Goal: Task Accomplishment & Management: Complete application form

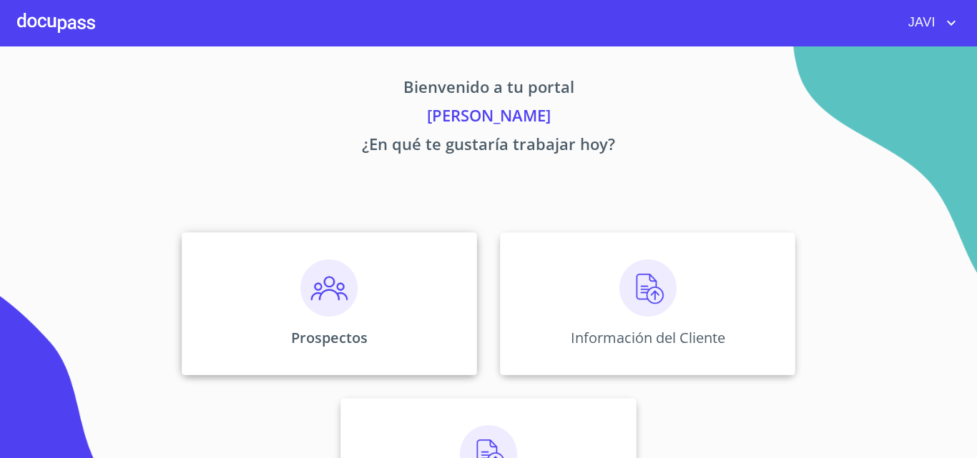
click at [321, 287] on img at bounding box center [328, 287] width 57 height 57
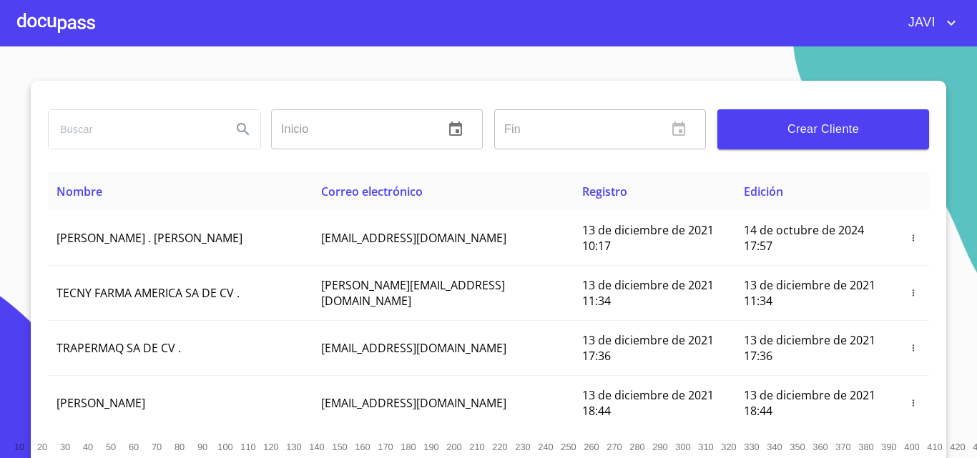
click at [851, 134] on span "Crear Cliente" at bounding box center [822, 129] width 189 height 20
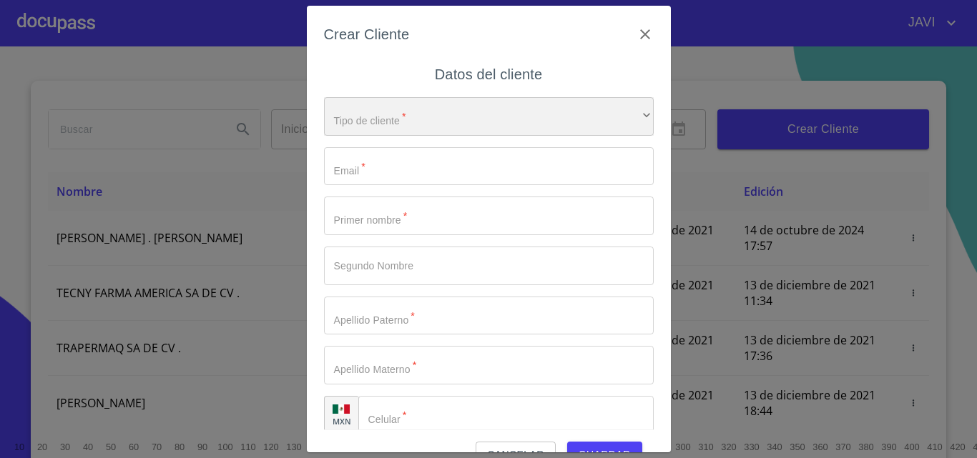
click at [413, 124] on div "​" at bounding box center [489, 116] width 330 height 39
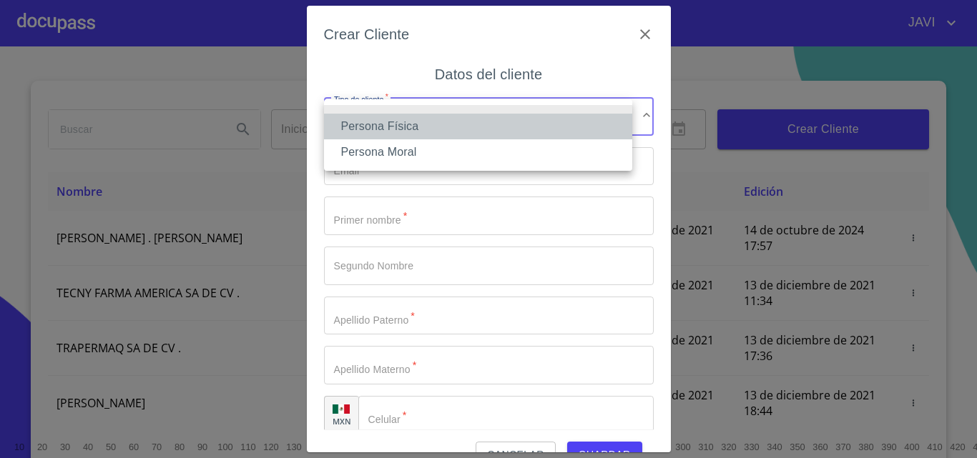
click at [402, 132] on li "Persona Física" at bounding box center [478, 127] width 308 height 26
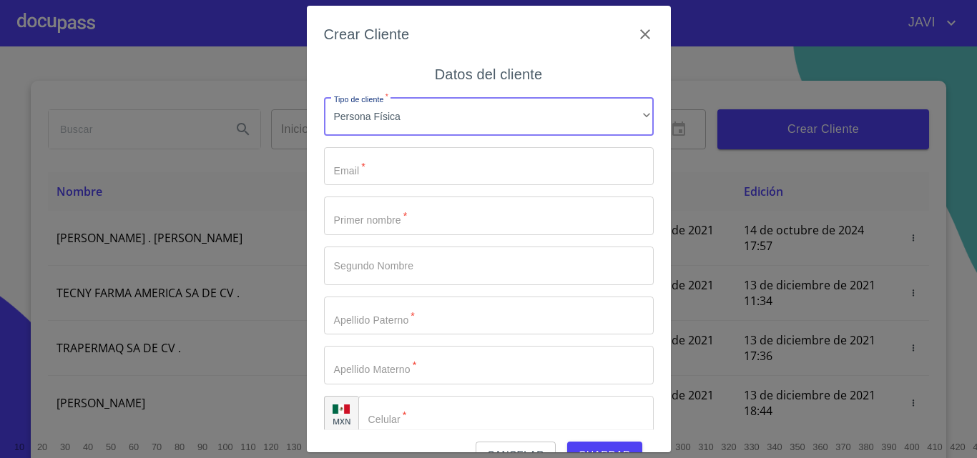
click at [417, 170] on input "Tipo de cliente   *" at bounding box center [489, 166] width 330 height 39
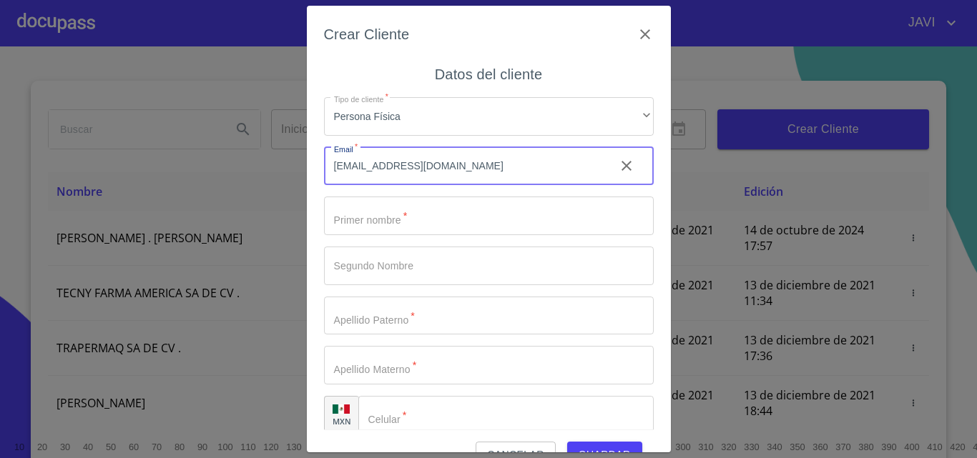
type input "[EMAIL_ADDRESS][DOMAIN_NAME]"
click at [402, 221] on input "Tipo de cliente   *" at bounding box center [489, 216] width 330 height 39
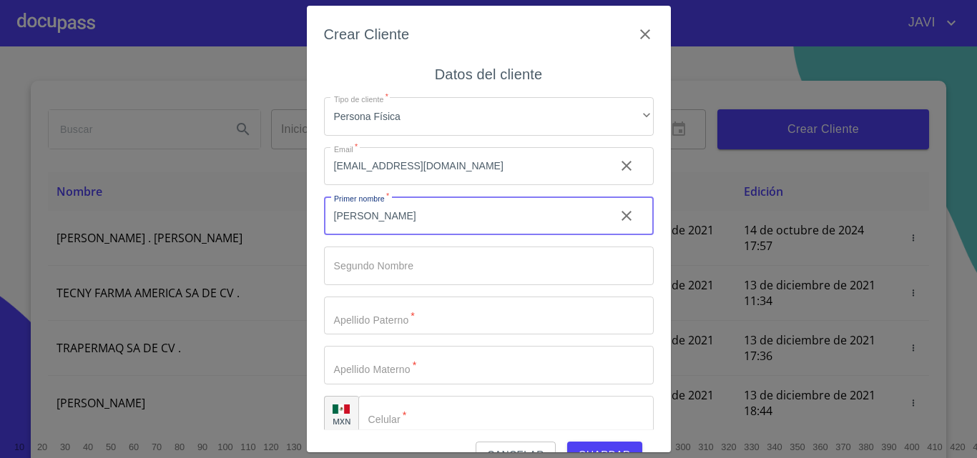
type input "[PERSON_NAME]"
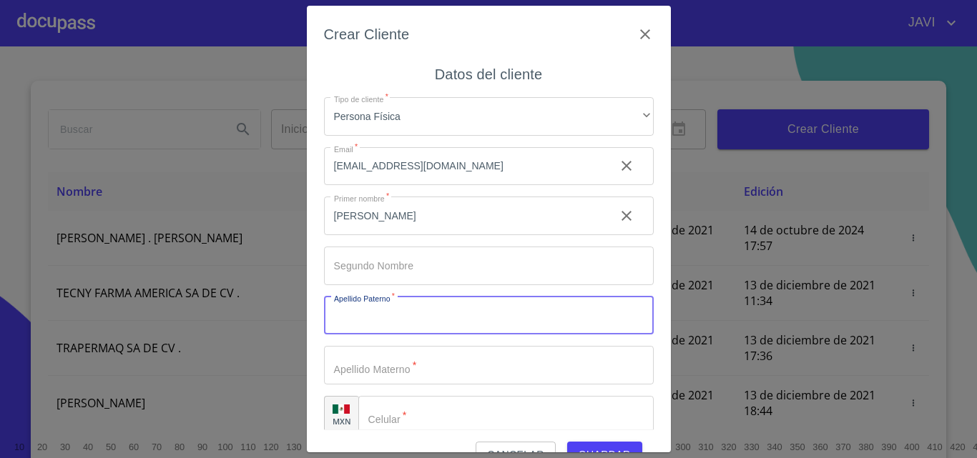
click at [390, 312] on input "Tipo de cliente   *" at bounding box center [489, 316] width 330 height 39
type input "[PERSON_NAME]"
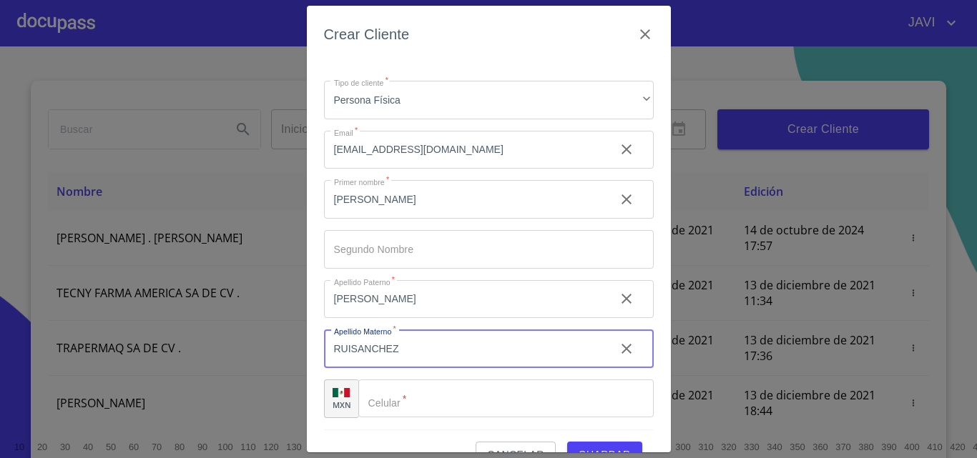
scroll to position [32, 0]
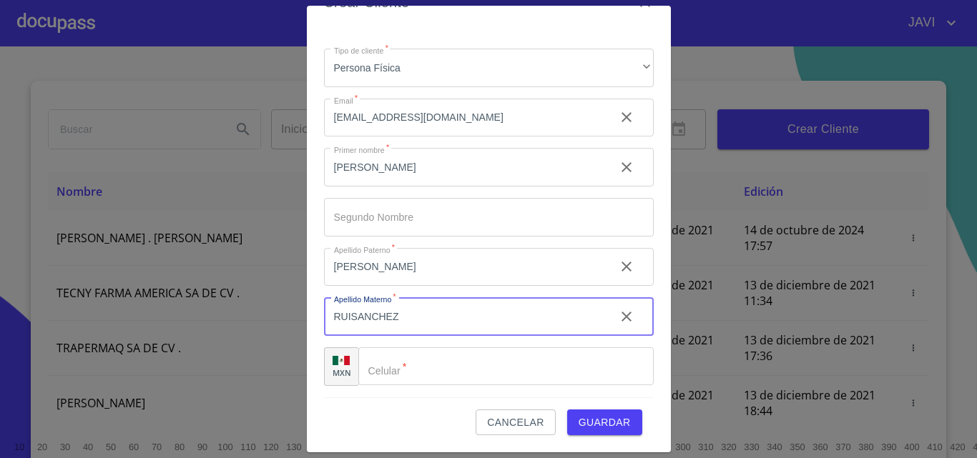
type input "RUISANCHEZ"
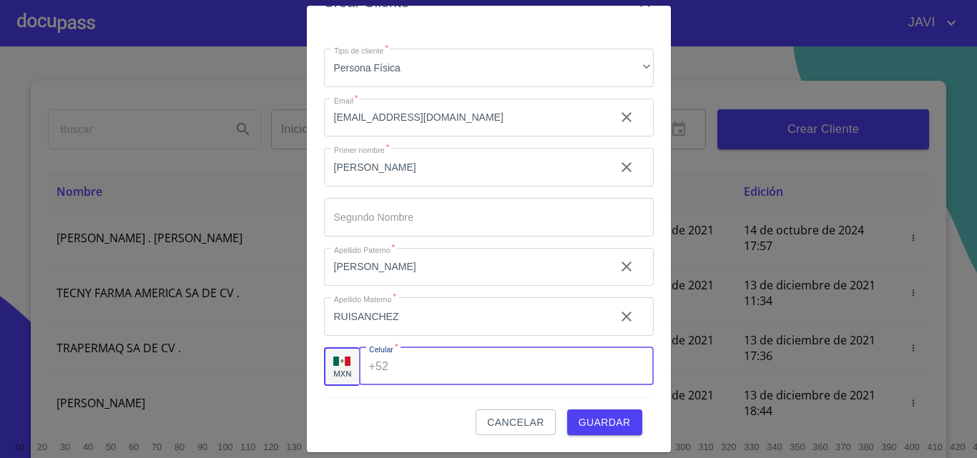
click at [400, 366] on input "Tipo de cliente   *" at bounding box center [523, 366] width 259 height 39
type input "[PHONE_NUMBER]"
click at [603, 416] on span "Guardar" at bounding box center [604, 423] width 52 height 18
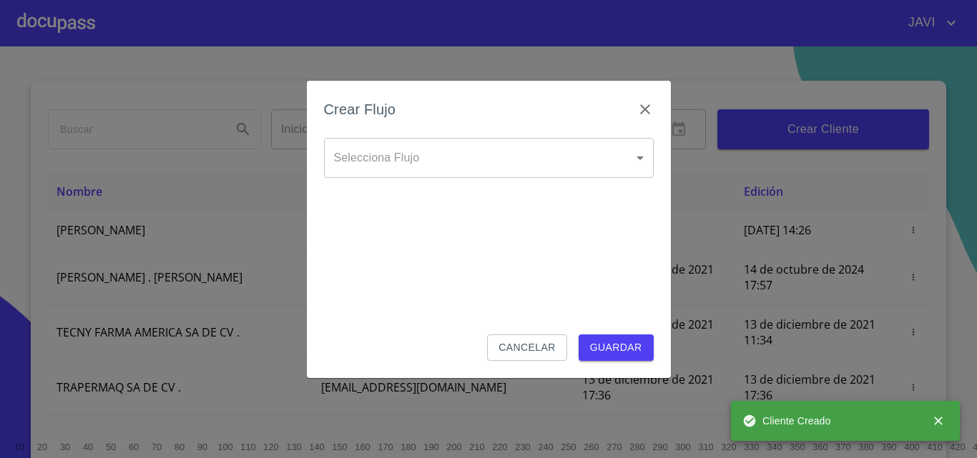
click at [428, 160] on body "JAVI Inicio ​ Fin ​ Crear Cliente Nombre Correo electrónico Registro Edición [P…" at bounding box center [488, 229] width 977 height 458
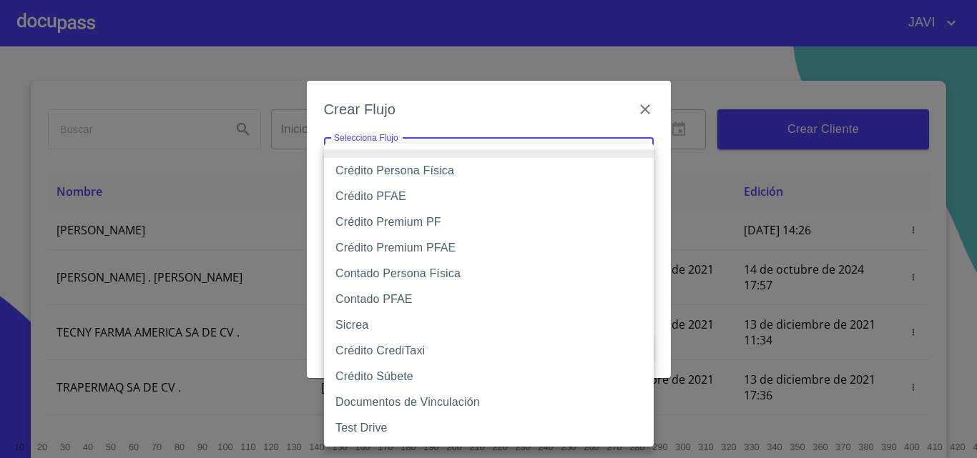
click at [418, 173] on li "Crédito Persona Física" at bounding box center [489, 171] width 330 height 26
type input "61b033e49b8c202ad5bb7912"
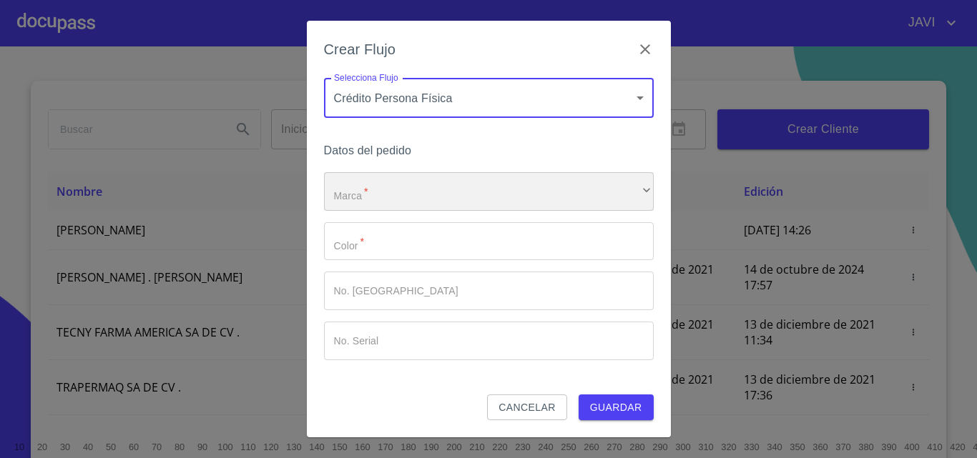
click at [388, 189] on div "​" at bounding box center [489, 191] width 330 height 39
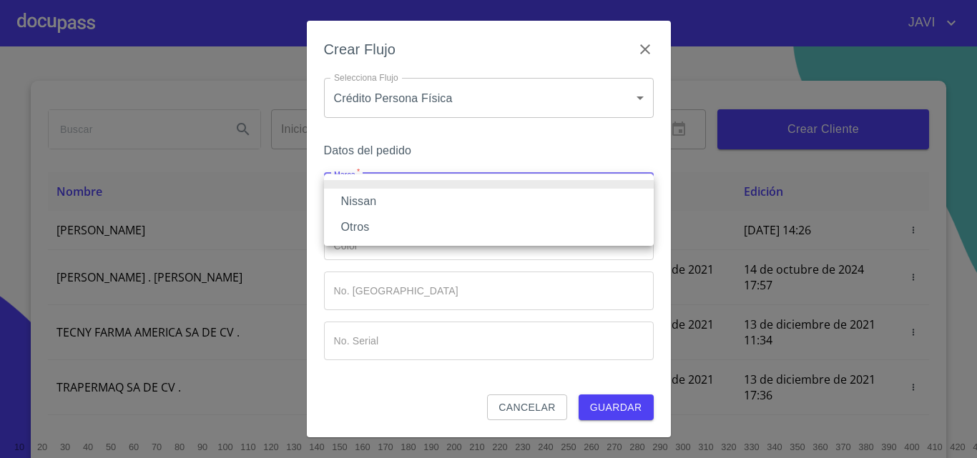
click at [365, 204] on li "Nissan" at bounding box center [489, 202] width 330 height 26
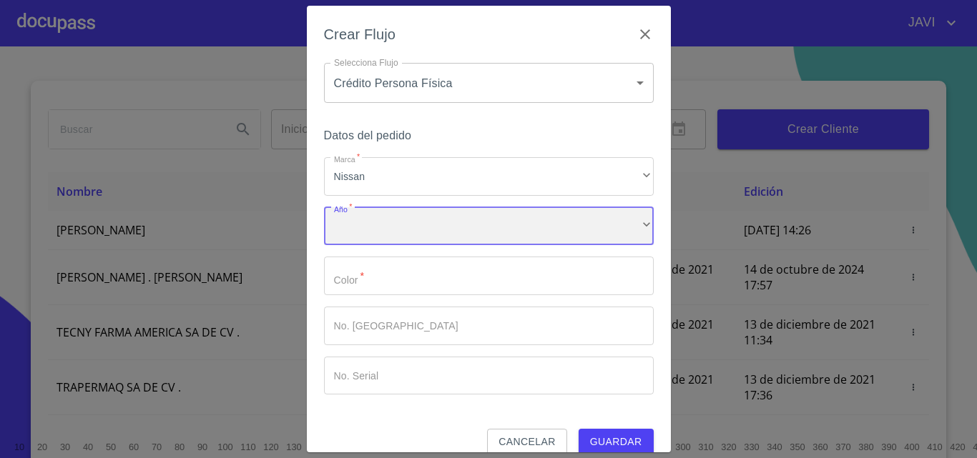
click at [388, 222] on div "​" at bounding box center [489, 226] width 330 height 39
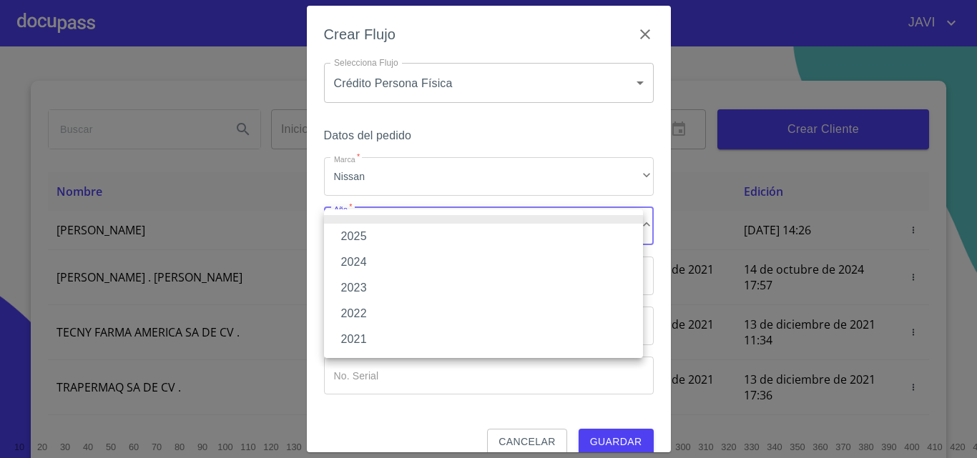
click at [374, 236] on li "2025" at bounding box center [483, 237] width 319 height 26
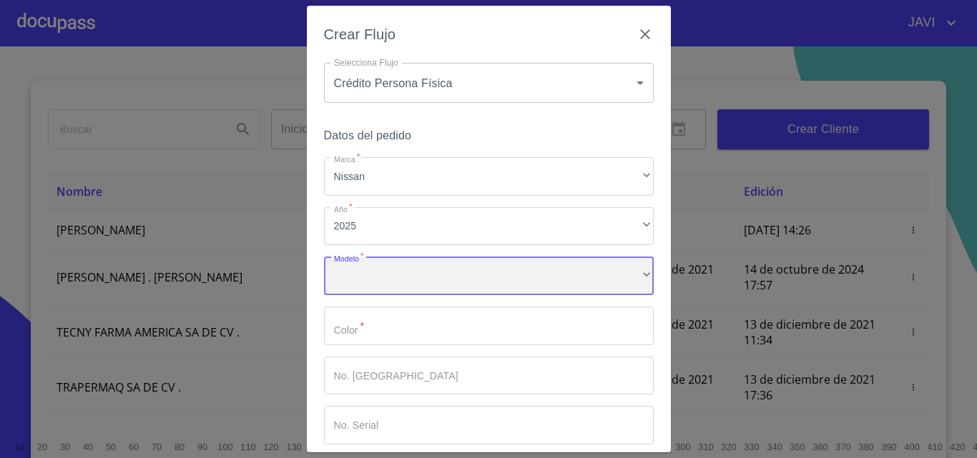
click at [399, 272] on div "​" at bounding box center [489, 276] width 330 height 39
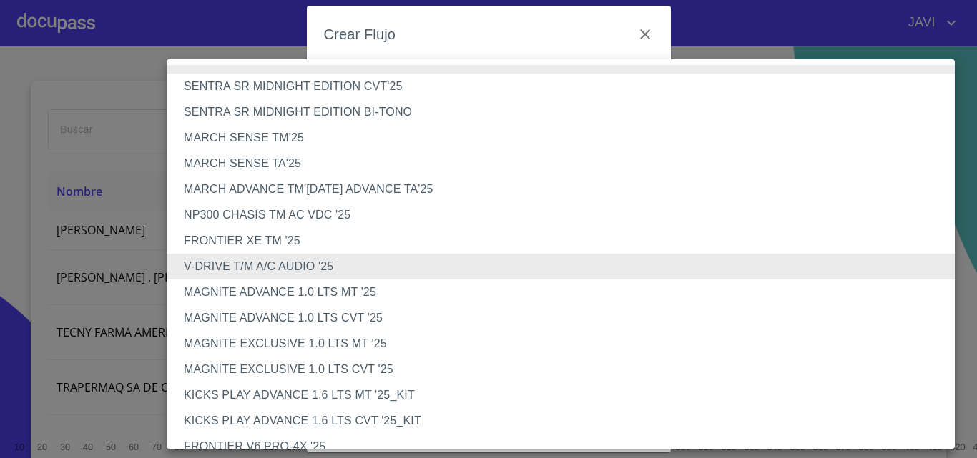
scroll to position [373, 0]
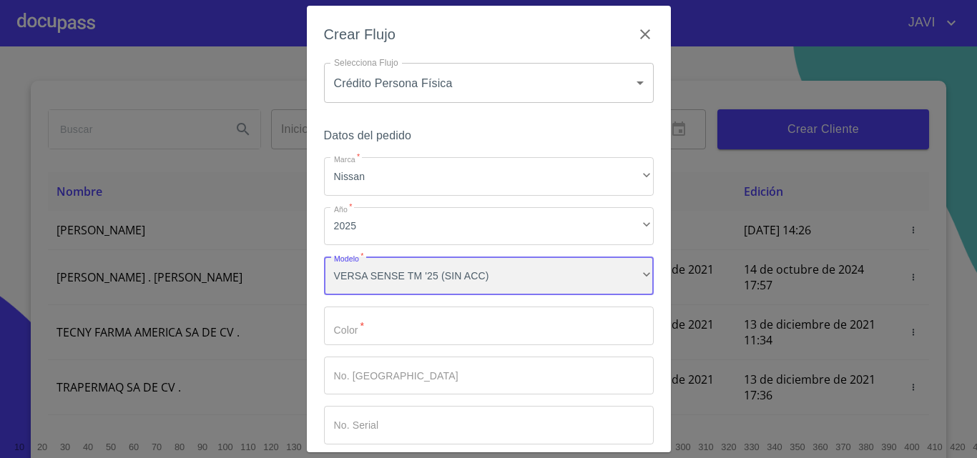
click at [625, 272] on div "VERSA SENSE TM '25 (SIN ACC)" at bounding box center [489, 276] width 330 height 39
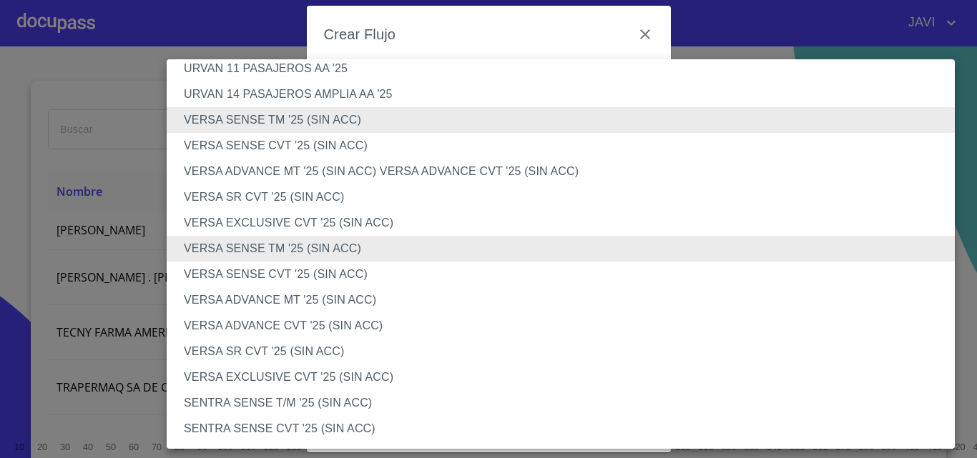
scroll to position [516, 0]
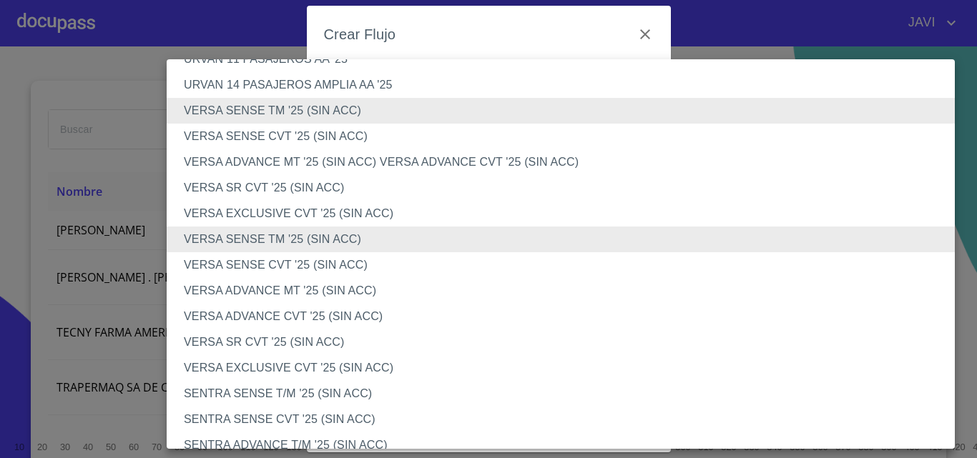
click at [276, 318] on li "VERSA ADVANCE CVT '25 (SIN ACC)" at bounding box center [566, 317] width 799 height 26
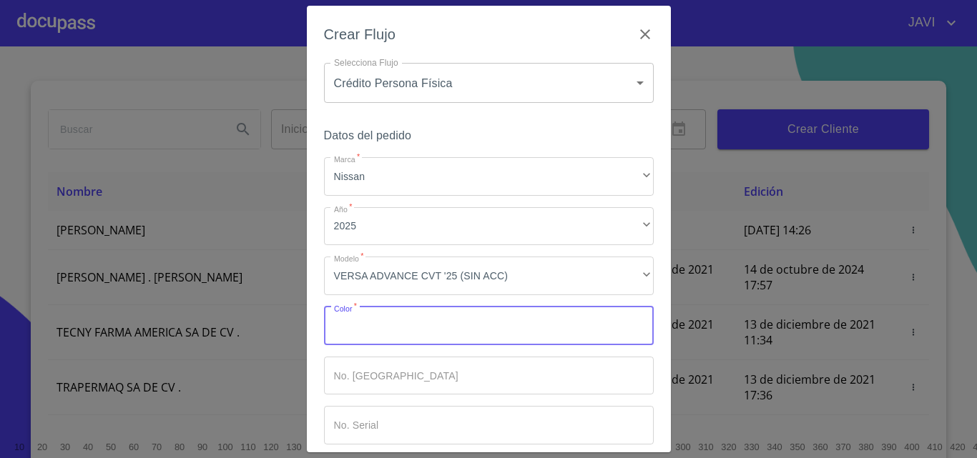
click at [357, 331] on input "Marca   *" at bounding box center [489, 326] width 330 height 39
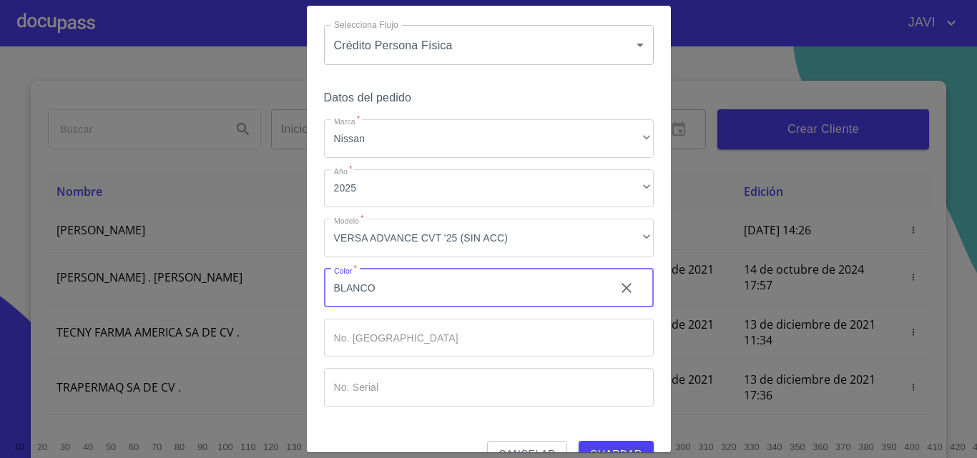
scroll to position [69, 0]
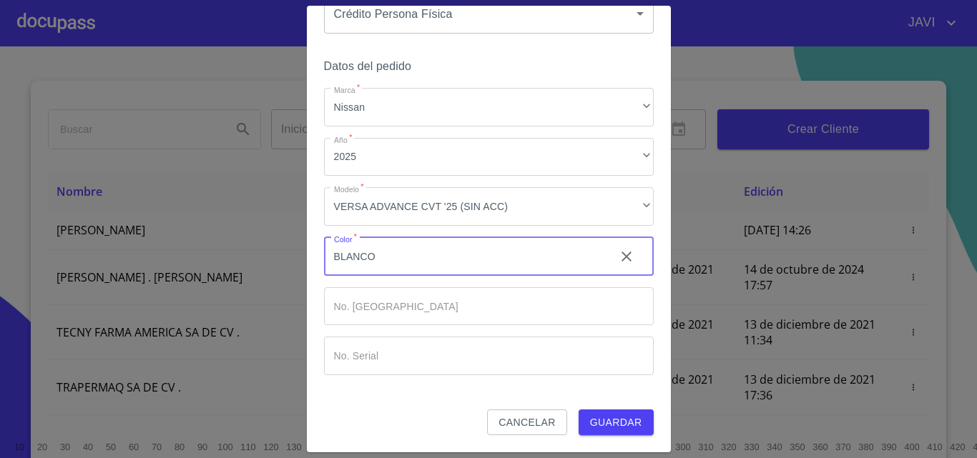
type input "BLANCO"
click at [609, 416] on span "Guardar" at bounding box center [616, 423] width 52 height 18
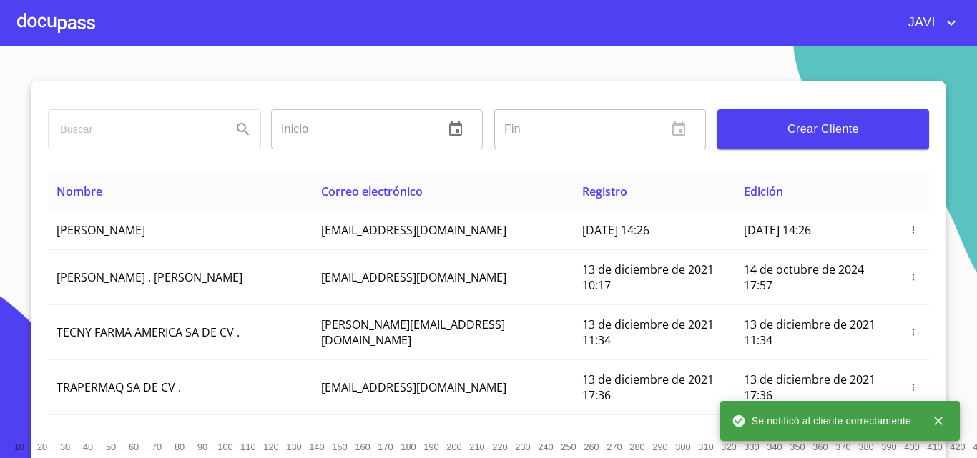
click at [41, 18] on div at bounding box center [56, 23] width 78 height 46
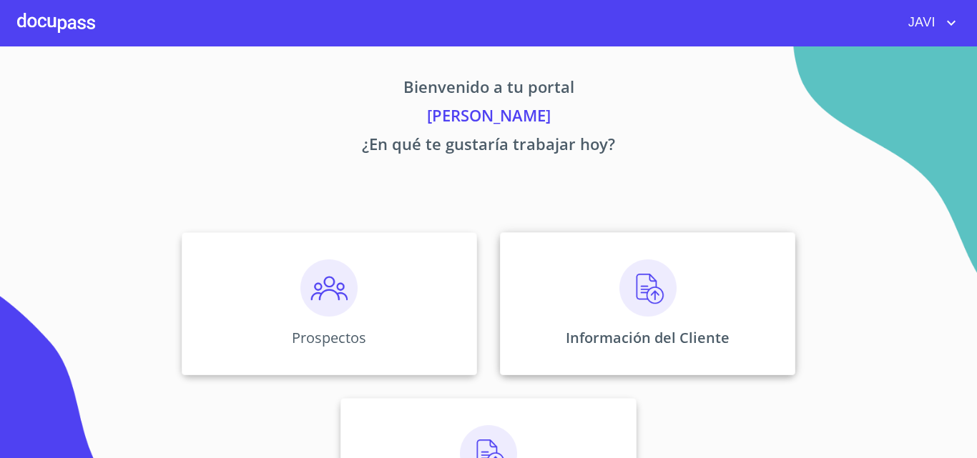
click at [643, 297] on img at bounding box center [647, 287] width 57 height 57
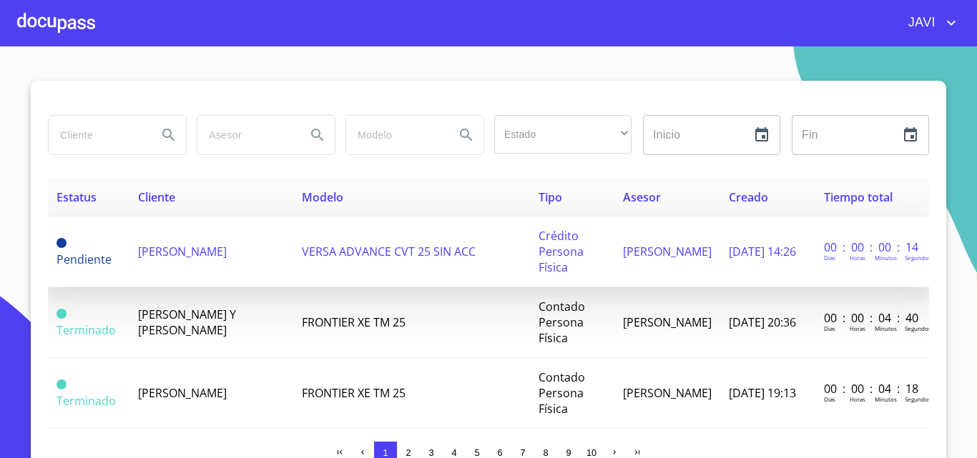
click at [192, 244] on span "[PERSON_NAME]" at bounding box center [182, 252] width 89 height 16
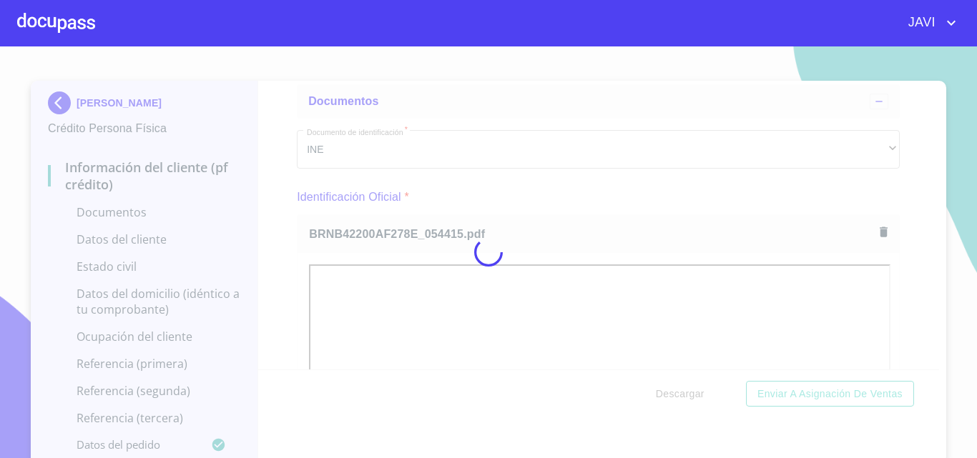
scroll to position [5, 0]
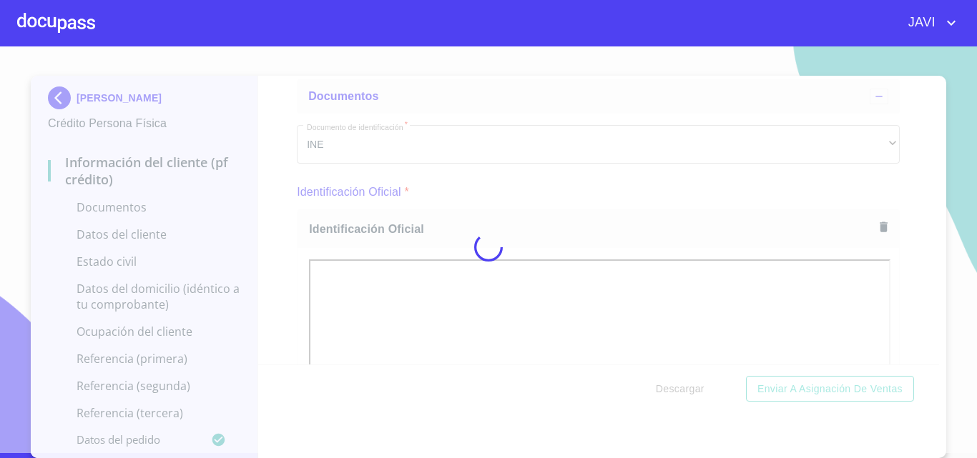
click at [275, 207] on div at bounding box center [488, 247] width 977 height 412
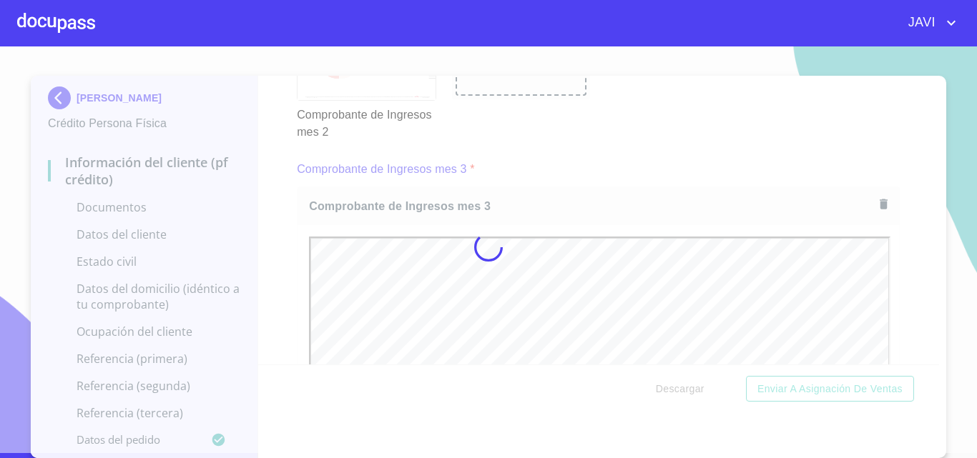
scroll to position [0, 0]
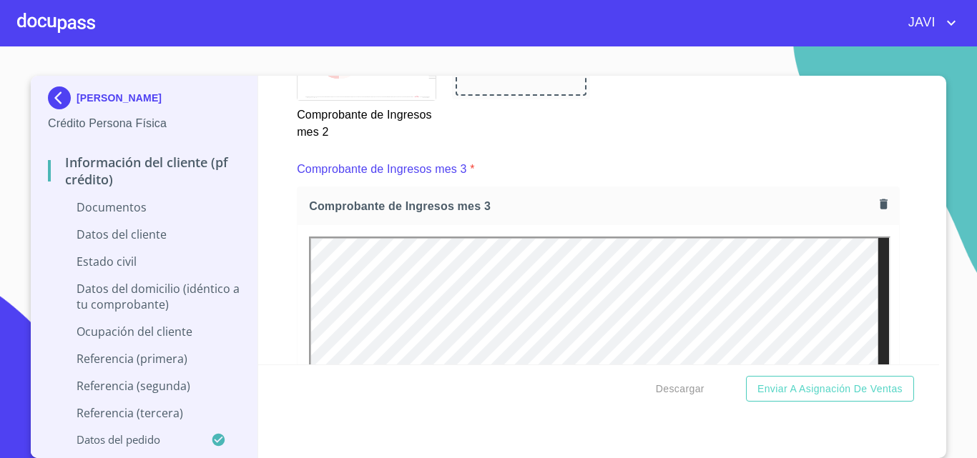
click at [280, 182] on div "Información del cliente (PF crédito) Documentos Documento de identificación   *…" at bounding box center [598, 220] width 681 height 289
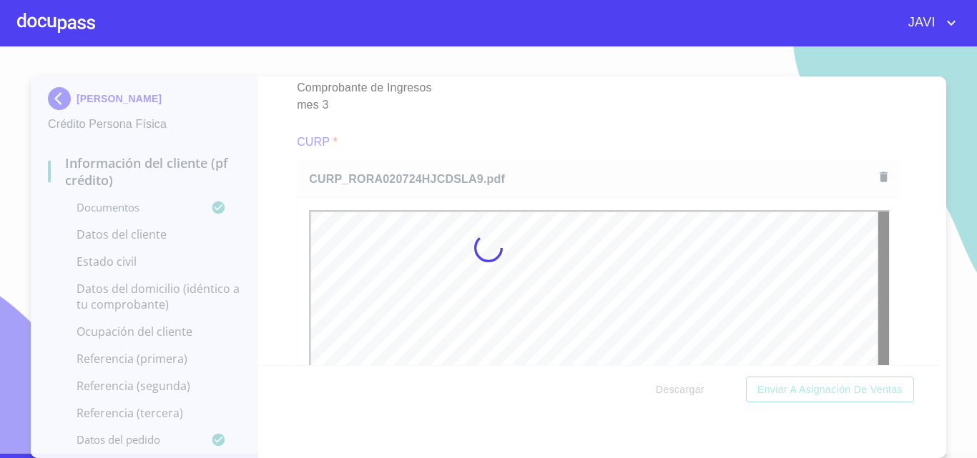
scroll to position [4, 0]
click at [279, 202] on div at bounding box center [488, 248] width 977 height 412
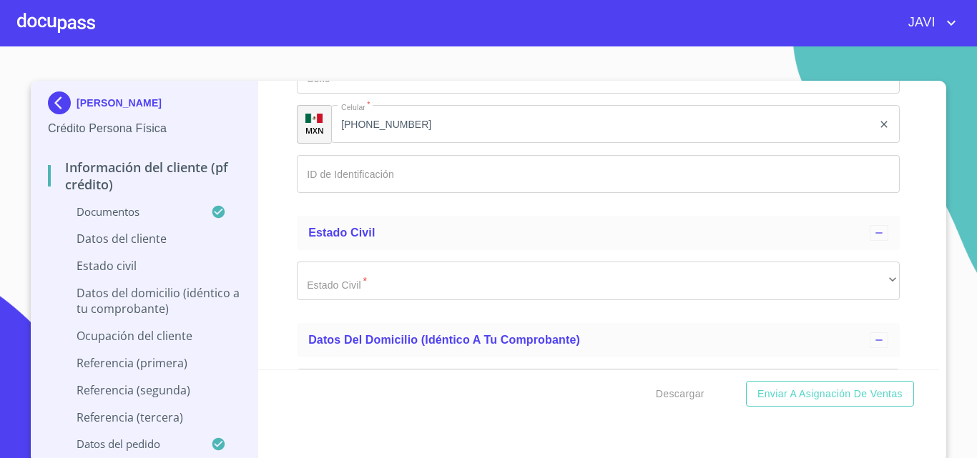
scroll to position [4647, 0]
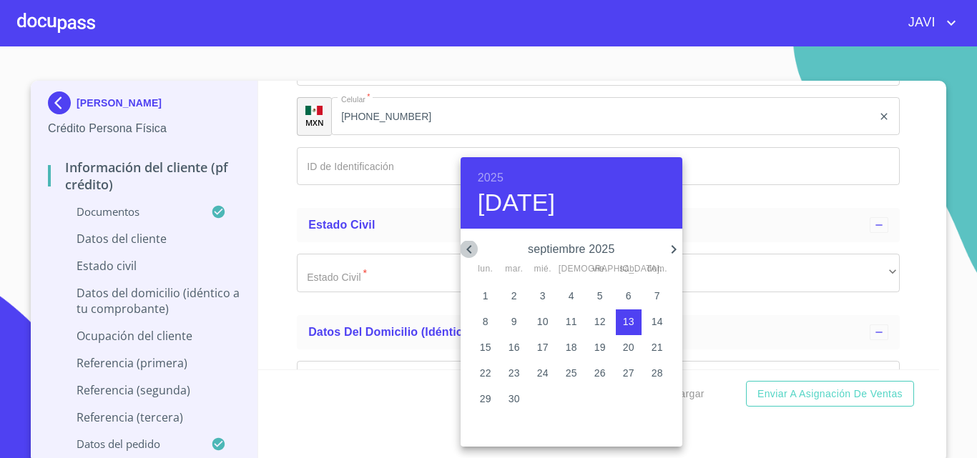
click at [469, 249] on icon "button" at bounding box center [468, 249] width 17 height 17
click at [495, 177] on h6 "2025" at bounding box center [491, 178] width 26 height 20
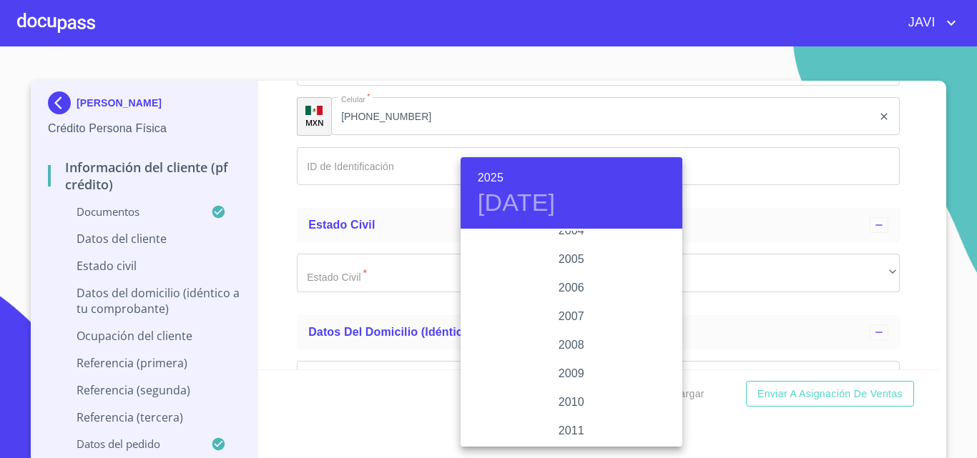
scroll to position [2202, 0]
click at [565, 244] on div "2002" at bounding box center [571, 245] width 222 height 29
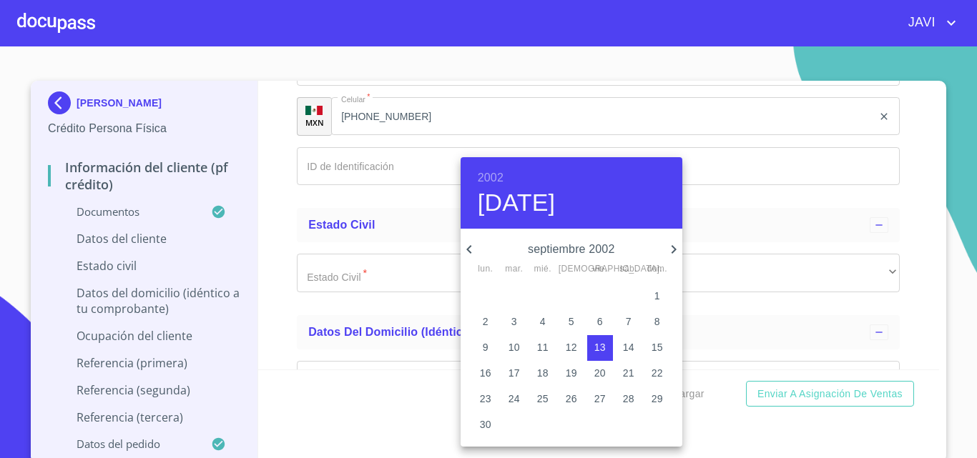
click at [467, 247] on icon "button" at bounding box center [468, 249] width 17 height 17
click at [673, 248] on icon "button" at bounding box center [673, 249] width 17 height 17
click at [542, 372] on p "24" at bounding box center [542, 373] width 11 height 14
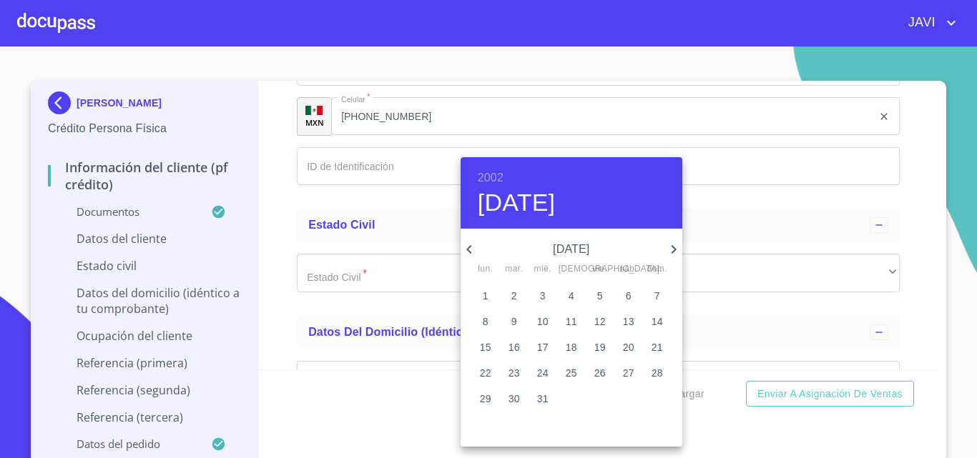
type input "[DATE]"
click at [270, 275] on div at bounding box center [488, 229] width 977 height 458
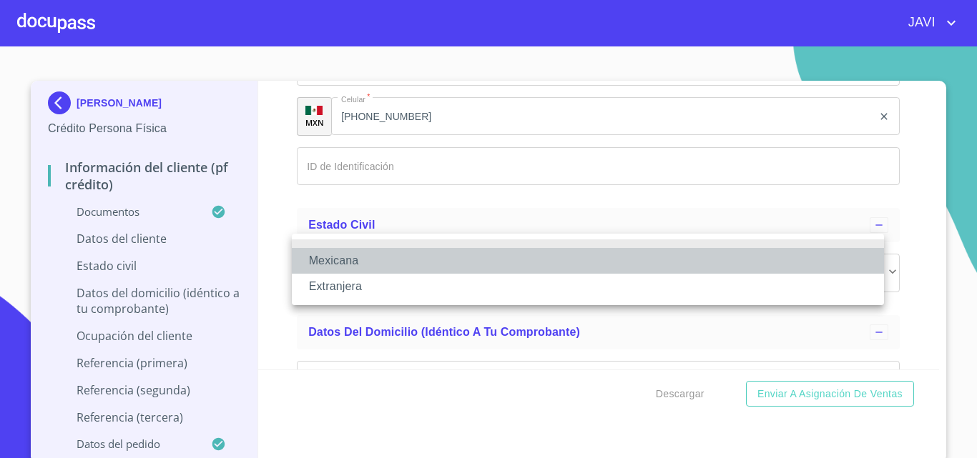
click at [347, 253] on li "Mexicana" at bounding box center [588, 261] width 592 height 26
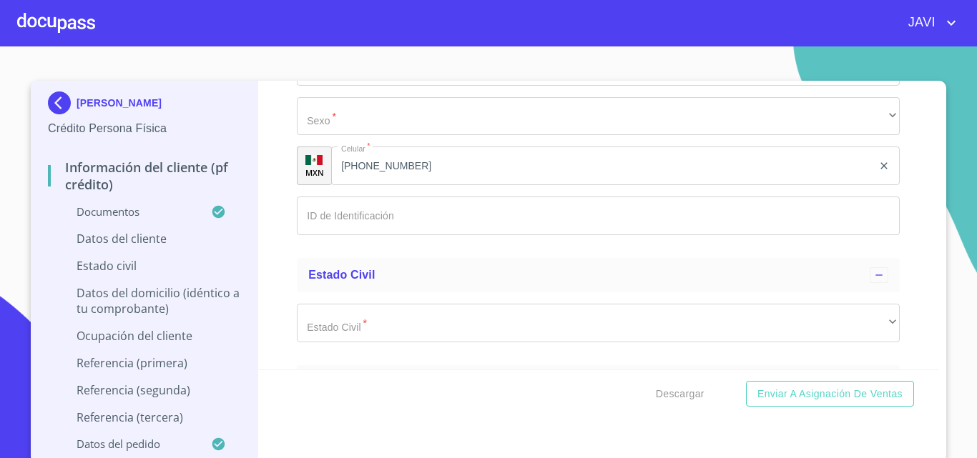
type input "[GEOGRAPHIC_DATA]"
click at [276, 280] on div "Información del cliente (PF crédito) Documentos Documento de identificación   *…" at bounding box center [598, 225] width 681 height 289
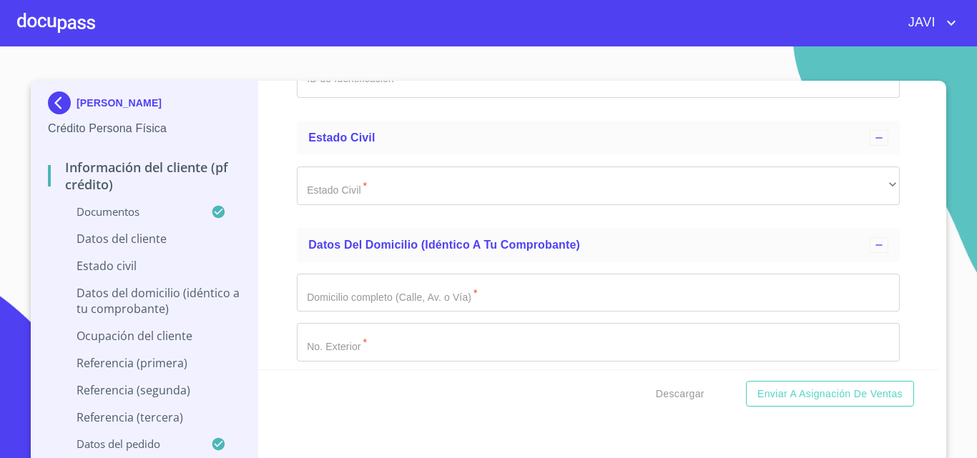
scroll to position [4790, 0]
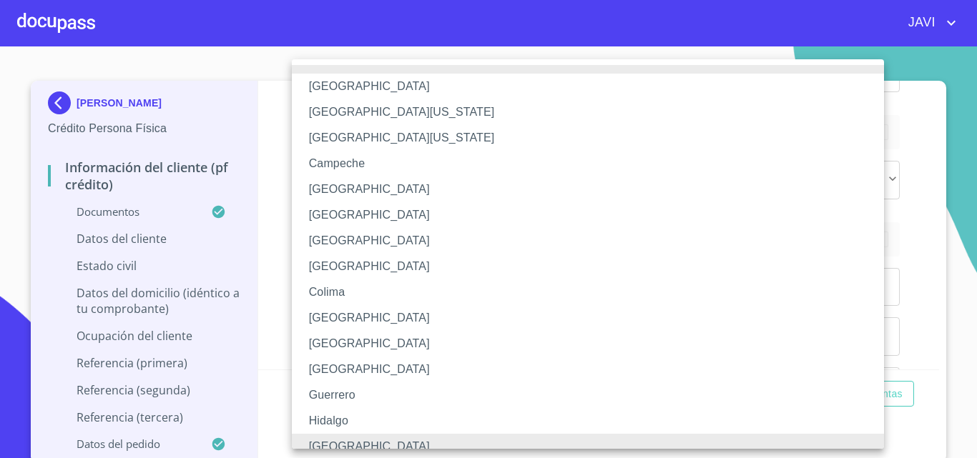
scroll to position [11, 0]
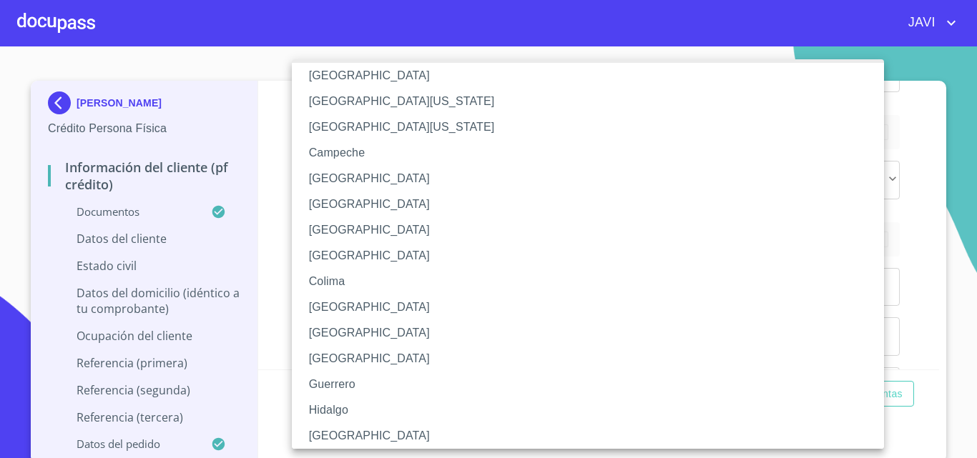
click at [321, 439] on li "[GEOGRAPHIC_DATA]" at bounding box center [593, 436] width 603 height 26
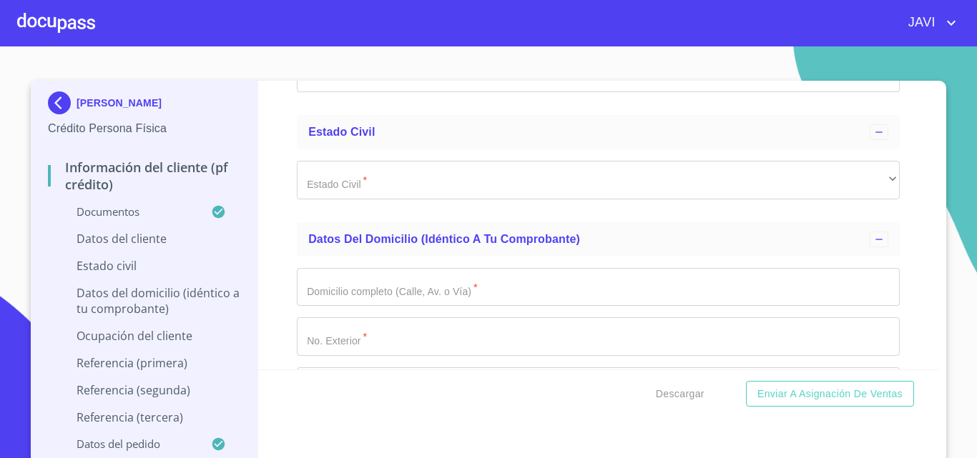
type input "RORA020724HJCDSLA9"
type input "RORA0207243J7"
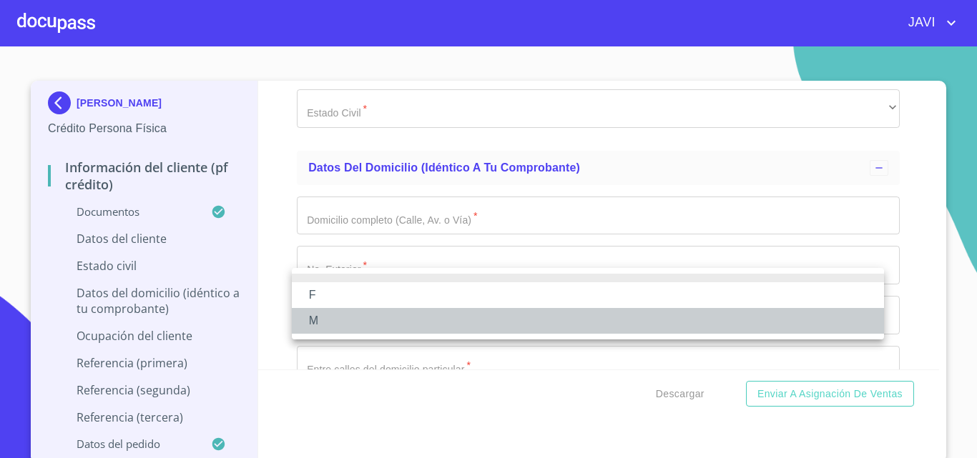
click at [350, 318] on li "M" at bounding box center [588, 321] width 592 height 26
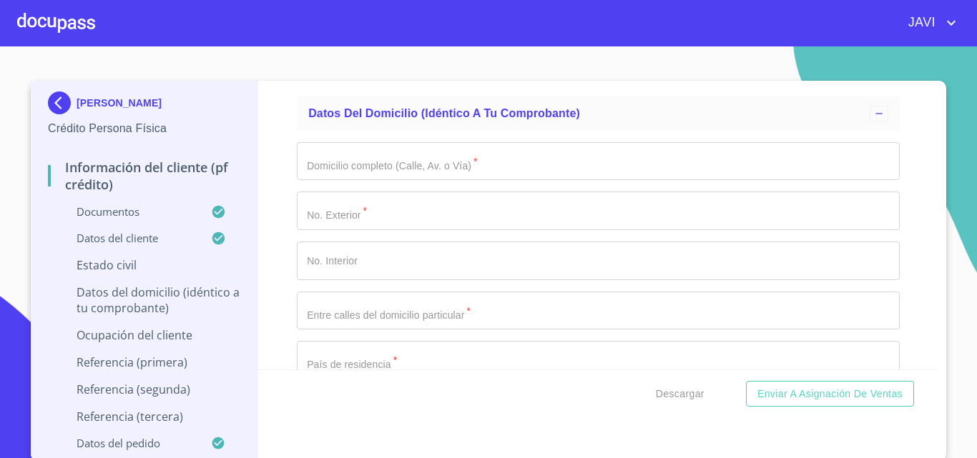
scroll to position [5004, 0]
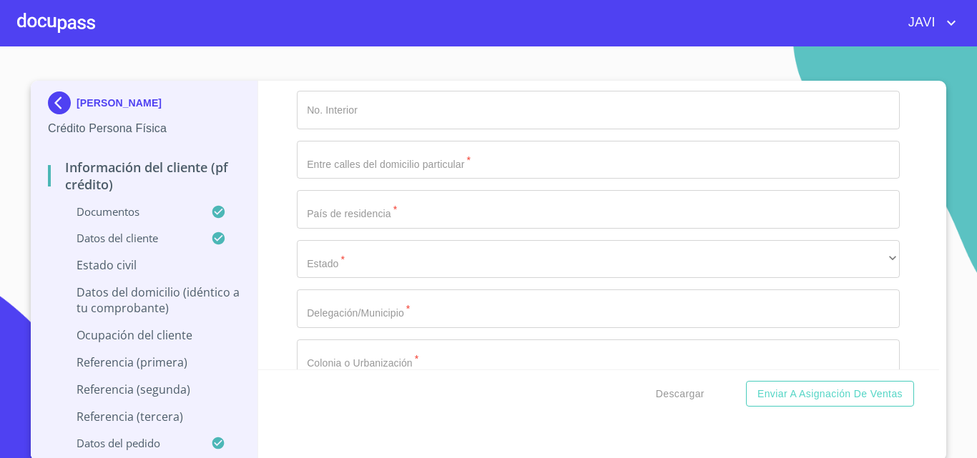
scroll to position [5147, 0]
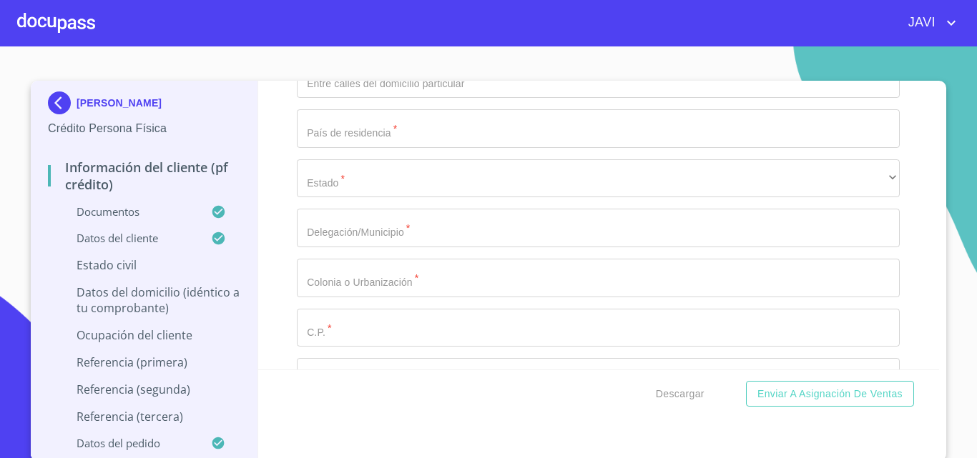
type input "2082965750"
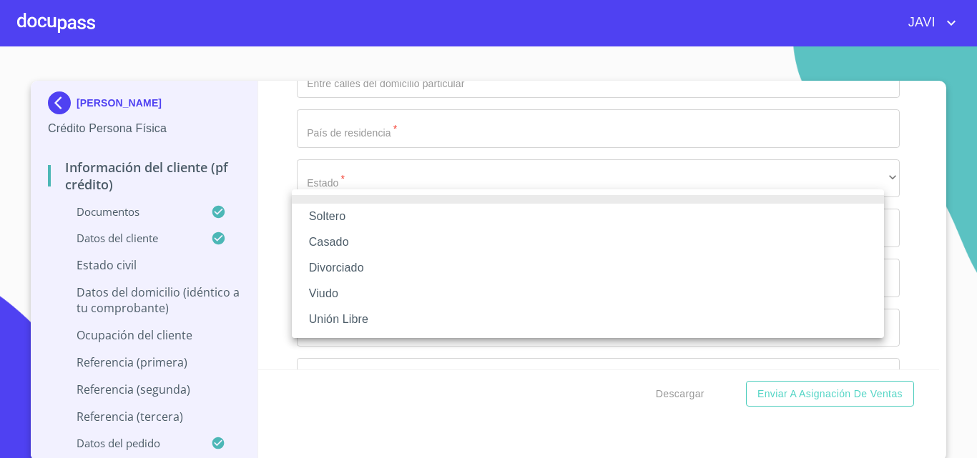
click at [341, 219] on li "Soltero" at bounding box center [588, 217] width 592 height 26
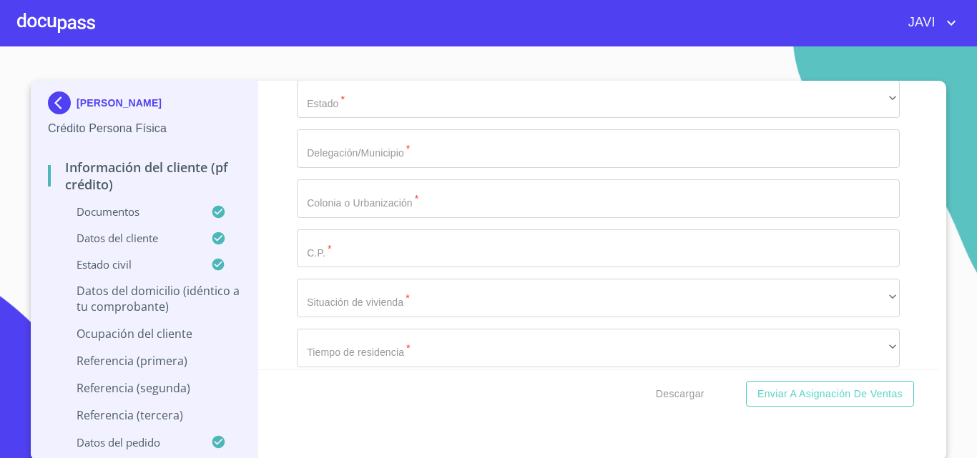
scroll to position [5290, 0]
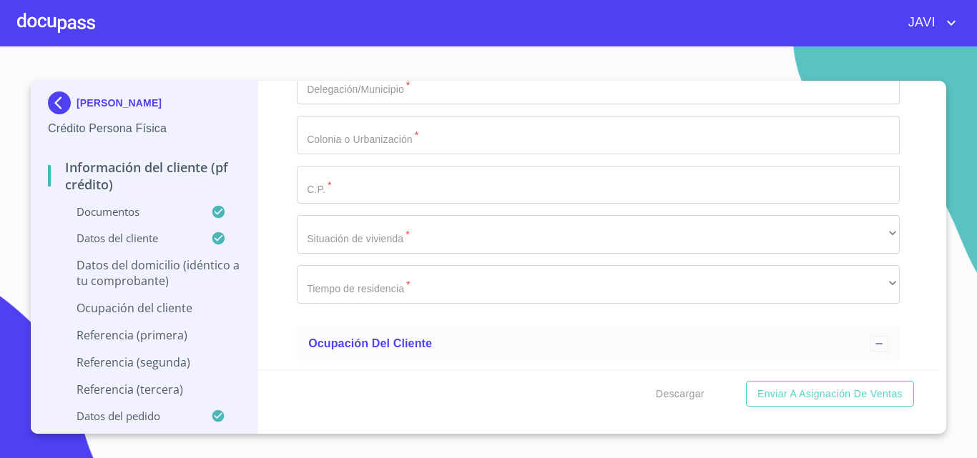
type input "CAMINO REAL A COLIMA"
type input "546"
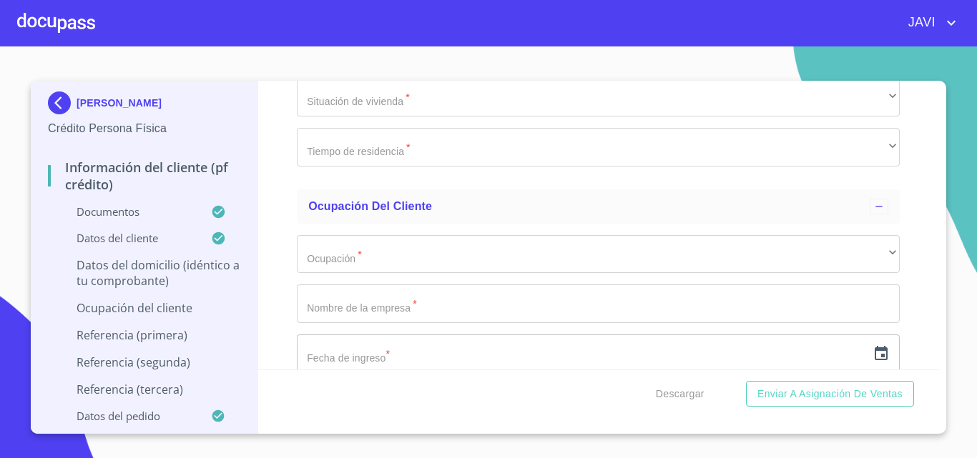
scroll to position [5433, 0]
type input "35 C"
type input "[GEOGRAPHIC_DATA]"
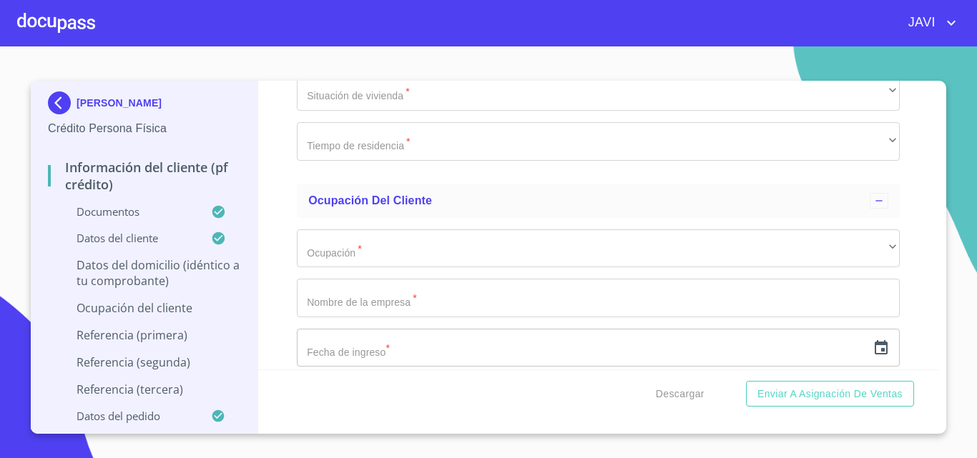
drag, startPoint x: 290, startPoint y: 270, endPoint x: 349, endPoint y: 281, distance: 59.6
click at [290, 270] on div "Información del cliente (PF crédito) Documentos Documento de identificación   *…" at bounding box center [598, 225] width 681 height 289
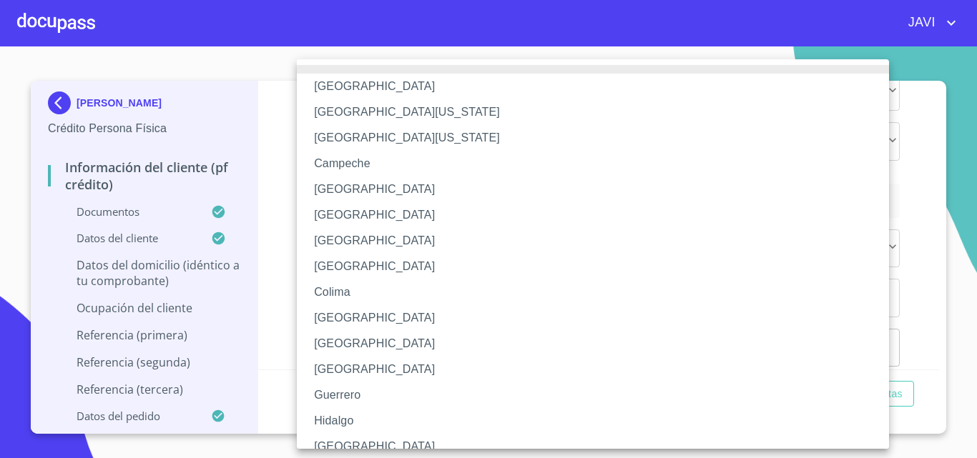
scroll to position [11, 0]
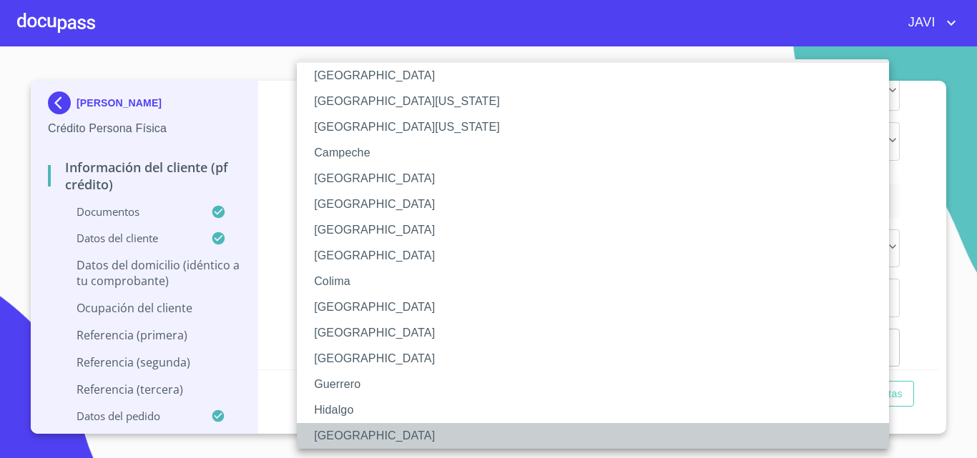
click at [339, 441] on li "[GEOGRAPHIC_DATA]" at bounding box center [598, 436] width 603 height 26
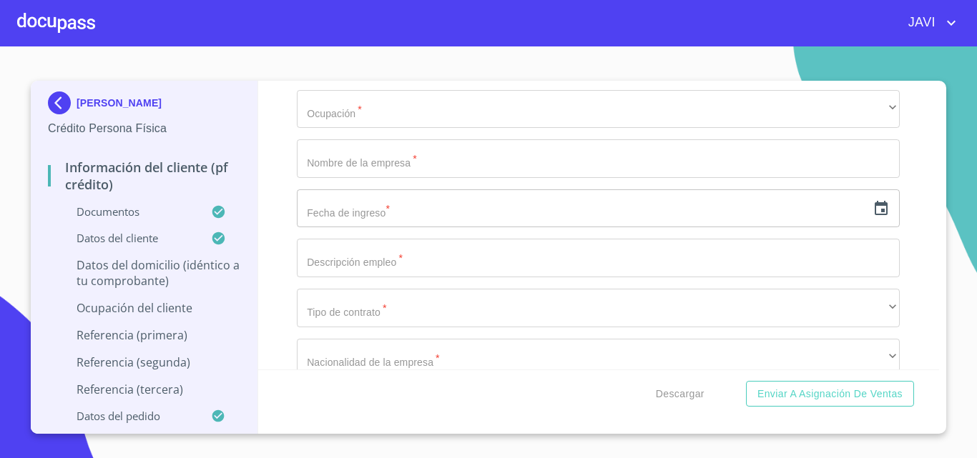
scroll to position [5576, 0]
type input "TLAJOMULCO DE ZUÑIGA"
type input "[GEOGRAPHIC_DATA]"
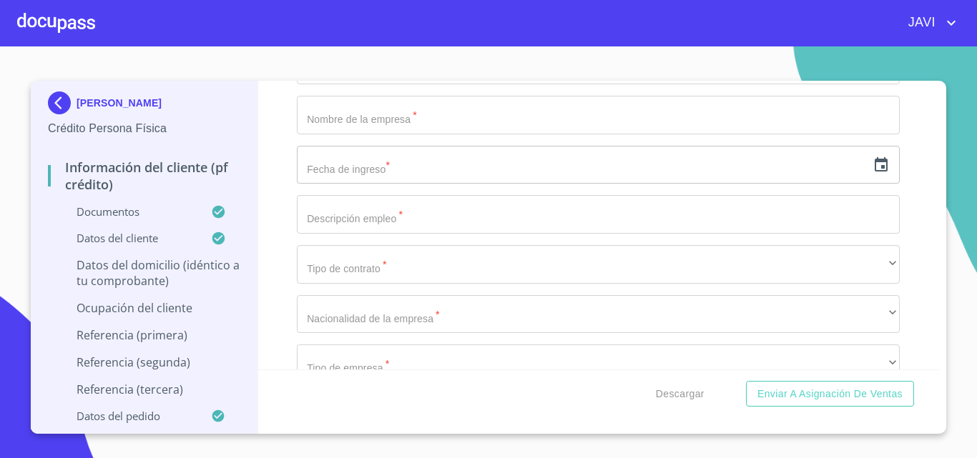
scroll to position [5647, 0]
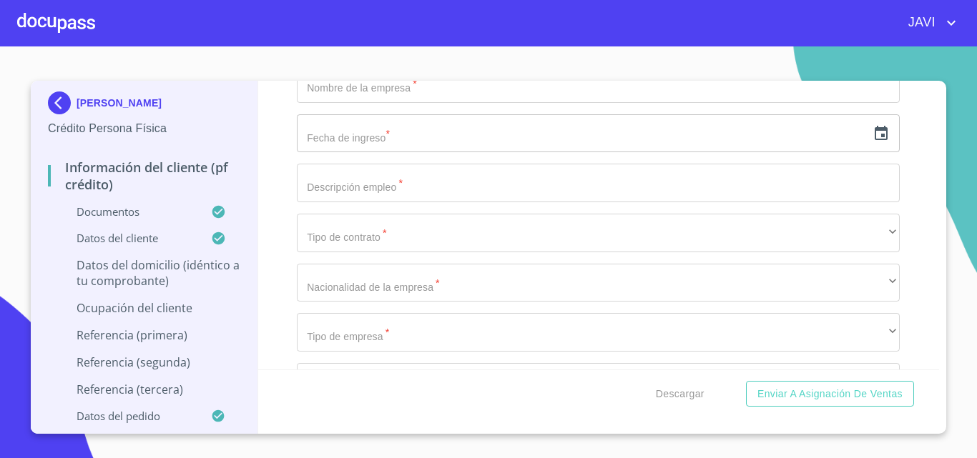
type input "45645"
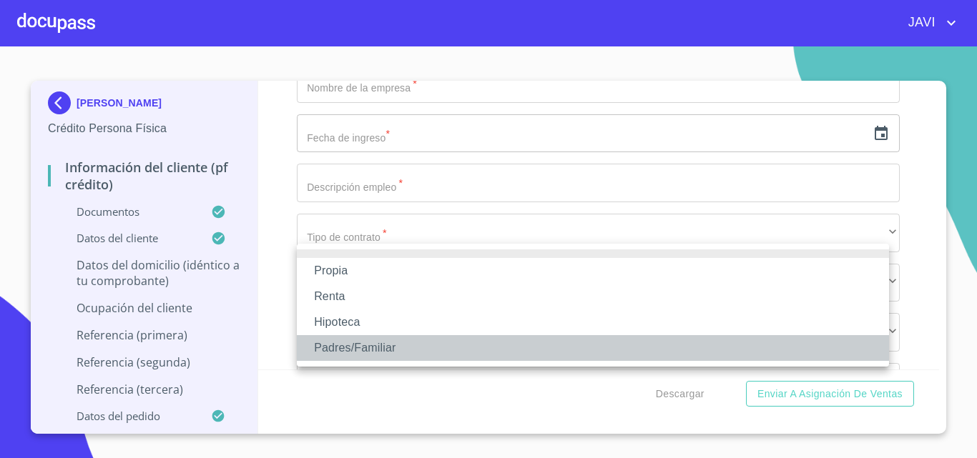
drag, startPoint x: 362, startPoint y: 342, endPoint x: 310, endPoint y: 281, distance: 80.6
click at [362, 343] on li "Padres/Familiar" at bounding box center [593, 348] width 592 height 26
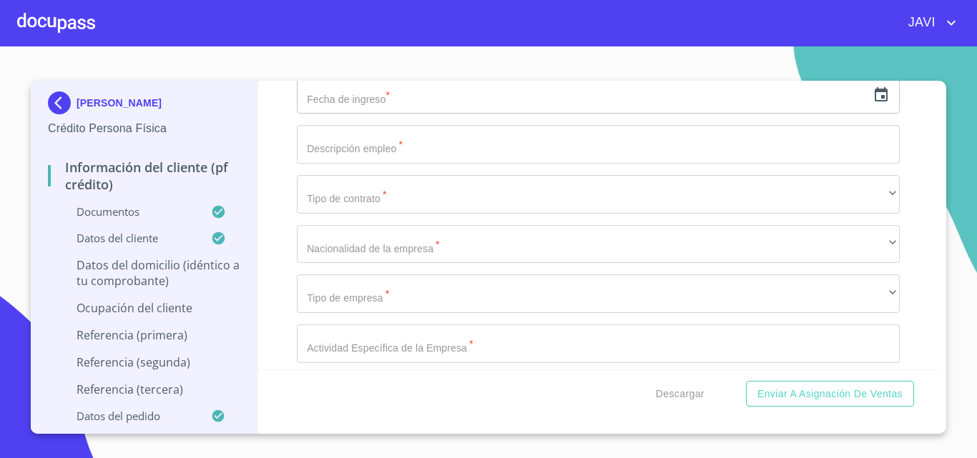
scroll to position [5719, 0]
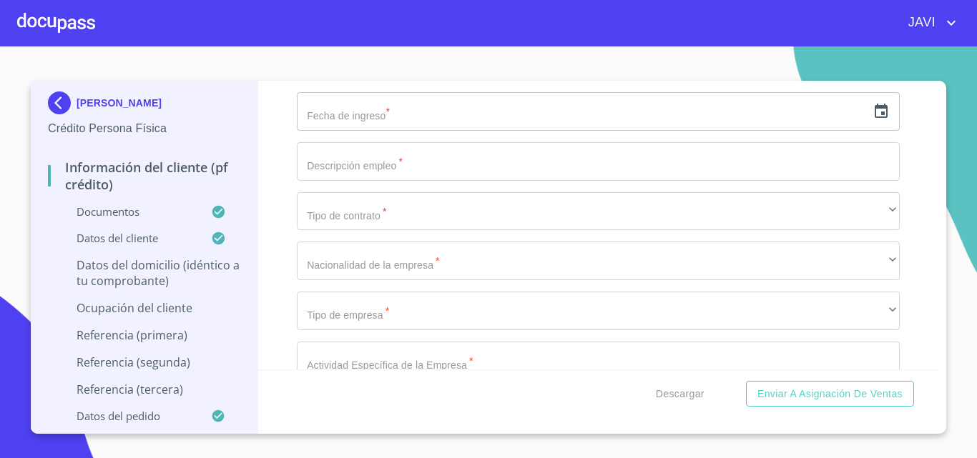
drag, startPoint x: 297, startPoint y: 272, endPoint x: 320, endPoint y: 244, distance: 36.1
type input "$3,500,000.00"
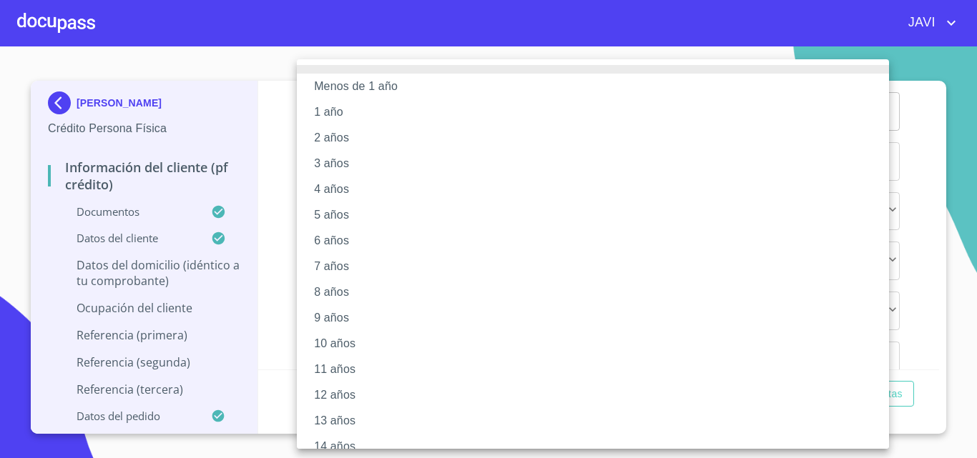
click at [326, 392] on li "12 años" at bounding box center [598, 395] width 603 height 26
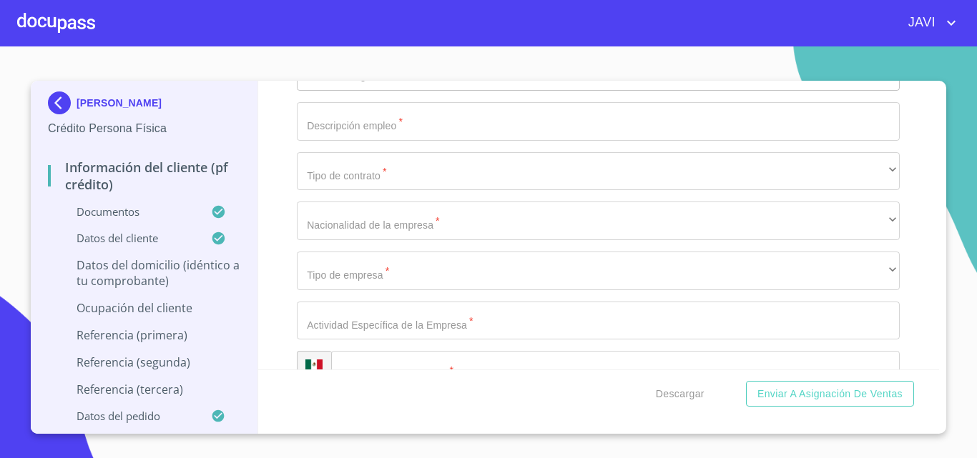
scroll to position [5862, 0]
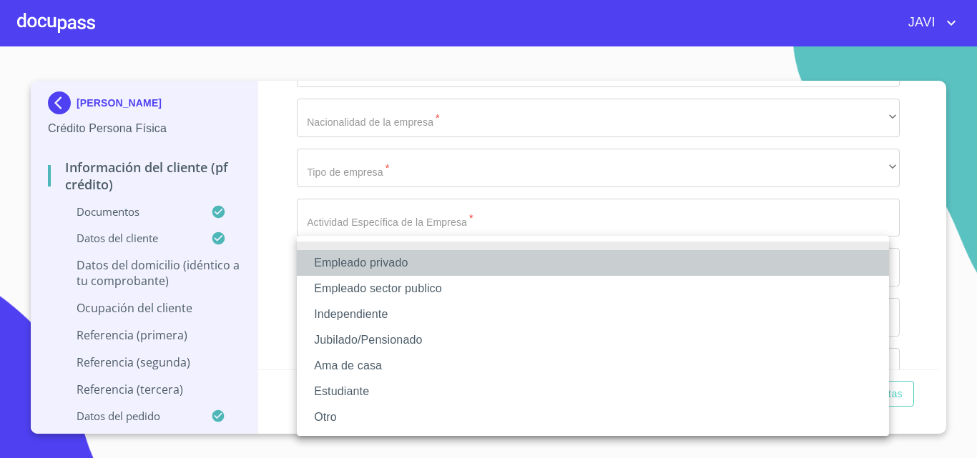
click at [370, 264] on li "Empleado privado" at bounding box center [593, 263] width 592 height 26
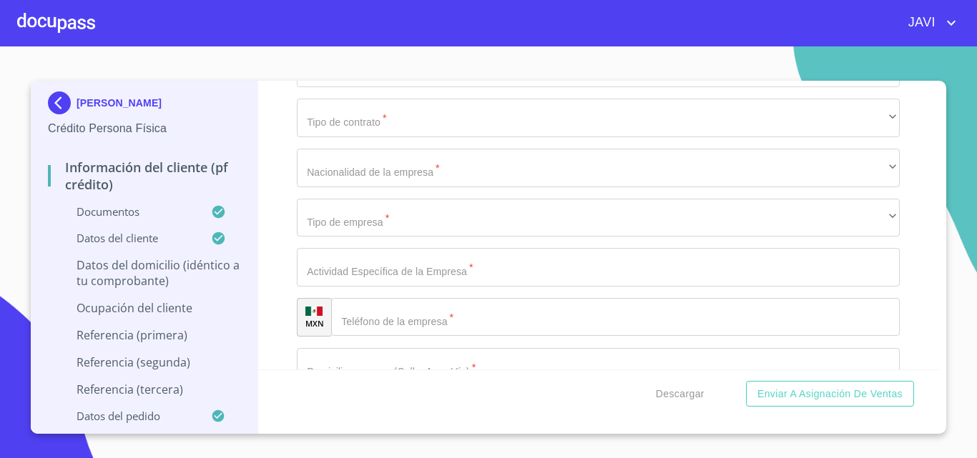
type input "22200"
click at [278, 259] on div "Información del cliente (PF crédito) Documentos Documento de identificación   *…" at bounding box center [598, 225] width 681 height 289
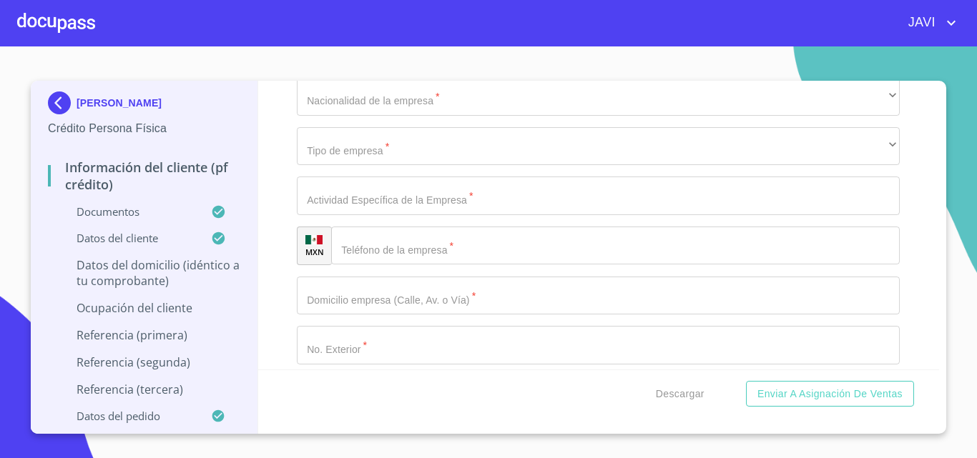
type input "REALTRUCK"
click at [275, 317] on div "Información del cliente (PF crédito) Documentos Documento de identificación   *…" at bounding box center [598, 225] width 681 height 289
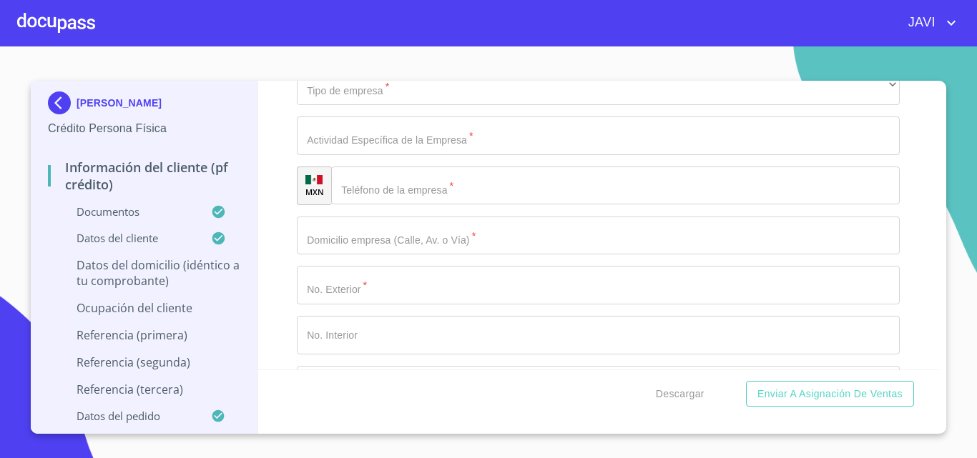
scroll to position [6076, 0]
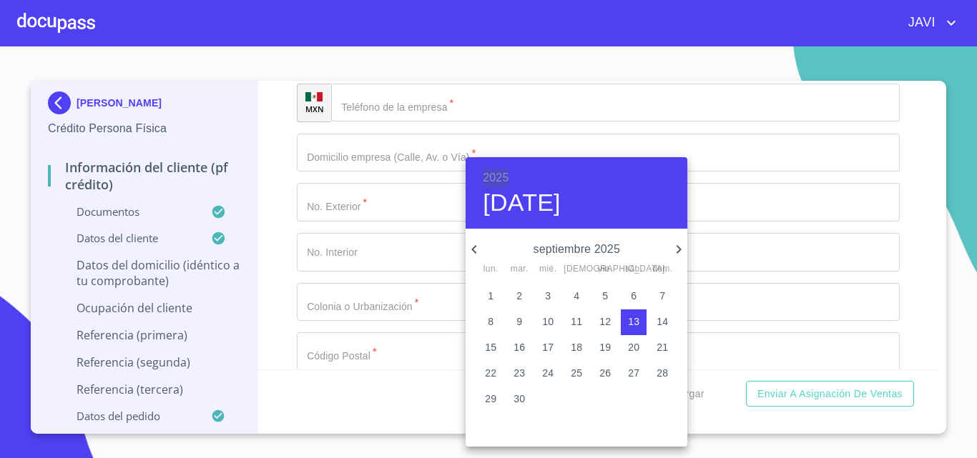
click at [495, 177] on h6 "2025" at bounding box center [496, 178] width 26 height 20
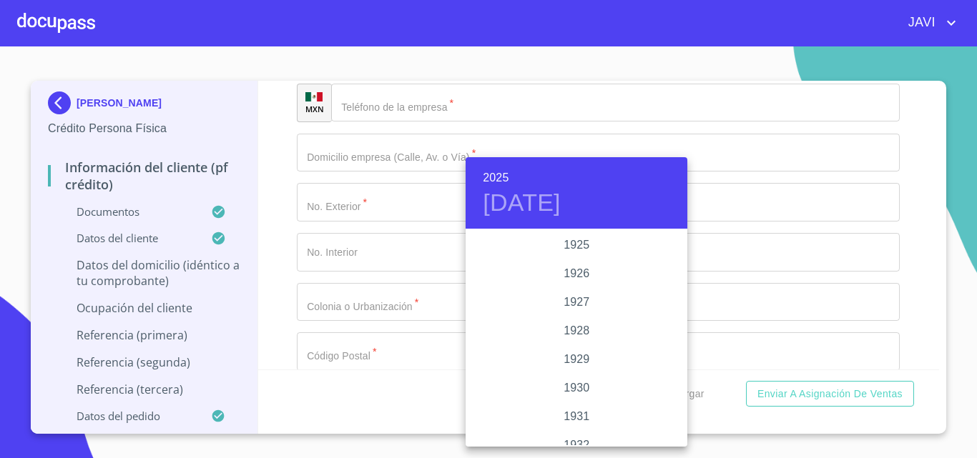
scroll to position [2774, 0]
click at [570, 340] on div "2025" at bounding box center [576, 338] width 222 height 29
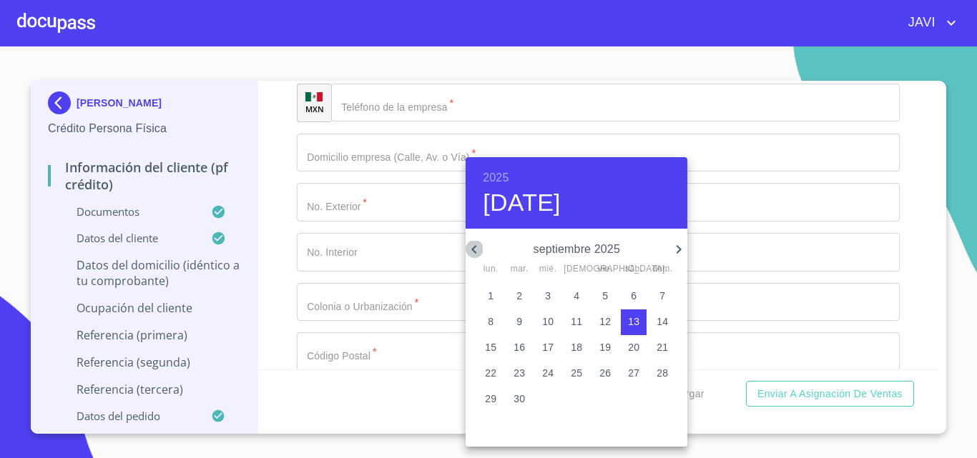
click at [473, 247] on icon "button" at bounding box center [473, 249] width 5 height 9
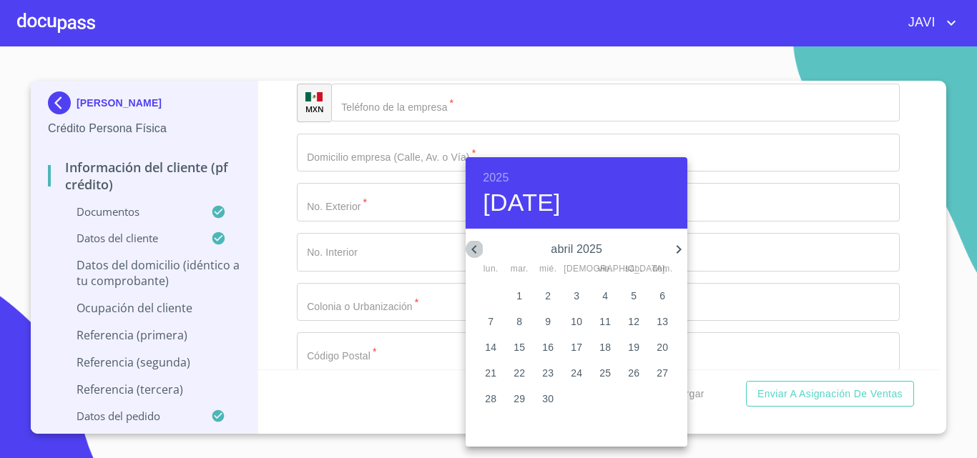
click at [473, 247] on icon "button" at bounding box center [473, 249] width 5 height 9
click at [524, 397] on p "28" at bounding box center [518, 399] width 11 height 14
type input "[DATE]"
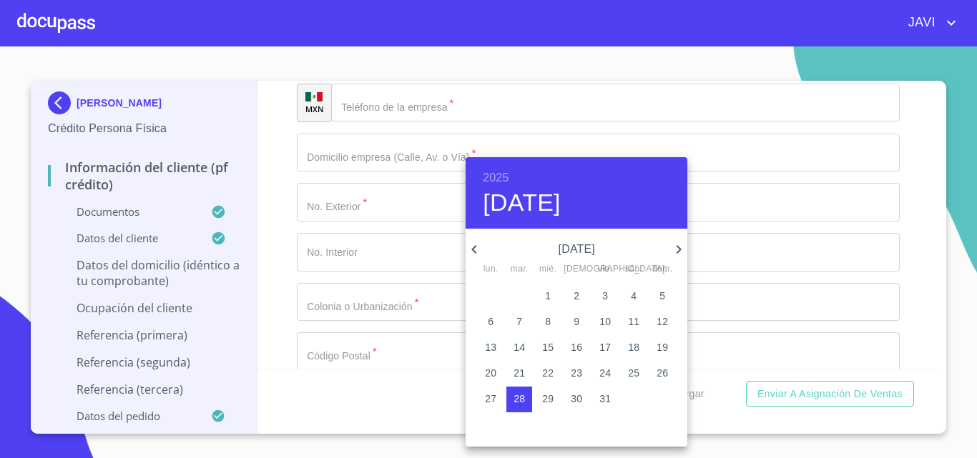
click at [286, 247] on div at bounding box center [488, 229] width 977 height 458
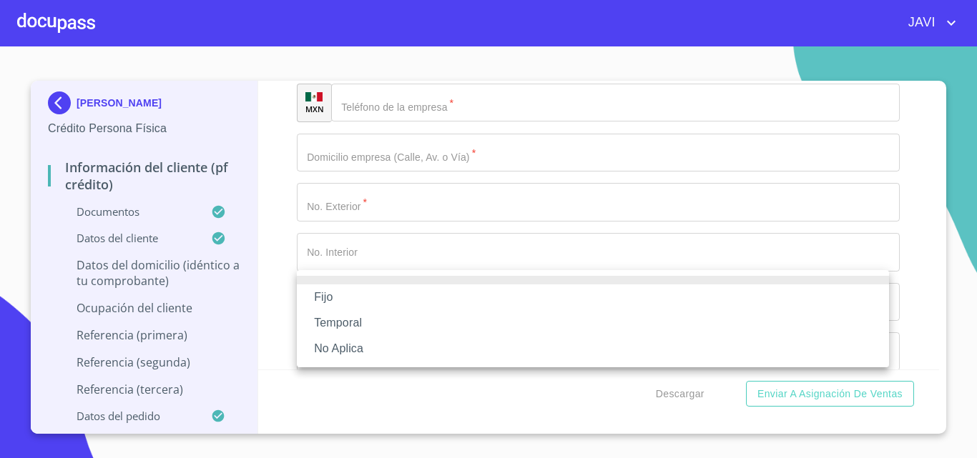
click at [337, 293] on li "Fijo" at bounding box center [593, 298] width 592 height 26
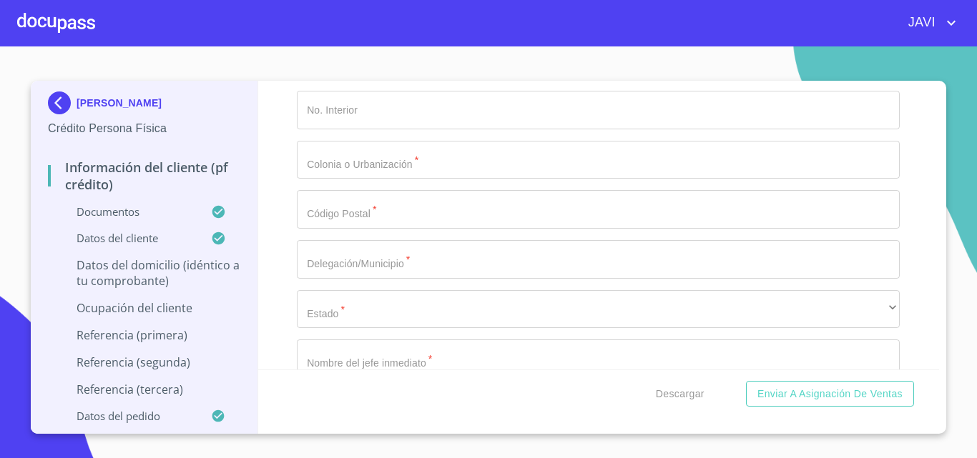
scroll to position [6219, 0]
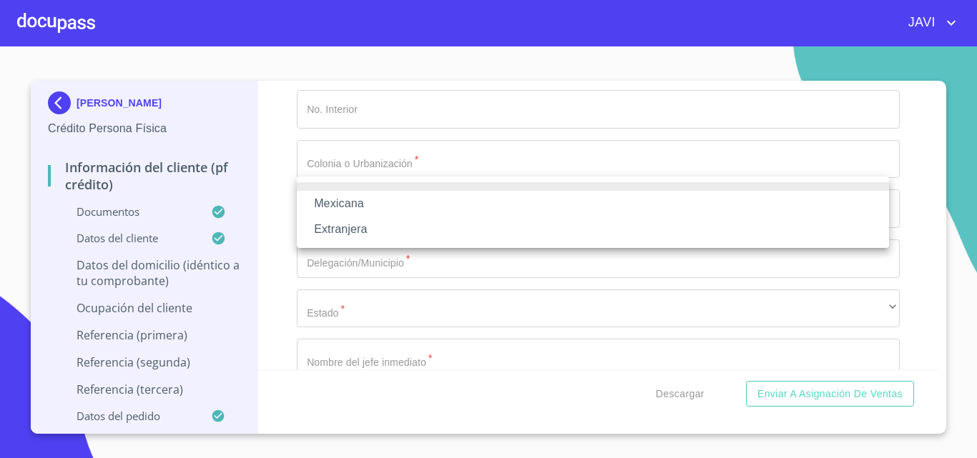
click at [363, 203] on li "Mexicana" at bounding box center [593, 204] width 592 height 26
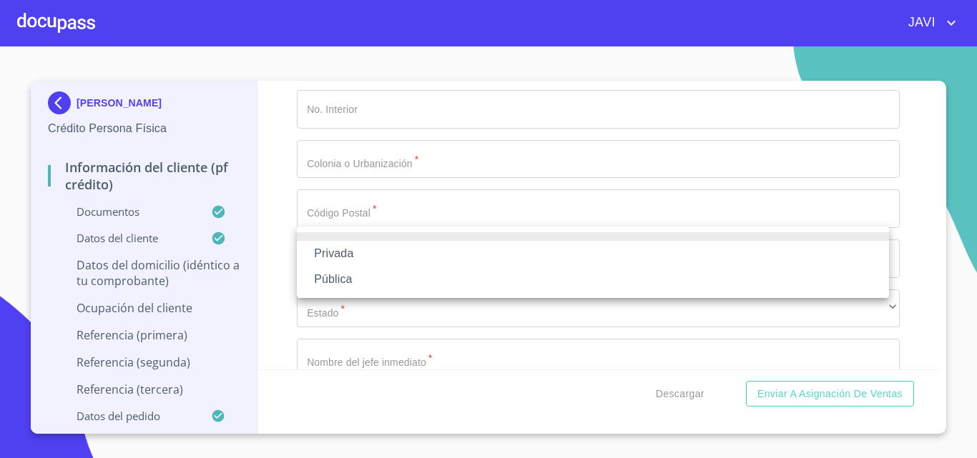
click at [353, 249] on li "Privada" at bounding box center [593, 254] width 592 height 26
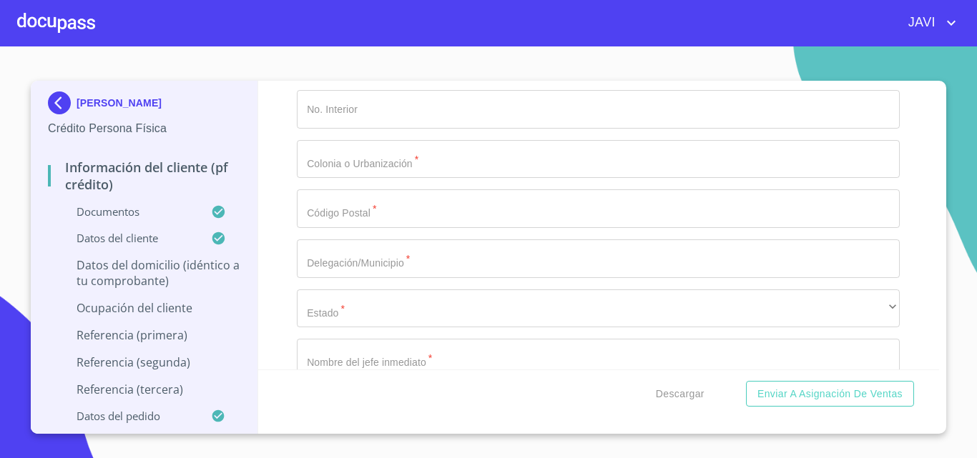
type input "FABRICANTES DE ACCESORIOS PARA CAMIONETAS Y AUTOS"
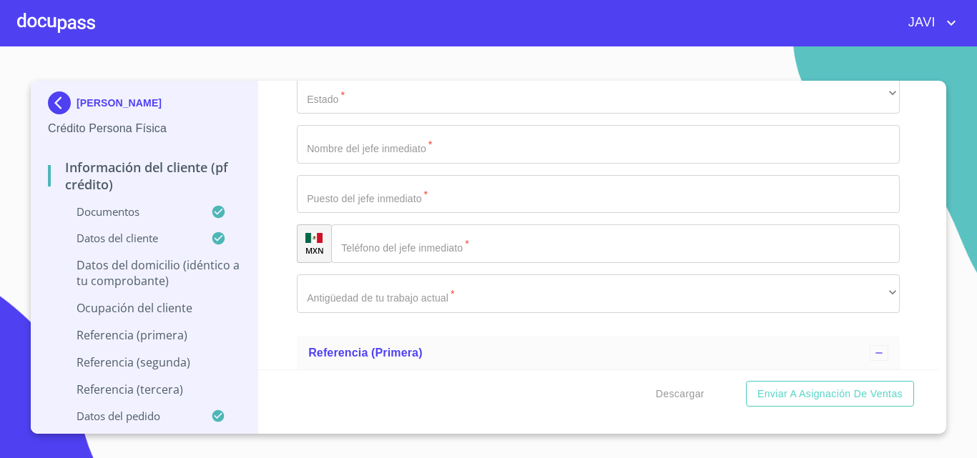
scroll to position [6434, 0]
type input "PLANTA INDUSTRIAL PLATAFORMA 15 INT 15-A"
type input "15"
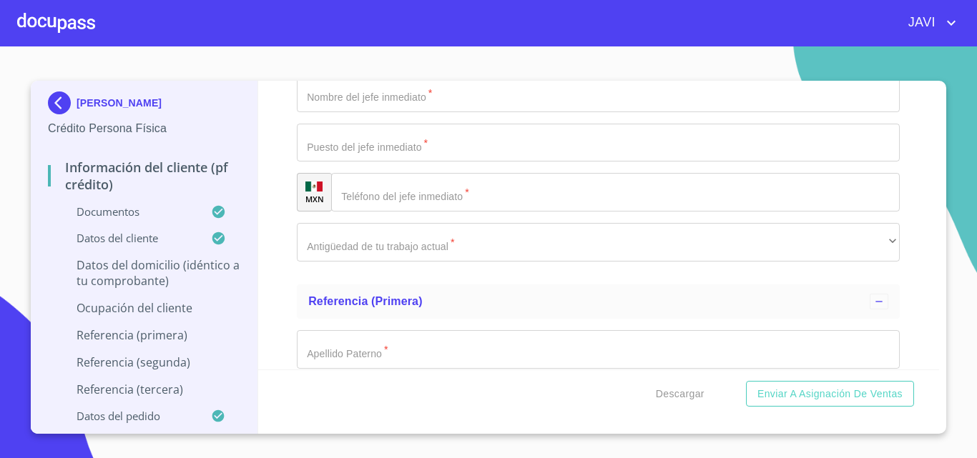
scroll to position [6505, 0]
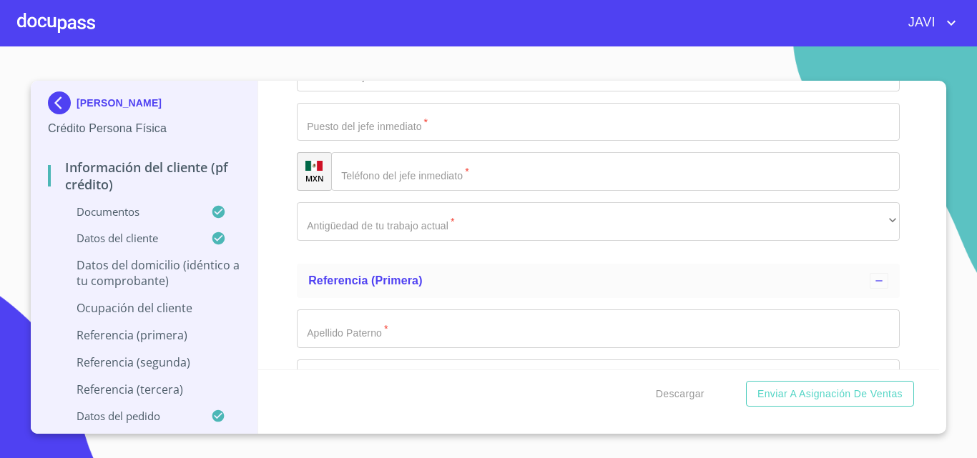
type input "15 -A"
type input "PLANTA INDUSTRIAL PLATAFORMA"
type input "15410"
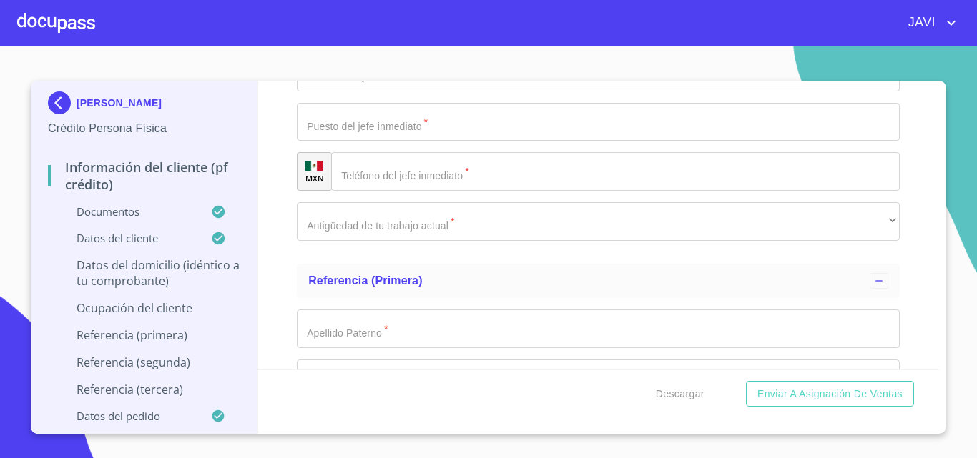
type input "HACIENDA VIEJA DEL CASTILLO"
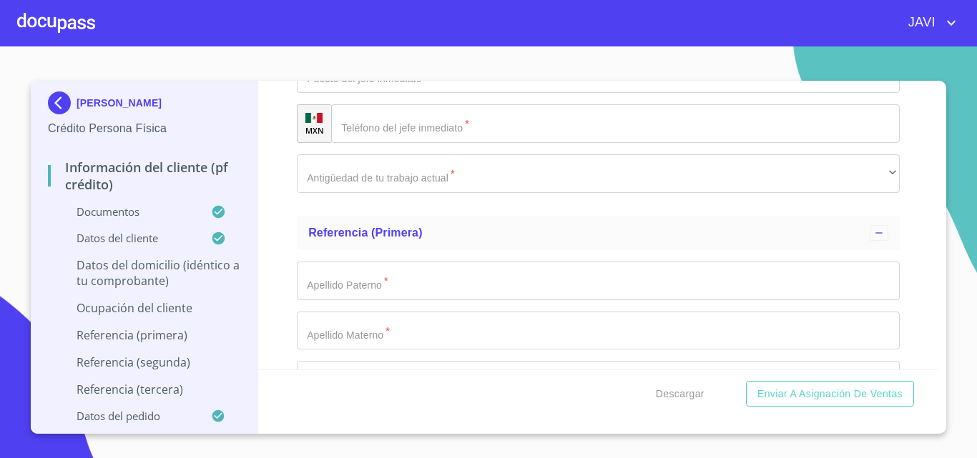
scroll to position [6577, 0]
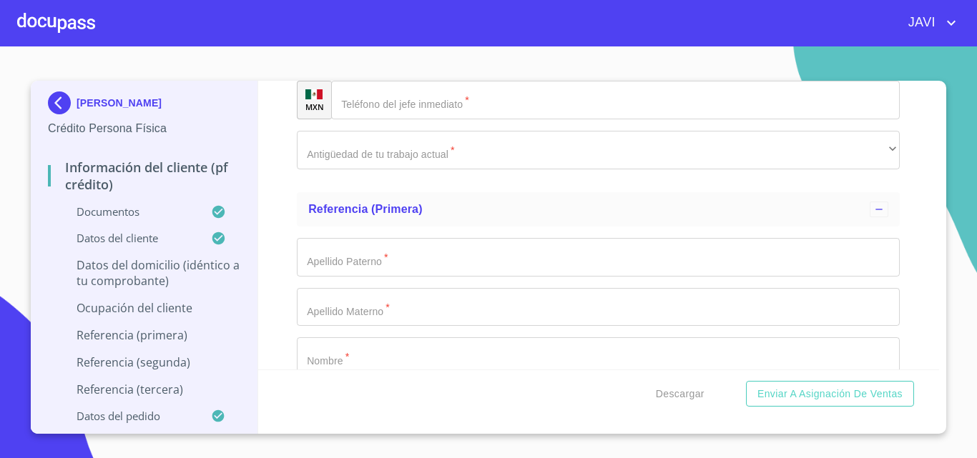
type input "45686"
type input "EL SALTO"
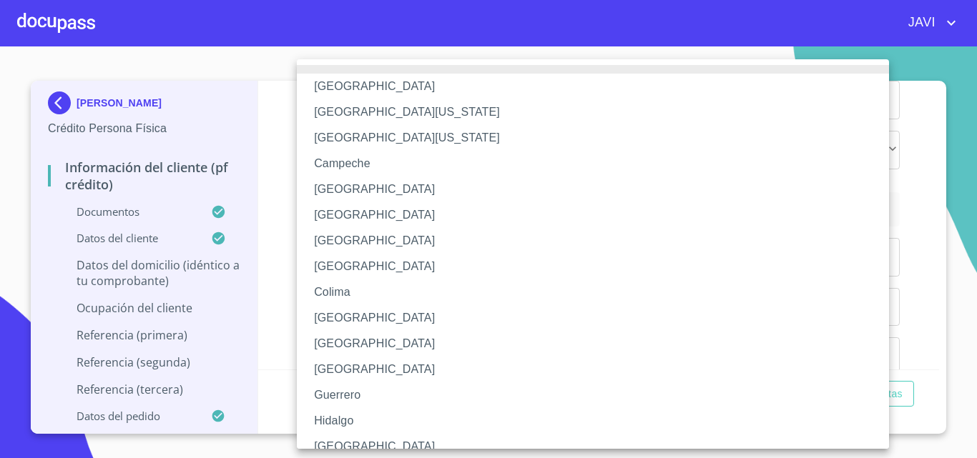
scroll to position [11, 0]
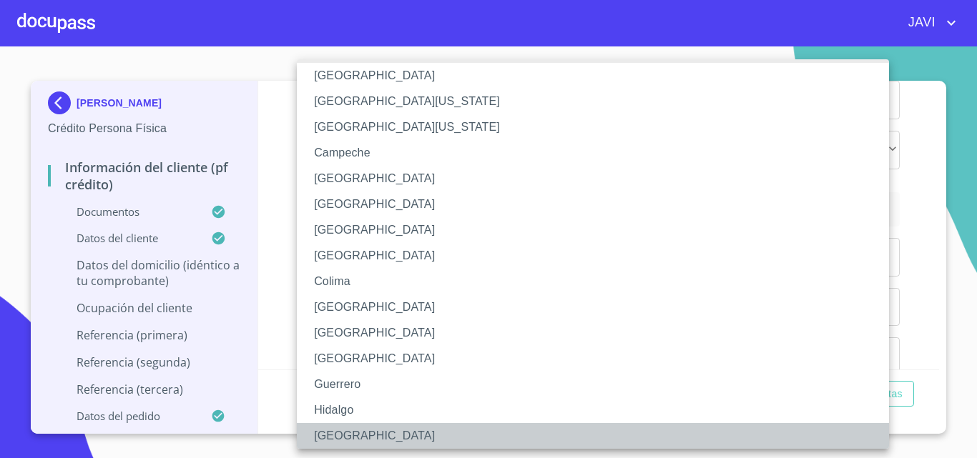
click at [339, 434] on li "[GEOGRAPHIC_DATA]" at bounding box center [598, 436] width 603 height 26
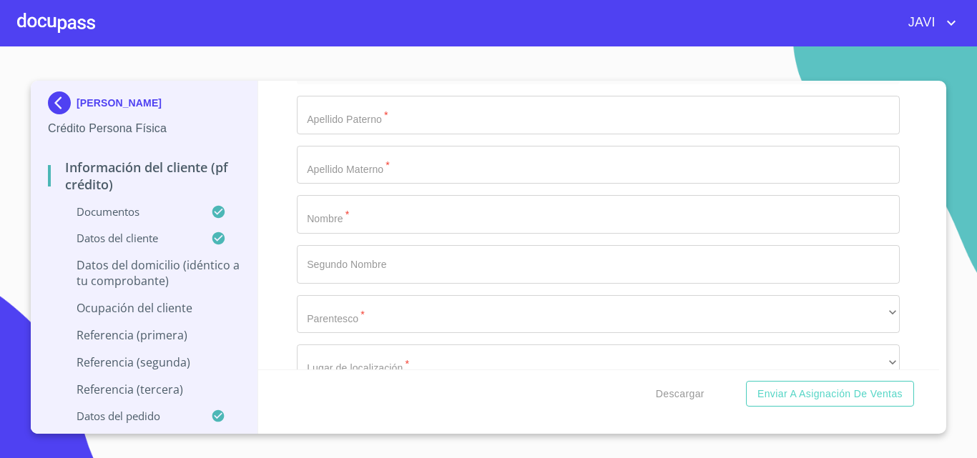
scroll to position [6720, 0]
type input "SUPERVISOR"
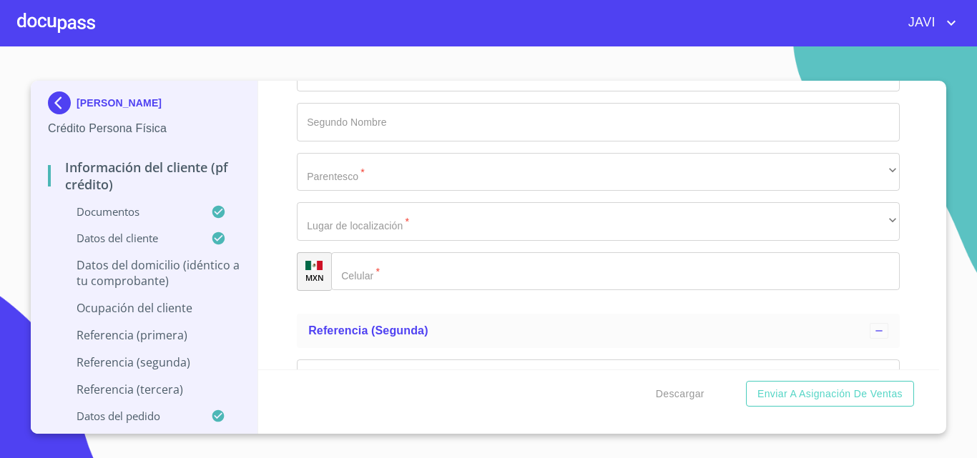
scroll to position [6863, 0]
type input "[PHONE_NUMBER]"
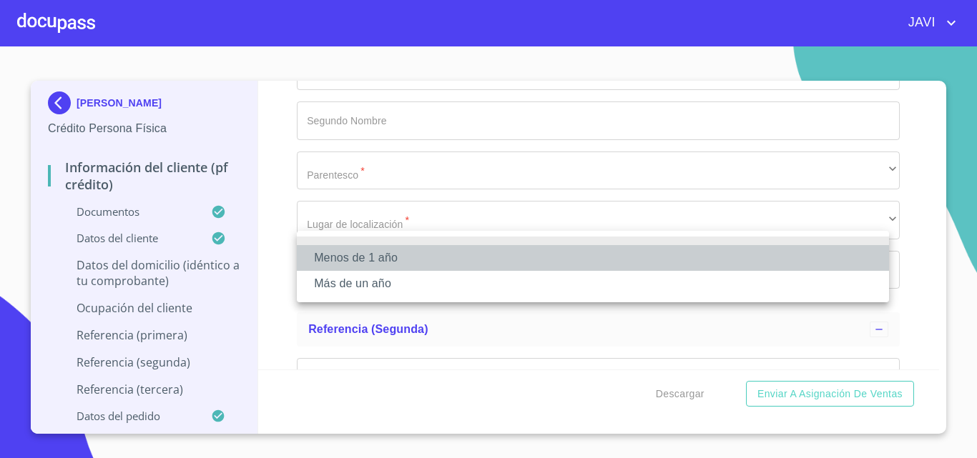
click at [370, 258] on li "Menos de 1 año" at bounding box center [593, 258] width 592 height 26
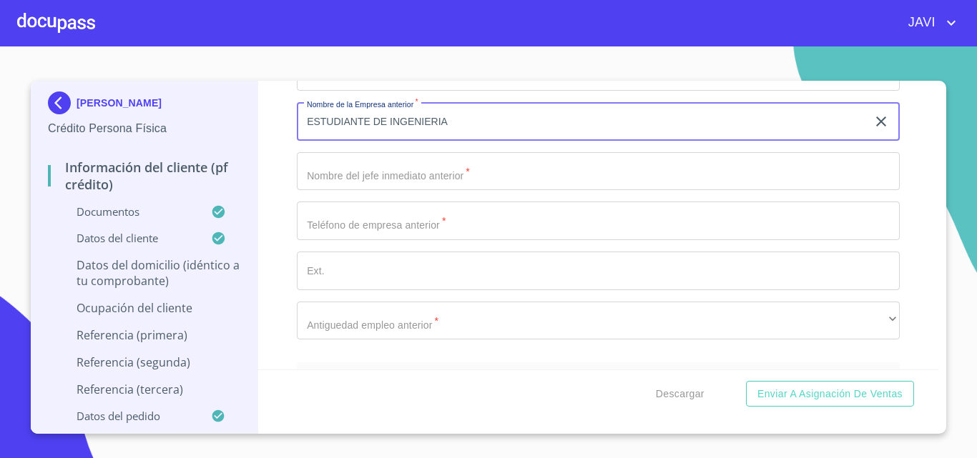
scroll to position [6648, 0]
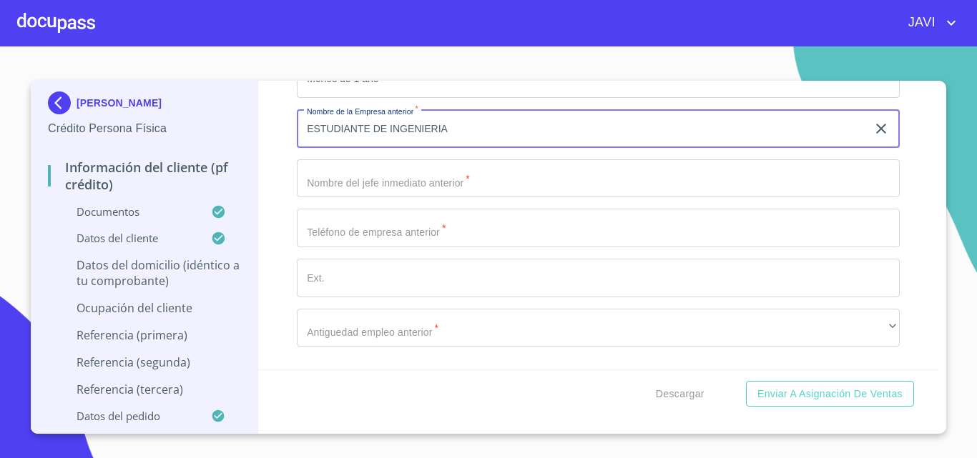
type input "ESTUDIANTE DE INGENIERIA"
click at [280, 257] on div "Información del cliente (PF crédito) Documentos Documento de identificación   *…" at bounding box center [598, 225] width 681 height 289
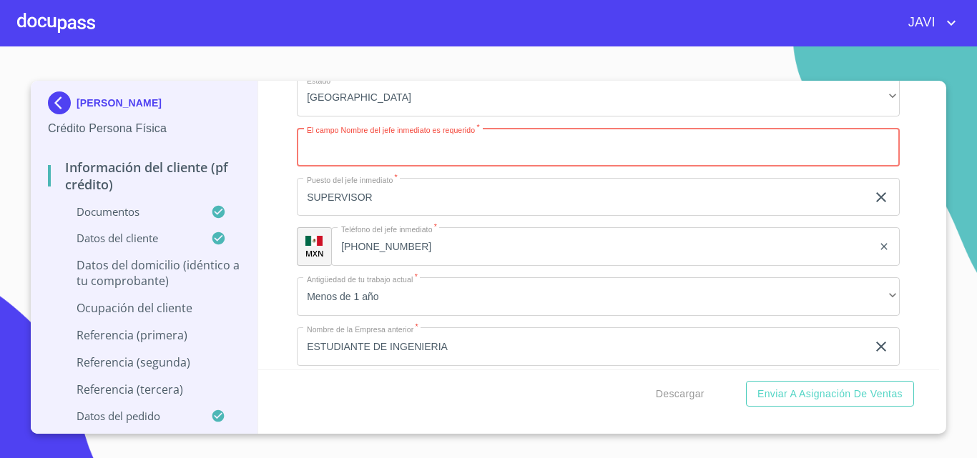
scroll to position [6434, 0]
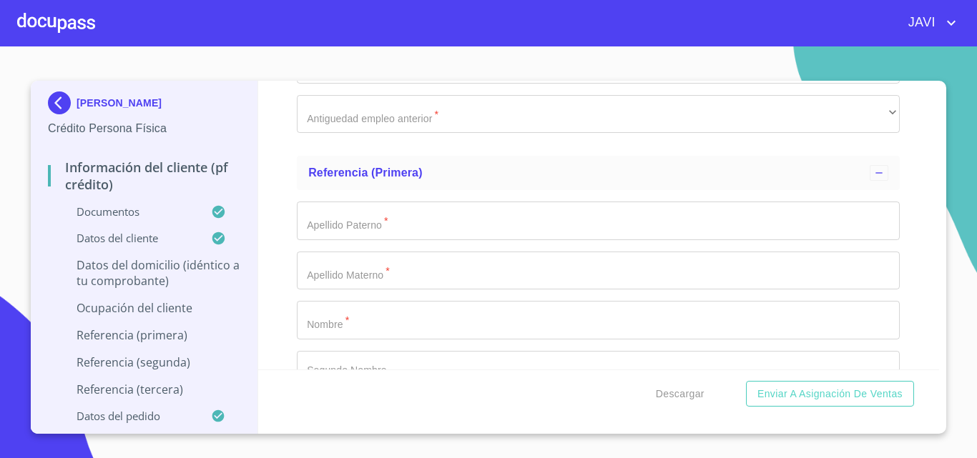
scroll to position [6863, 0]
drag, startPoint x: 422, startPoint y: 201, endPoint x: 465, endPoint y: 204, distance: 42.3
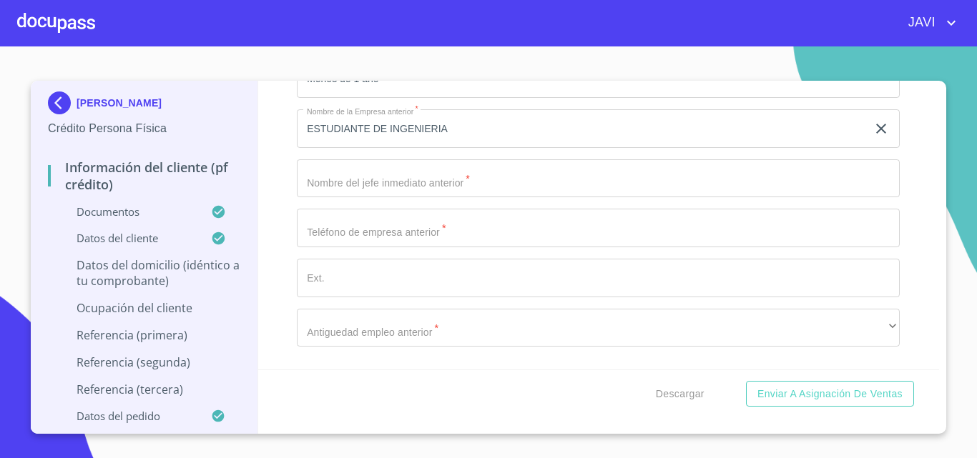
scroll to position [6434, 0]
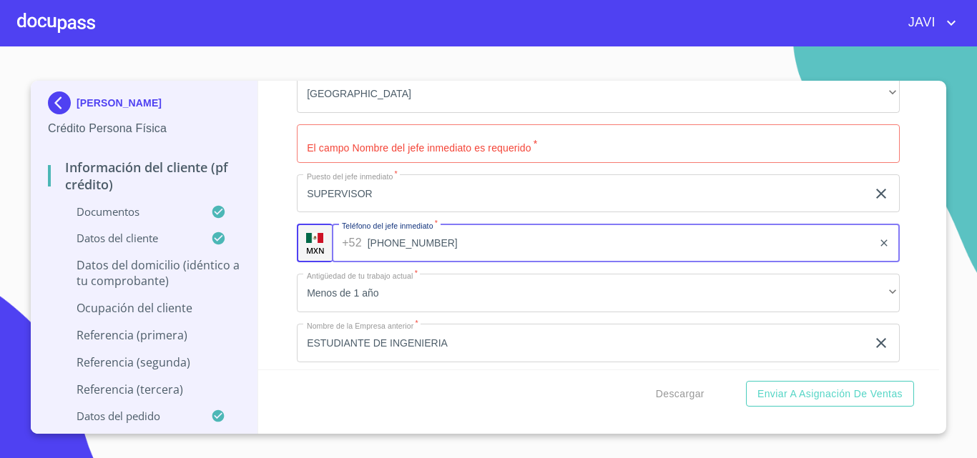
drag, startPoint x: 400, startPoint y: 135, endPoint x: 482, endPoint y: 126, distance: 82.7
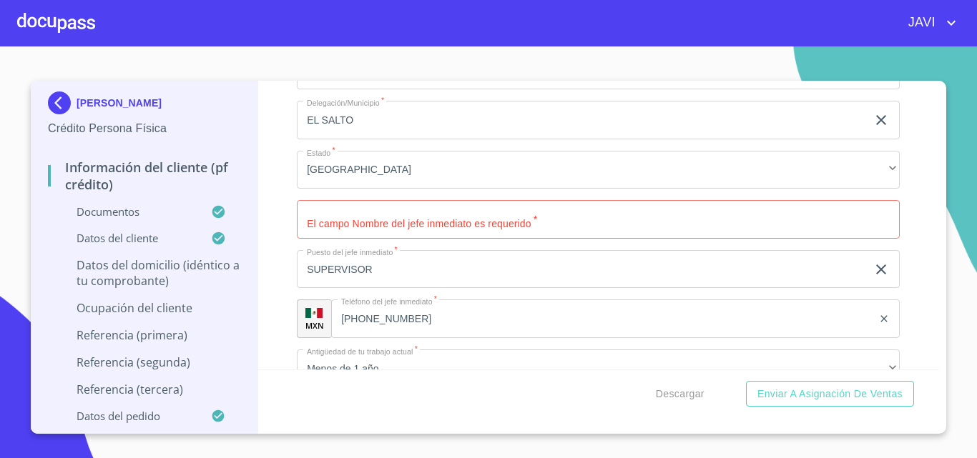
scroll to position [6219, 0]
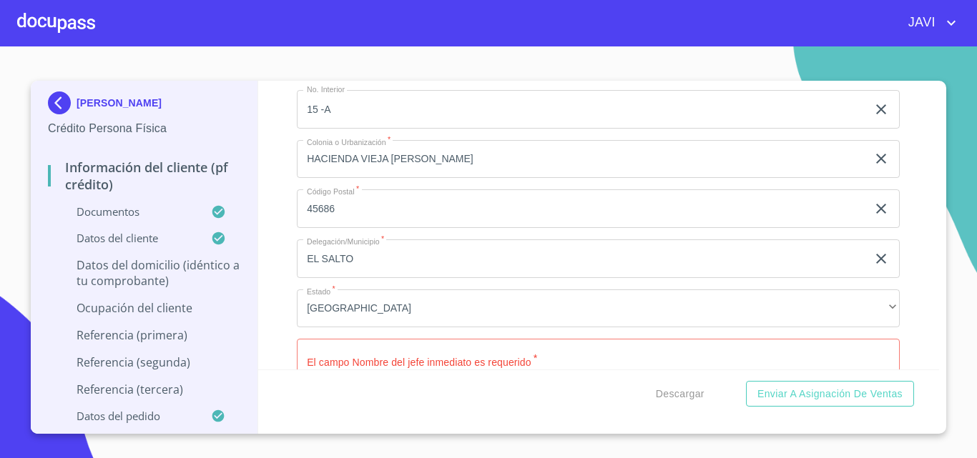
type input "[PHONE_NUMBER]"
click at [272, 204] on div "Información del cliente (PF crédito) Documentos Documento de identificación   *…" at bounding box center [598, 225] width 681 height 289
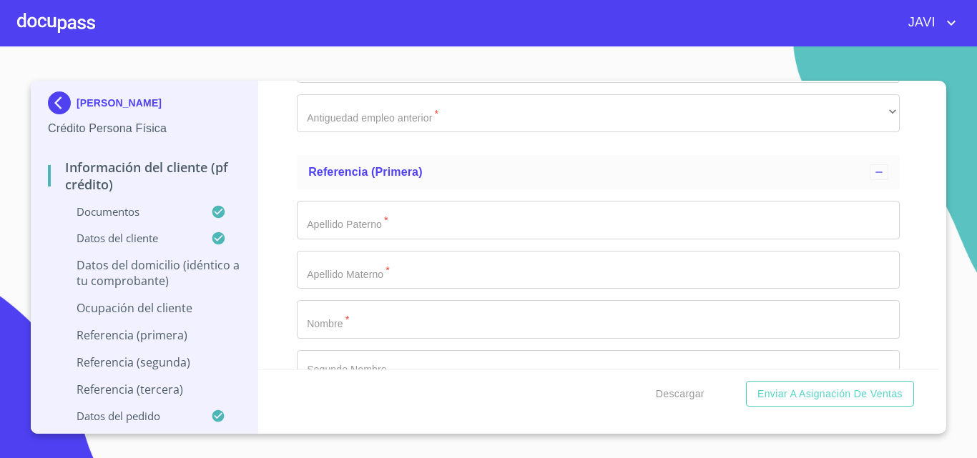
scroll to position [6791, 0]
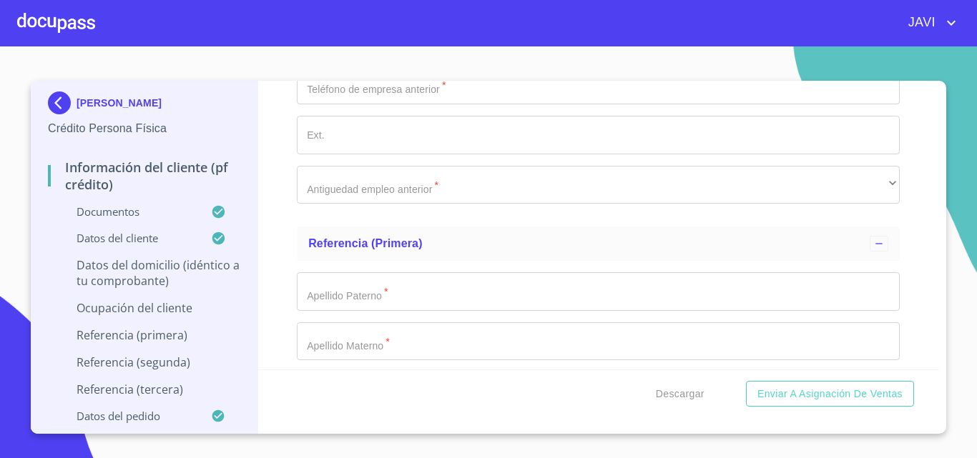
type input "A"
type input "[PERSON_NAME]"
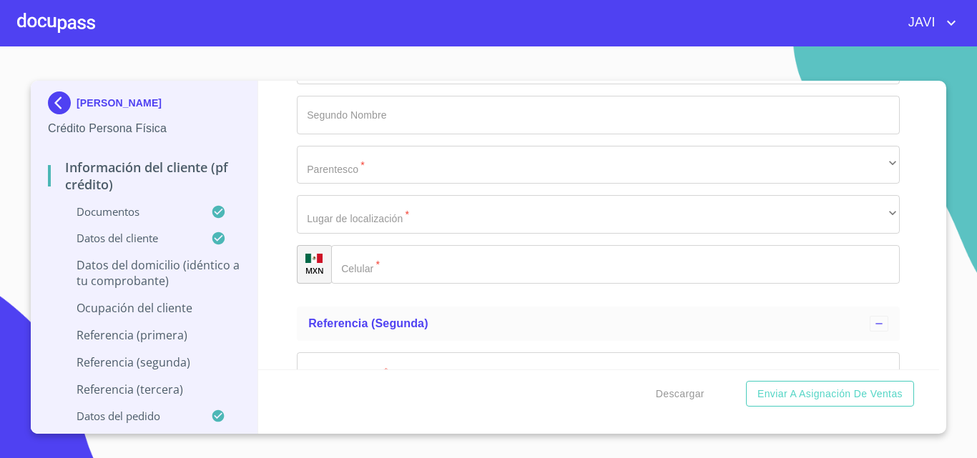
scroll to position [7149, 0]
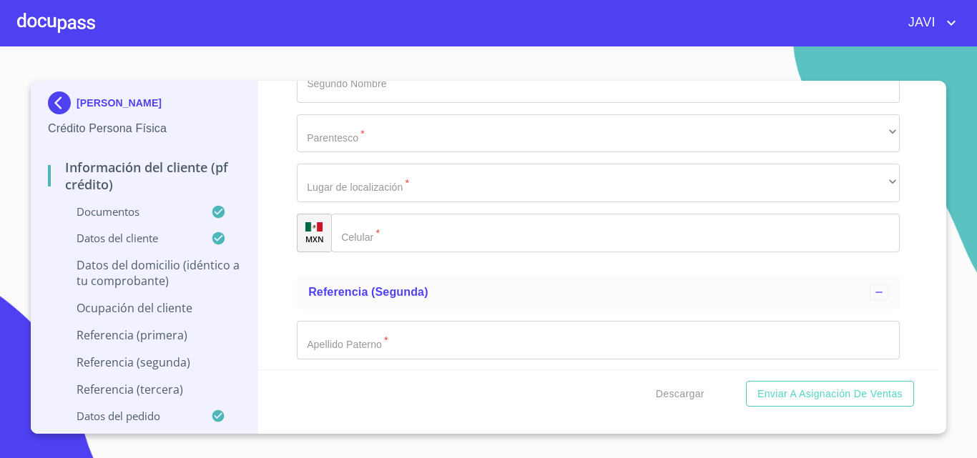
type input "SUPINGENIERO DE DISEÑO"
type input "M"
type input "C"
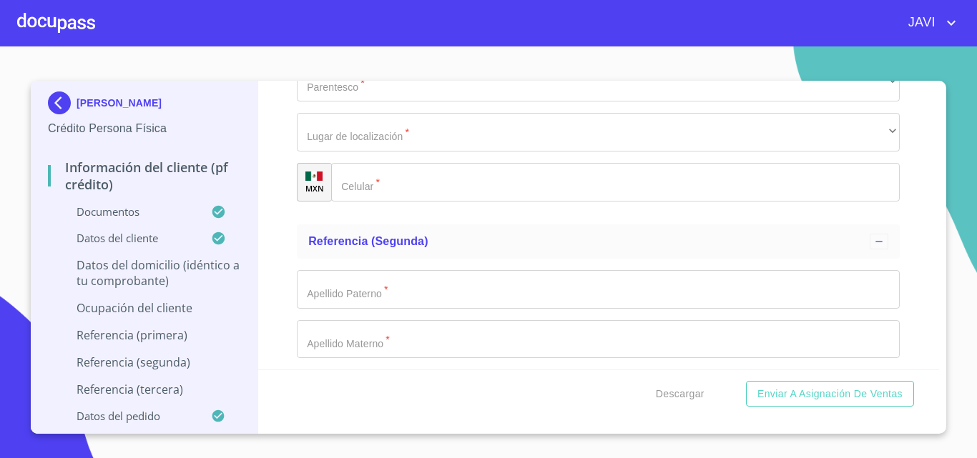
scroll to position [7220, 0]
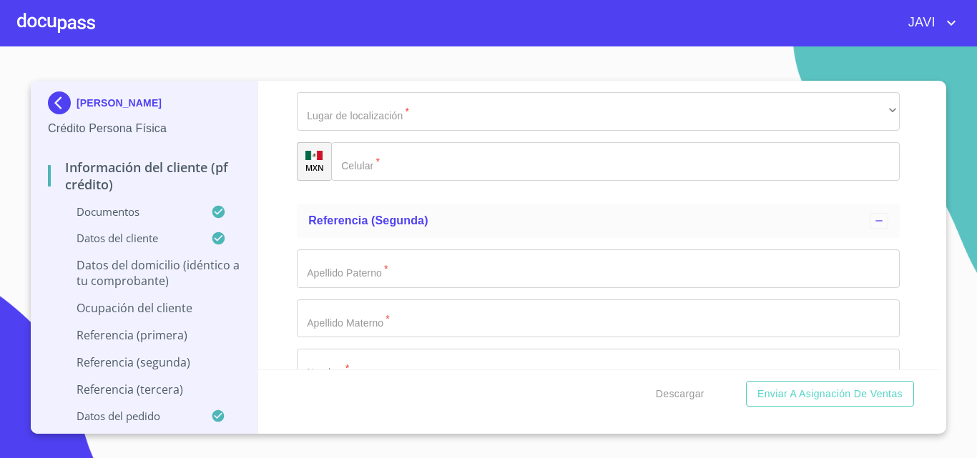
type input "RUISANCHEZ"
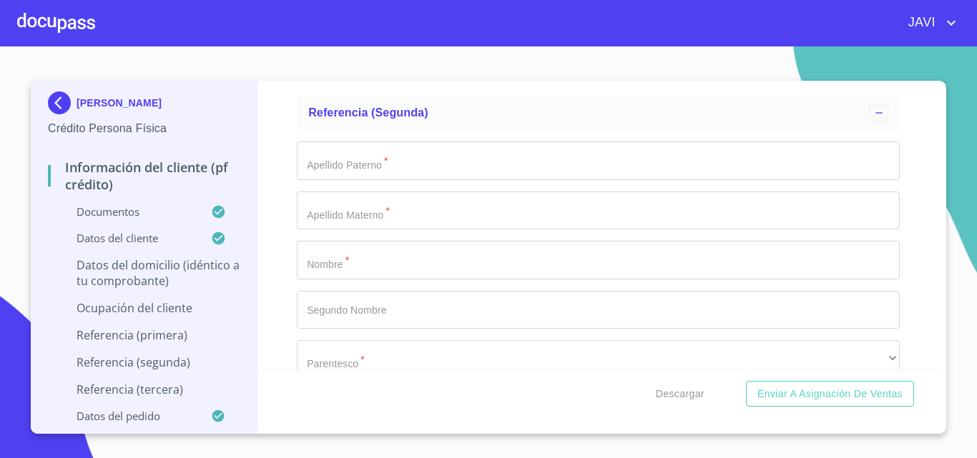
scroll to position [7363, 0]
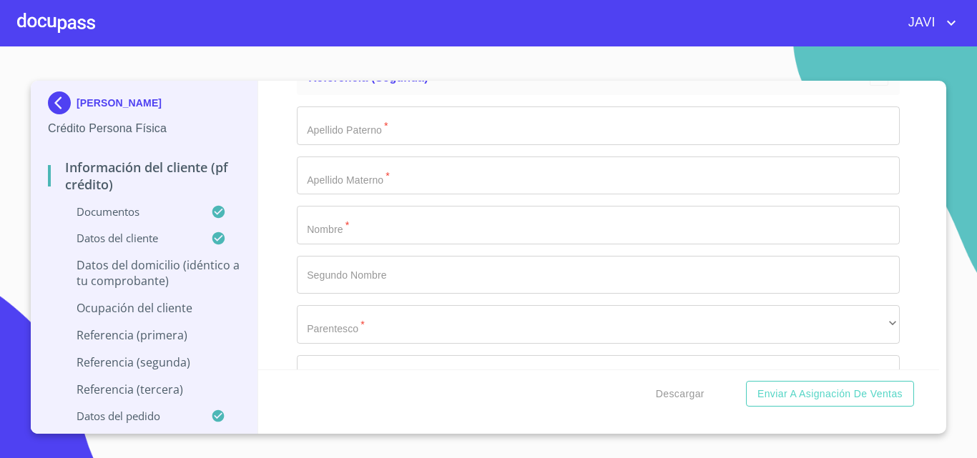
type input "CERVANTES"
type input "[PERSON_NAME]"
type input "DEL ROSARIO"
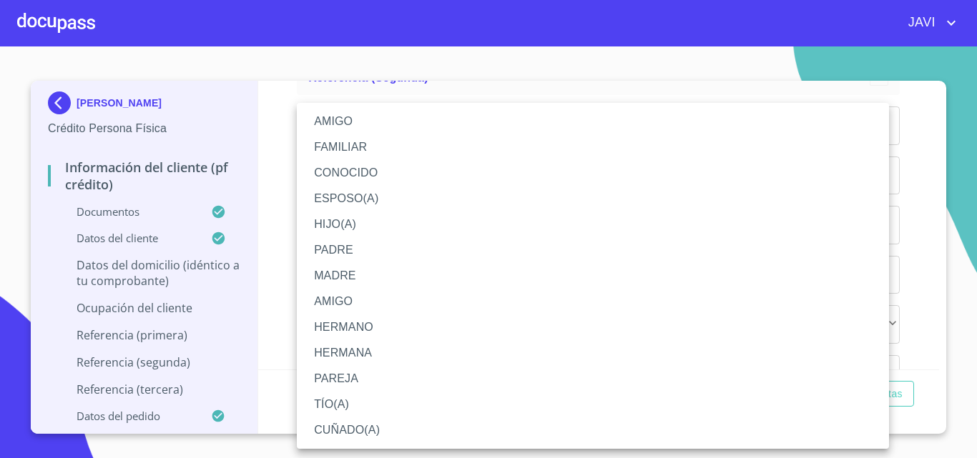
click at [353, 147] on li "FAMILIAR" at bounding box center [593, 147] width 592 height 26
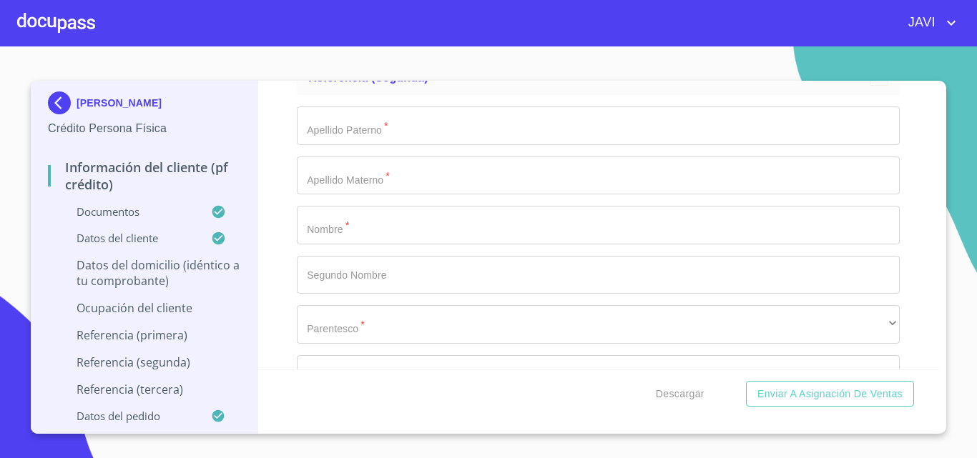
scroll to position [7435, 0]
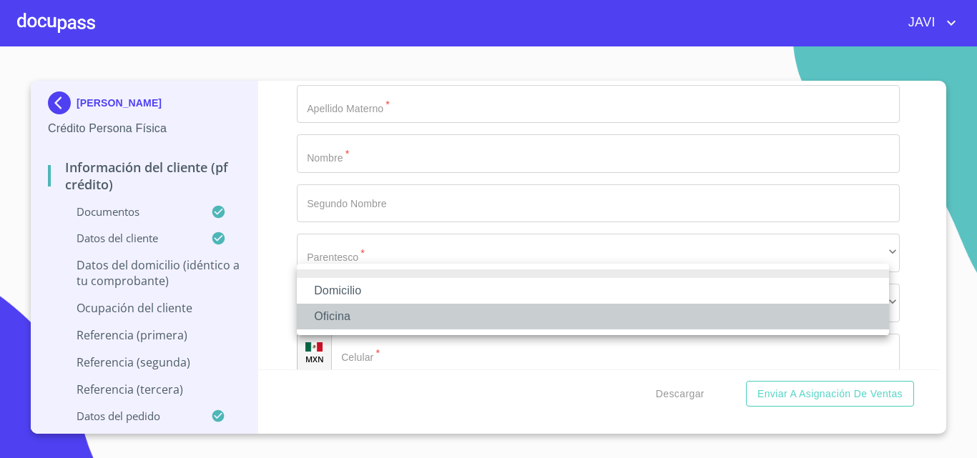
click at [330, 317] on li "Oficina" at bounding box center [593, 317] width 592 height 26
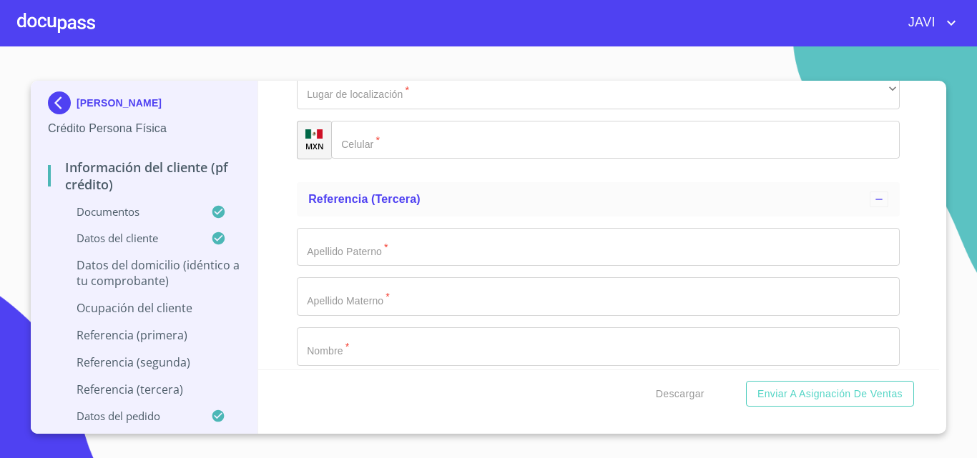
scroll to position [7649, 0]
type input "[PHONE_NUMBER]"
type input "RUISANCHEZ"
type input "[PERSON_NAME]"
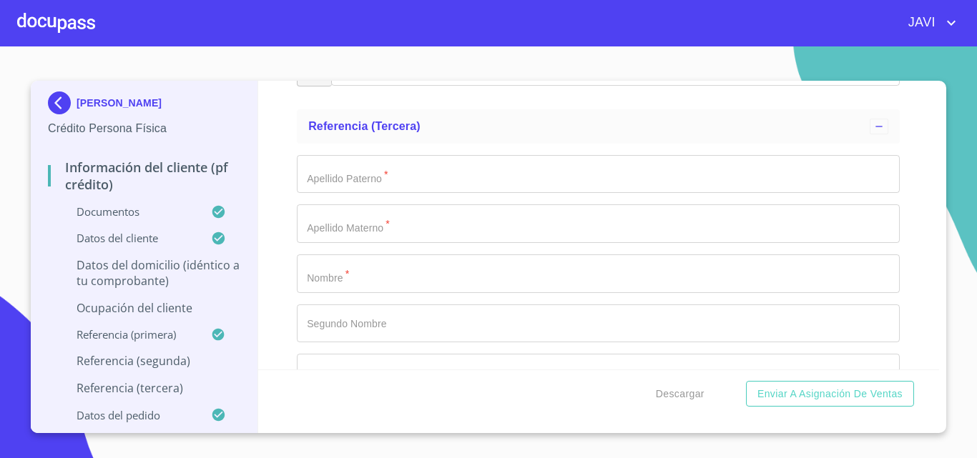
scroll to position [7864, 0]
type input "[PERSON_NAME]"
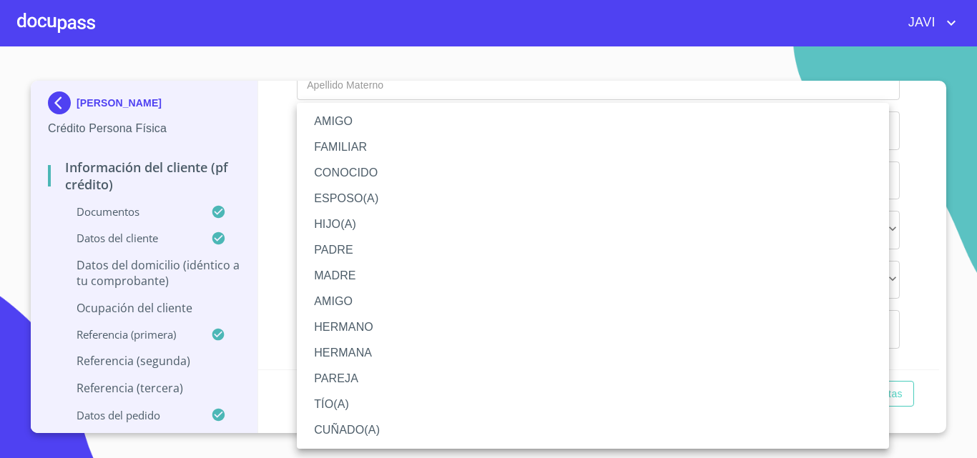
click at [342, 149] on li "FAMILIAR" at bounding box center [593, 147] width 592 height 26
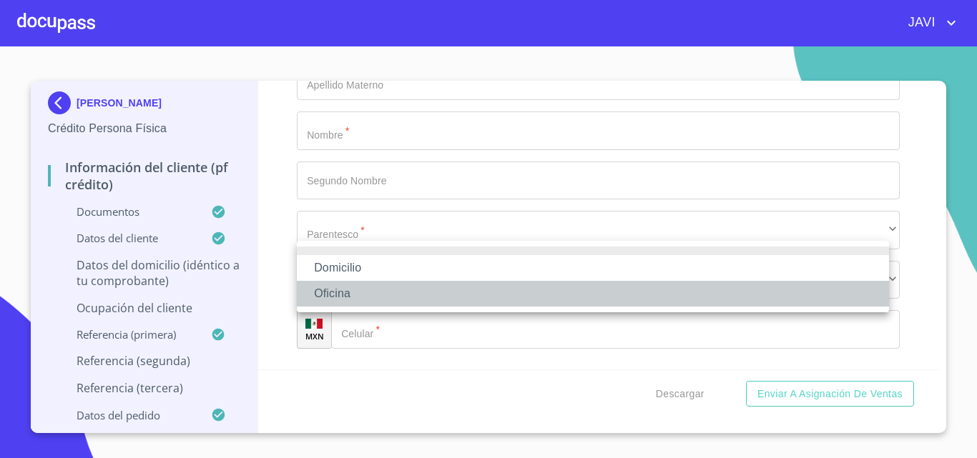
click at [331, 293] on li "Oficina" at bounding box center [593, 294] width 592 height 26
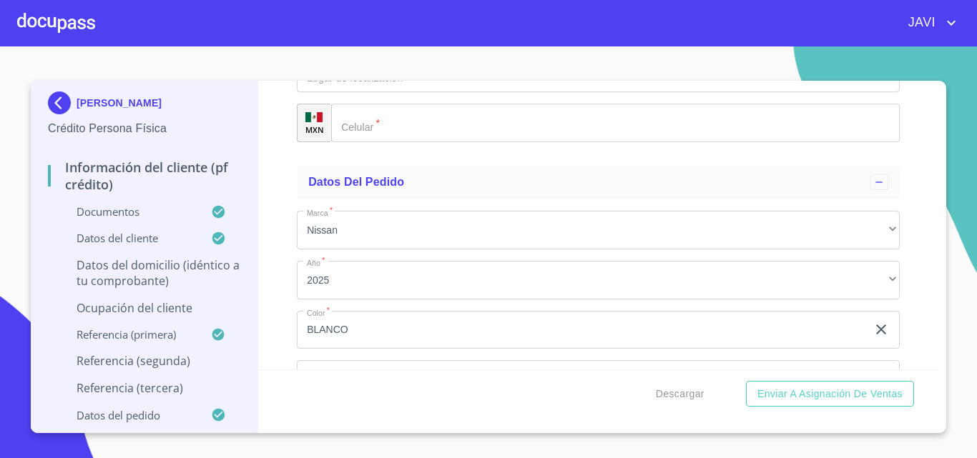
scroll to position [8078, 0]
type input "[PHONE_NUMBER]"
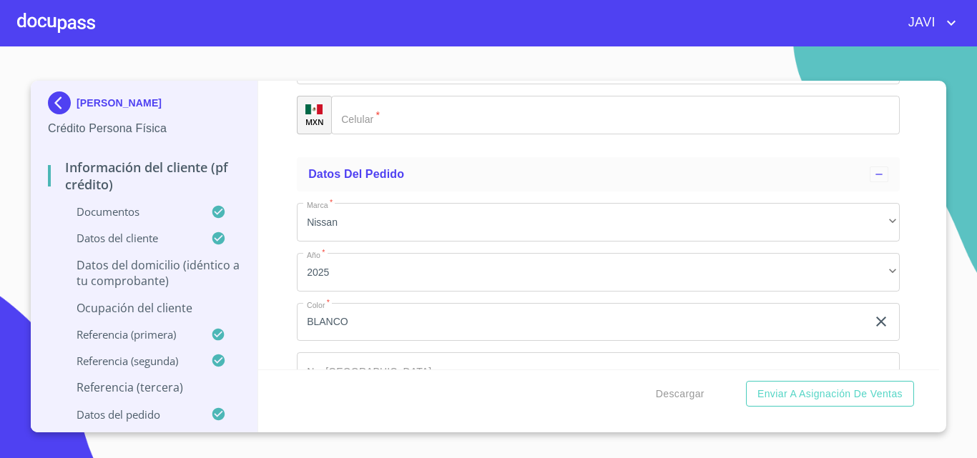
type input "RUISANCHEZ"
type input "CERVANTES"
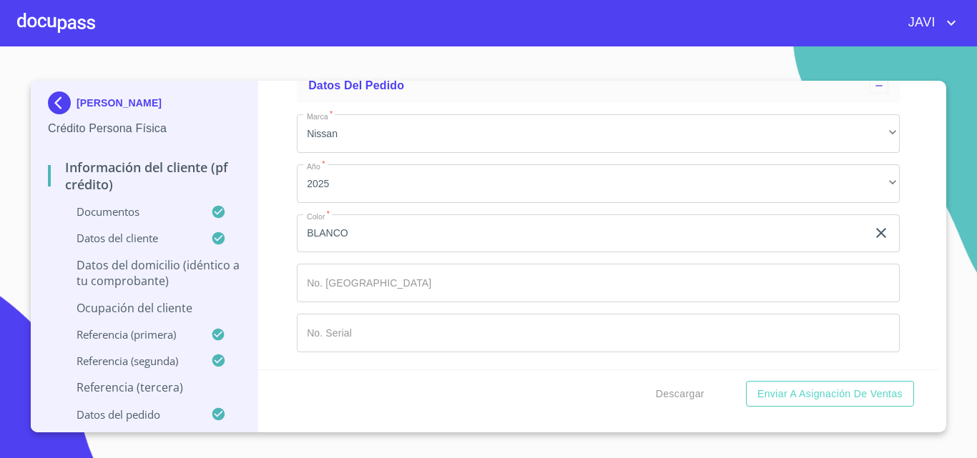
type input "[PERSON_NAME]"
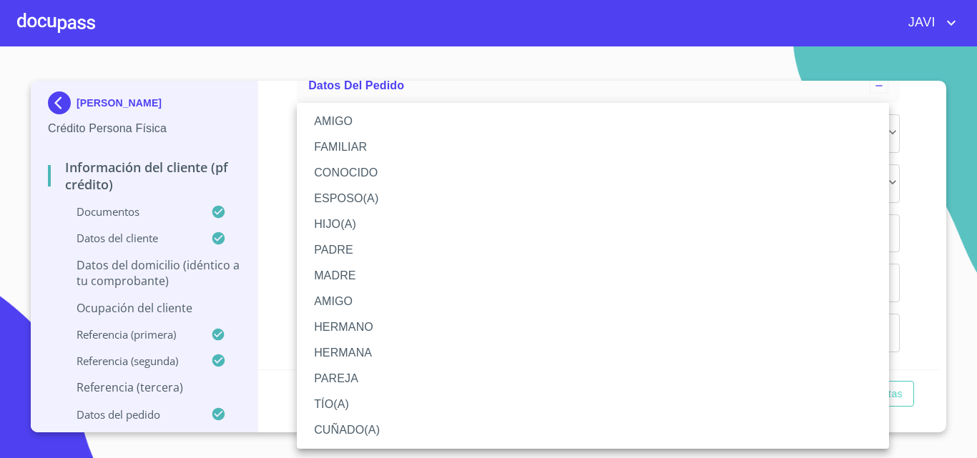
click at [337, 144] on li "FAMILIAR" at bounding box center [593, 147] width 592 height 26
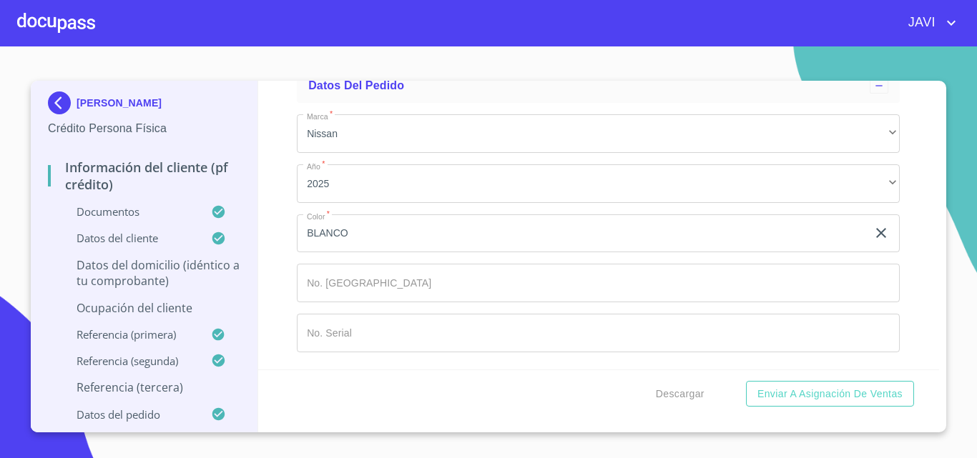
scroll to position [8292, 0]
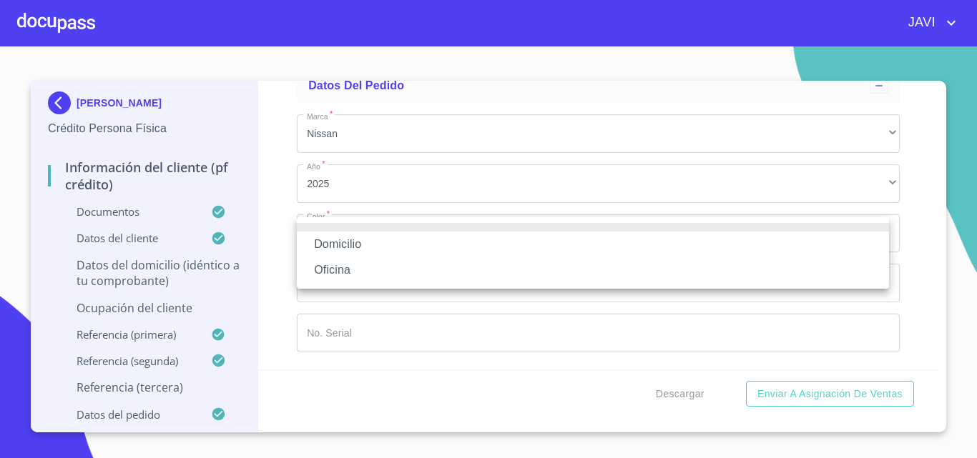
click at [343, 266] on li "Oficina" at bounding box center [593, 270] width 592 height 26
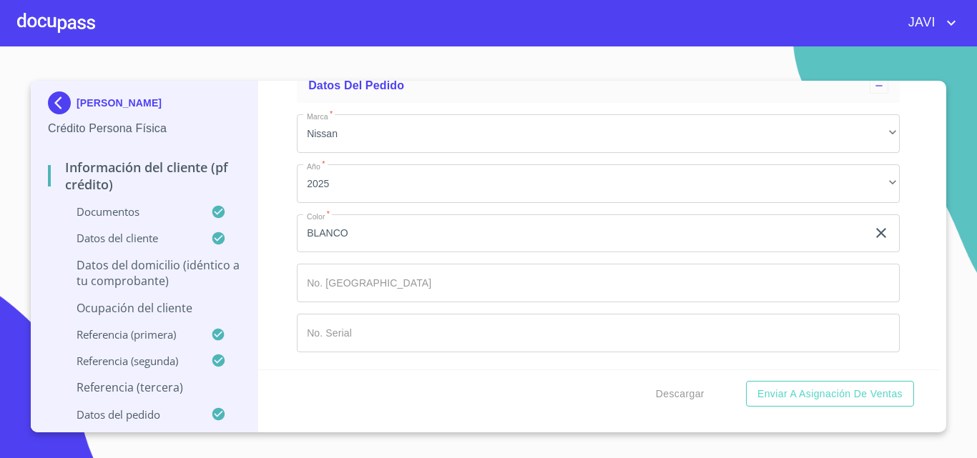
click at [376, 46] on input "Documento de identificación   *" at bounding box center [615, 26] width 568 height 39
type input "[PHONE_NUMBER]"
click at [281, 214] on div "Información del cliente (PF crédito) Documentos Documento de identificación   *…" at bounding box center [598, 225] width 681 height 289
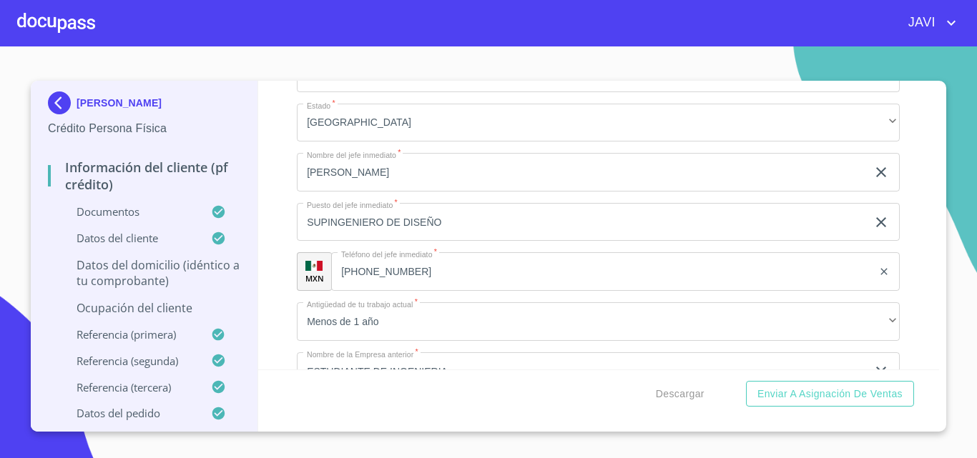
scroll to position [6048, 0]
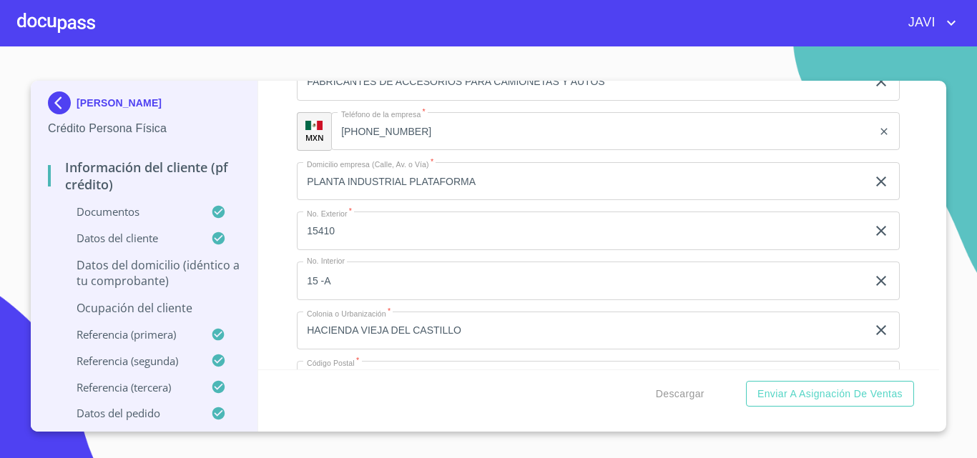
type input "DISEÑO DE PIEZAS"
click at [280, 265] on div "Información del cliente (PF crédito) Documentos Documento de identificación   *…" at bounding box center [598, 225] width 681 height 289
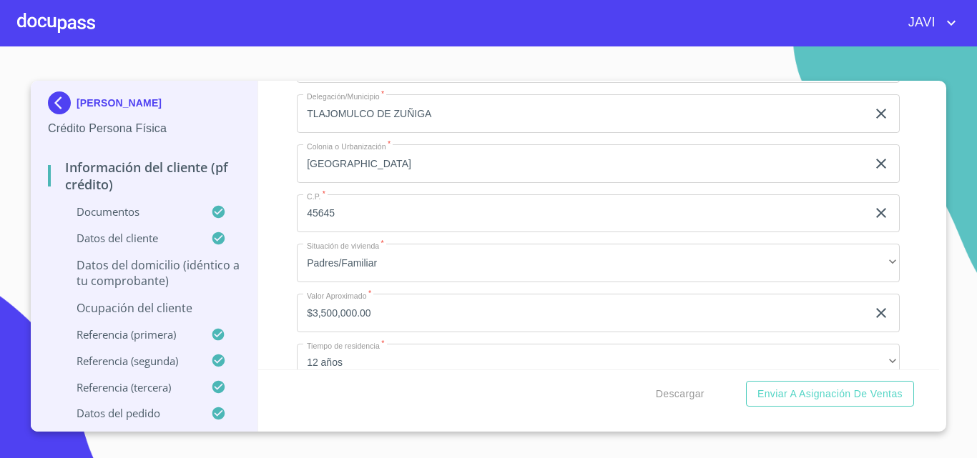
scroll to position [5333, 0]
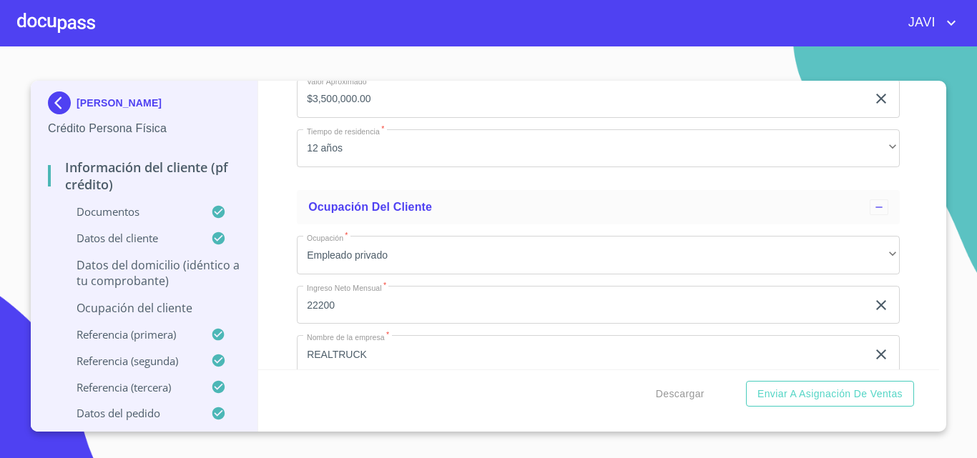
scroll to position [5547, 0]
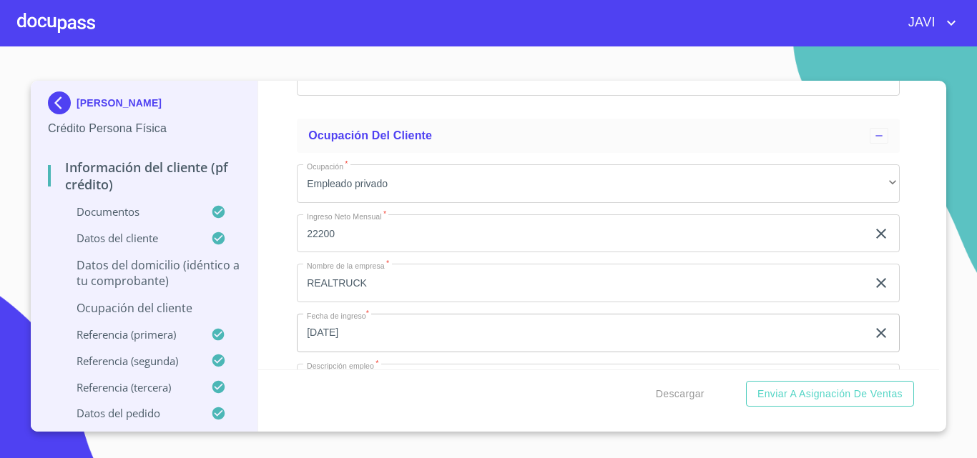
drag, startPoint x: 872, startPoint y: 262, endPoint x: 544, endPoint y: 277, distance: 328.5
type input "FRACCIONAMIENTO SORRENTO"
click at [281, 239] on div "Información del cliente (PF crédito) Documentos Documento de identificación   *…" at bounding box center [598, 225] width 681 height 289
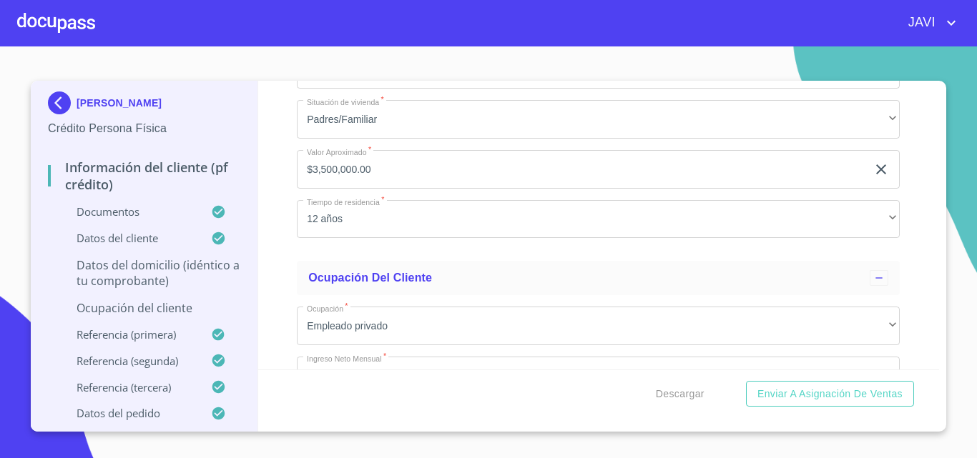
scroll to position [5333, 0]
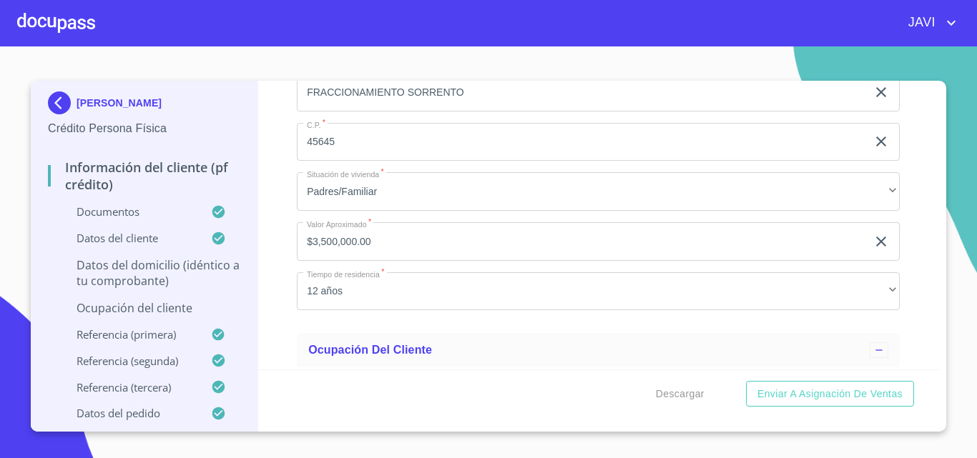
type input "E"
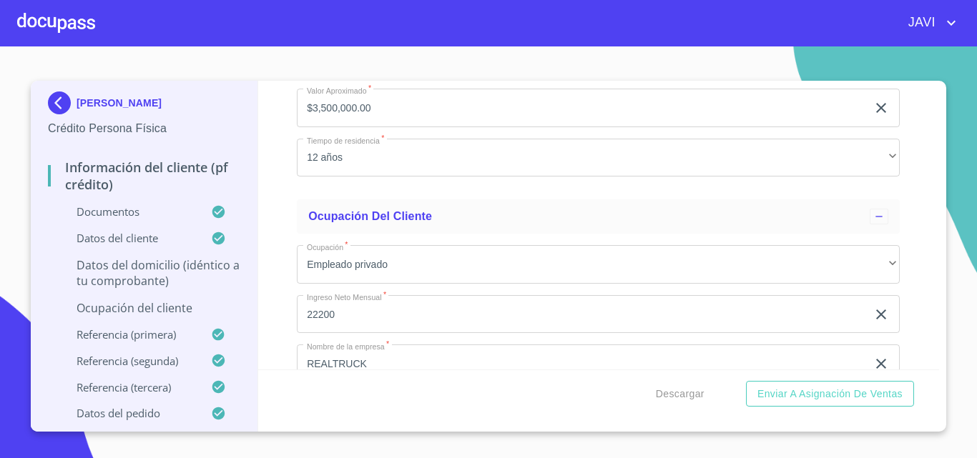
scroll to position [5476, 0]
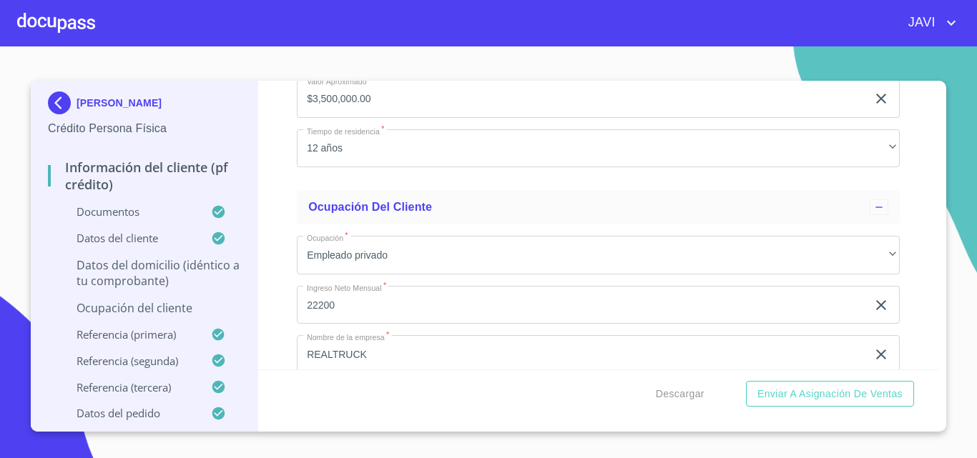
type input "SORRENTO NTE Y SORRENTO SUR"
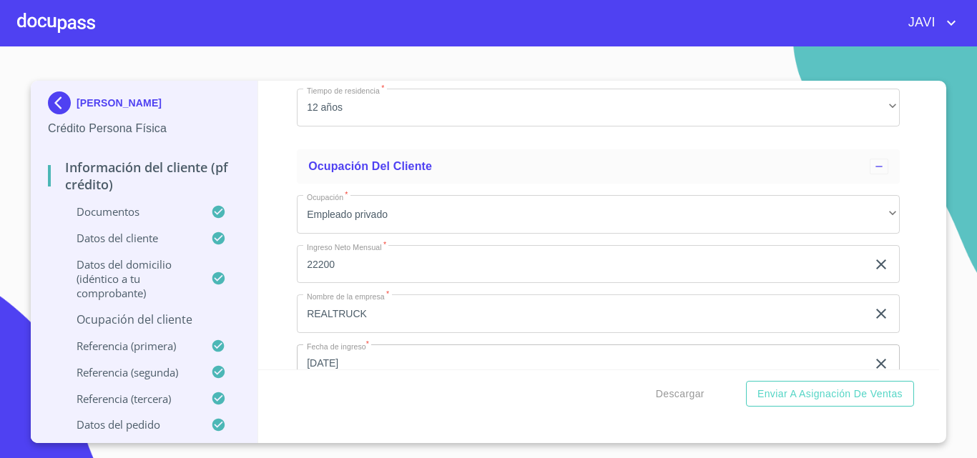
scroll to position [5547, 0]
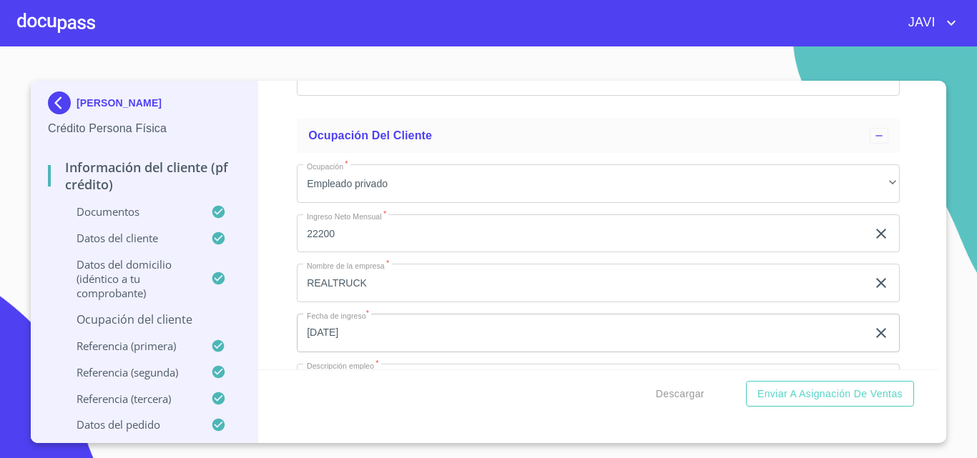
type input "FRACC SORRENTO"
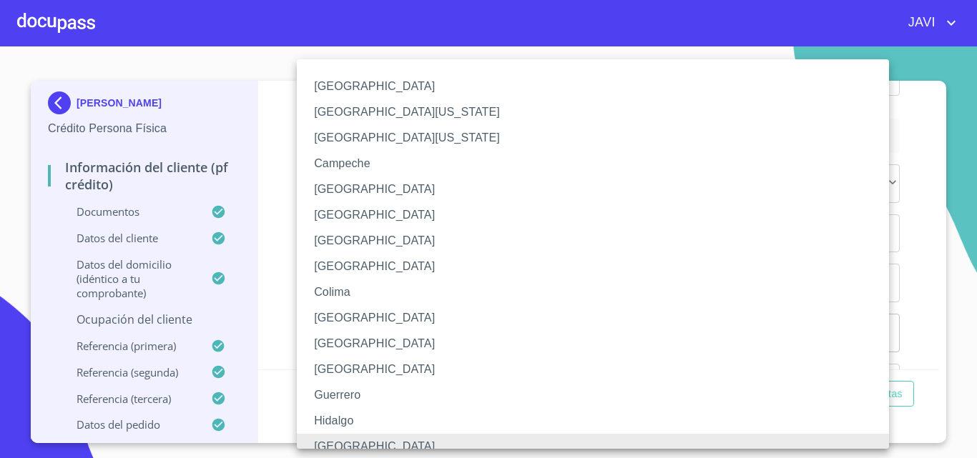
scroll to position [11, 0]
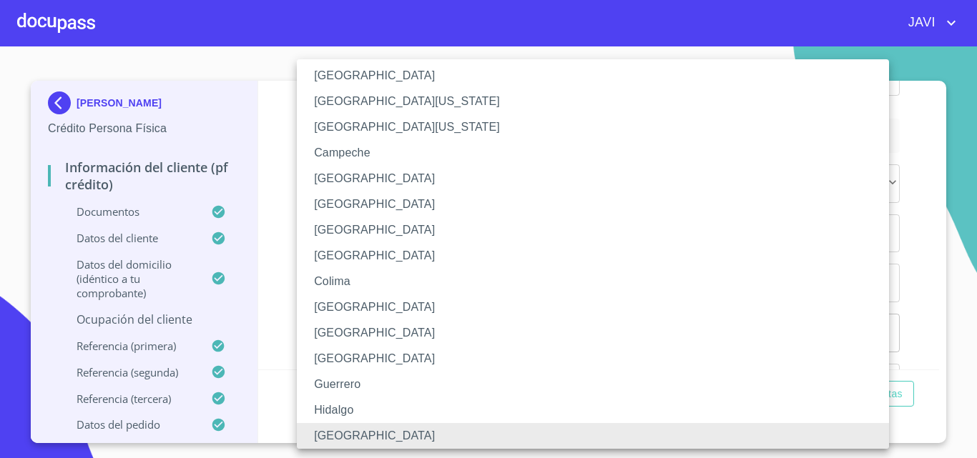
click at [272, 237] on div at bounding box center [488, 229] width 977 height 458
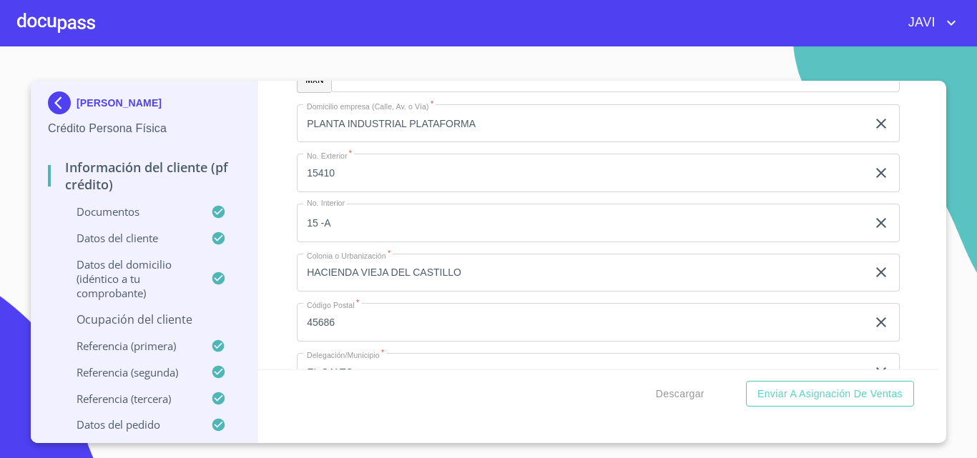
scroll to position [6119, 0]
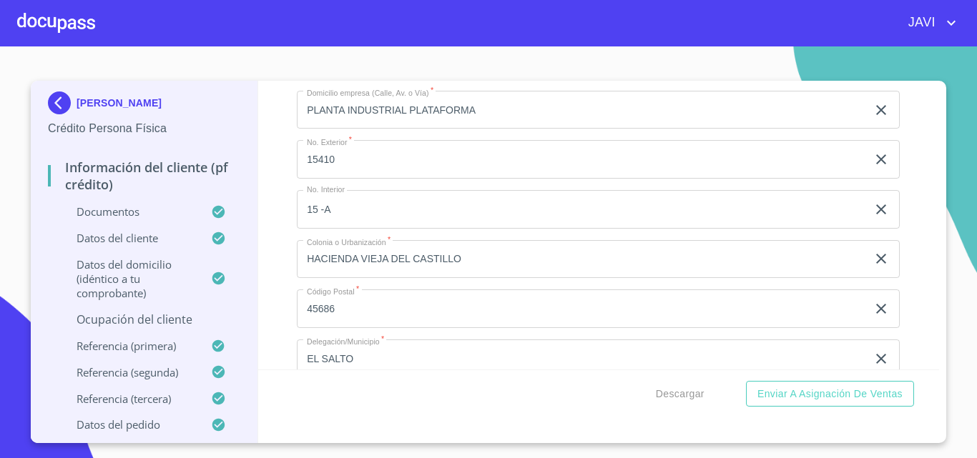
click at [285, 192] on div "Información del cliente (PF crédito) Documentos Documento de identificación   *…" at bounding box center [598, 225] width 681 height 289
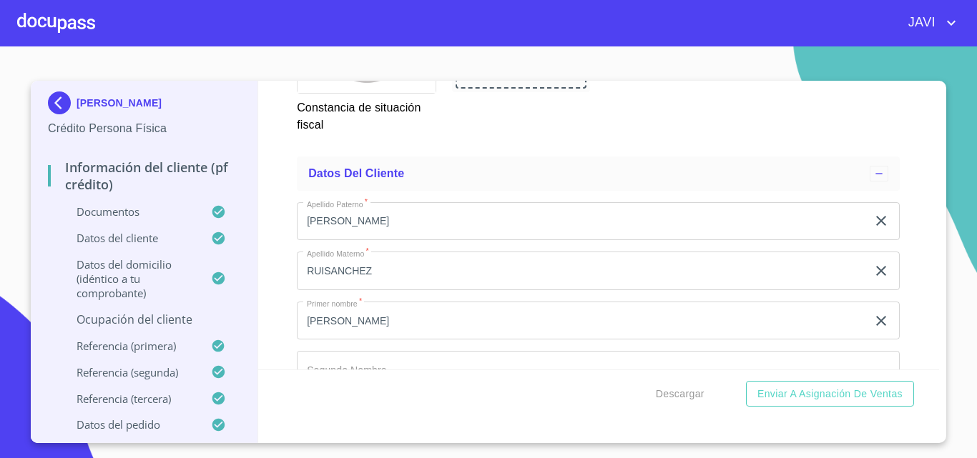
scroll to position [3975, 0]
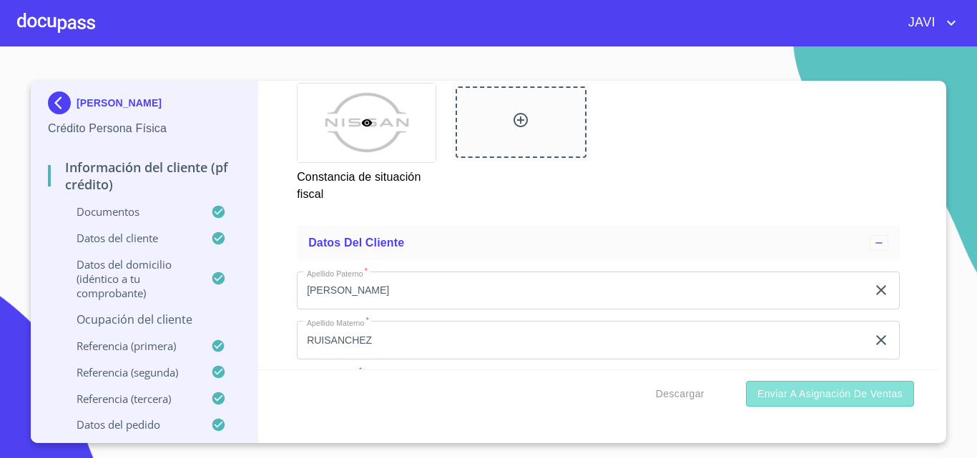
click at [846, 392] on span "Enviar a Asignación de Ventas" at bounding box center [829, 394] width 145 height 18
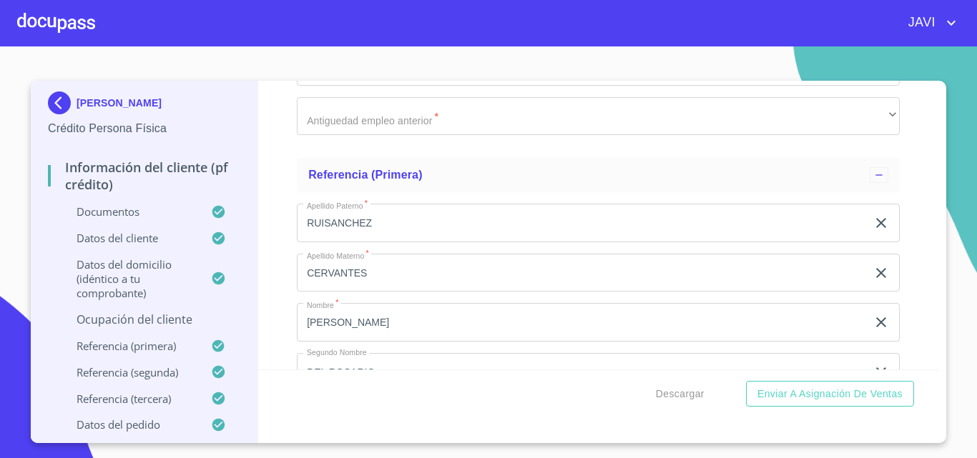
click at [273, 320] on div "Información del cliente (PF crédito) Documentos Documento de identificación   *…" at bounding box center [598, 225] width 681 height 289
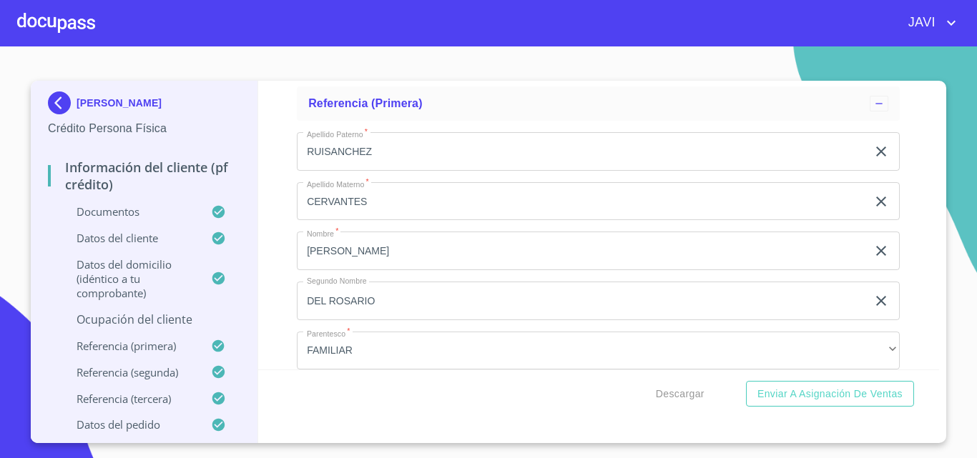
type input "DIRECTOR DEL COLEGIO"
click at [282, 247] on div "Información del cliente (PF crédito) Documentos Documento de identificación   *…" at bounding box center [598, 225] width 681 height 289
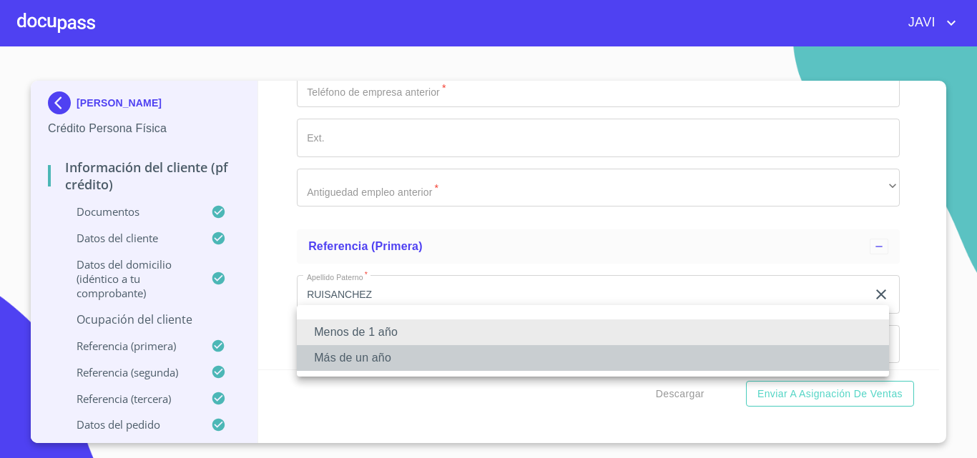
click at [372, 354] on li "Más de un año" at bounding box center [593, 358] width 592 height 26
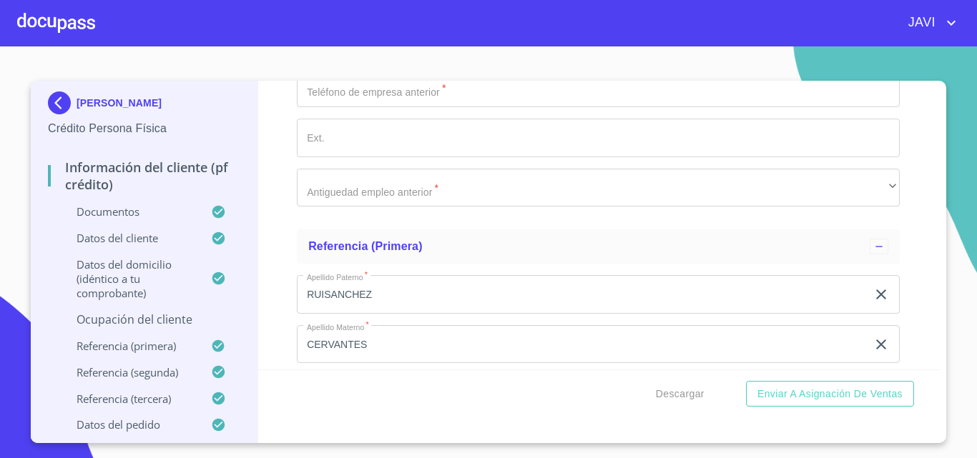
click at [276, 287] on div "Información del cliente (PF crédito) Documentos Documento de identificación   *…" at bounding box center [598, 225] width 681 height 289
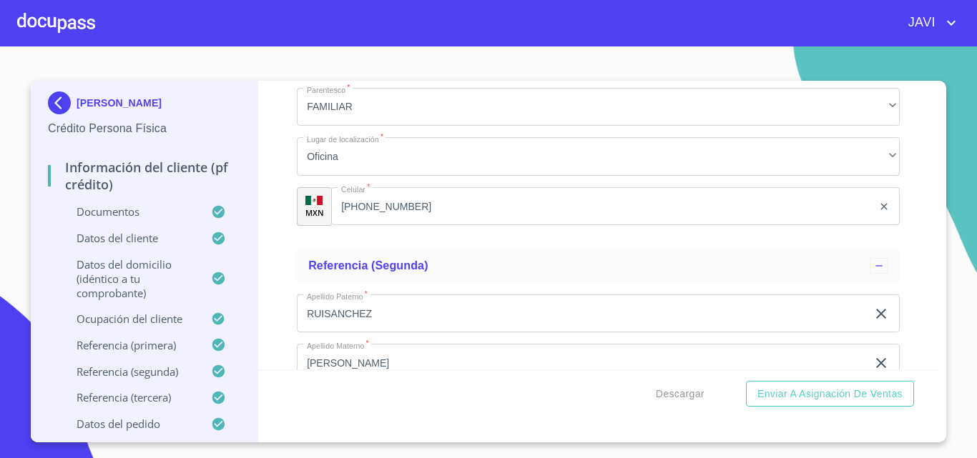
scroll to position [7003, 0]
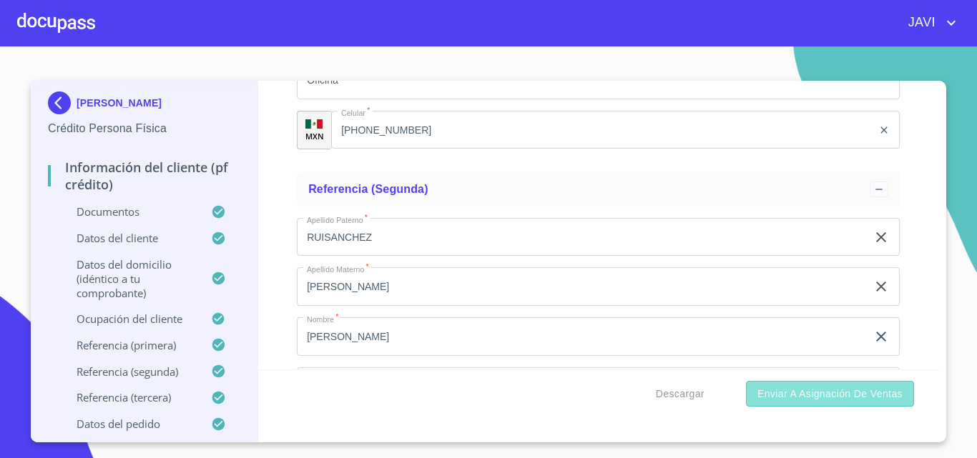
click at [849, 390] on span "Enviar a Asignación de Ventas" at bounding box center [829, 394] width 145 height 18
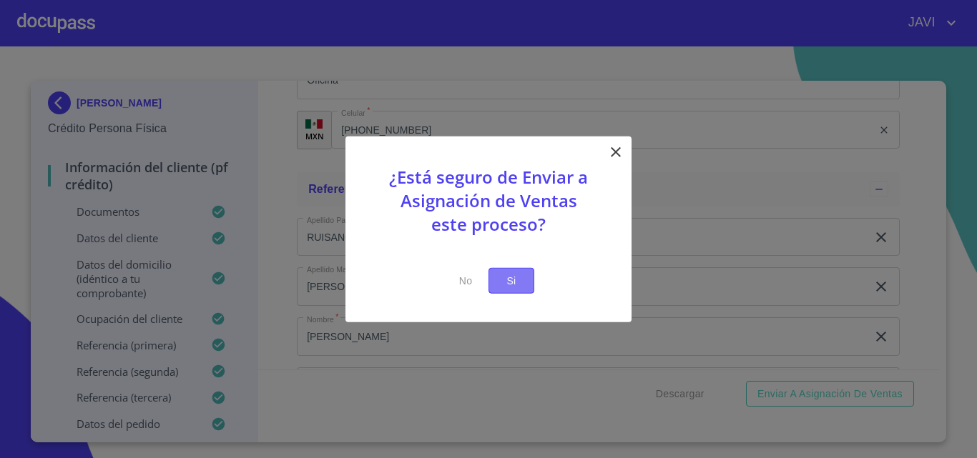
click at [509, 279] on span "Si" at bounding box center [511, 281] width 23 height 18
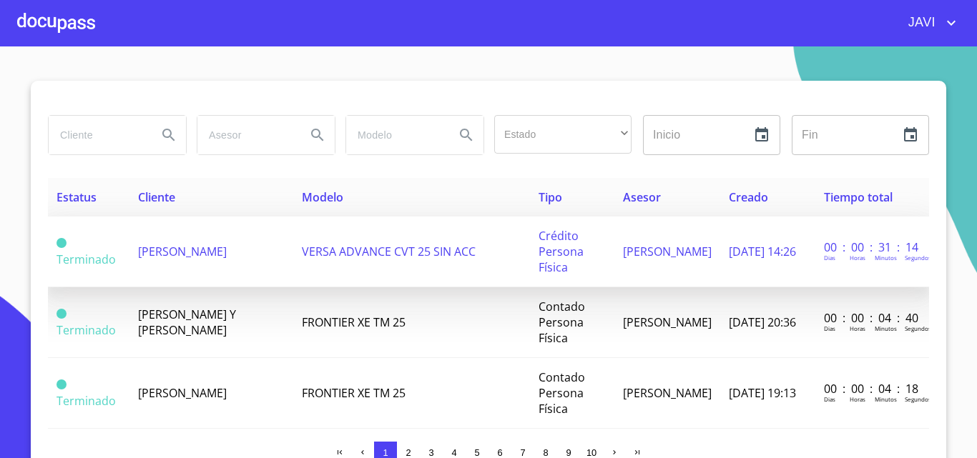
click at [312, 258] on span "VERSA ADVANCE CVT 25 SIN ACC" at bounding box center [389, 252] width 174 height 16
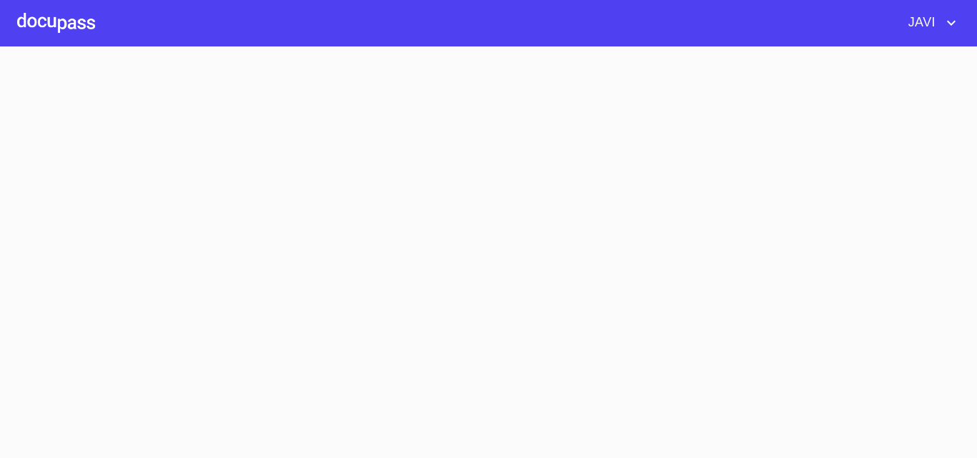
click at [312, 258] on section at bounding box center [488, 252] width 977 height 412
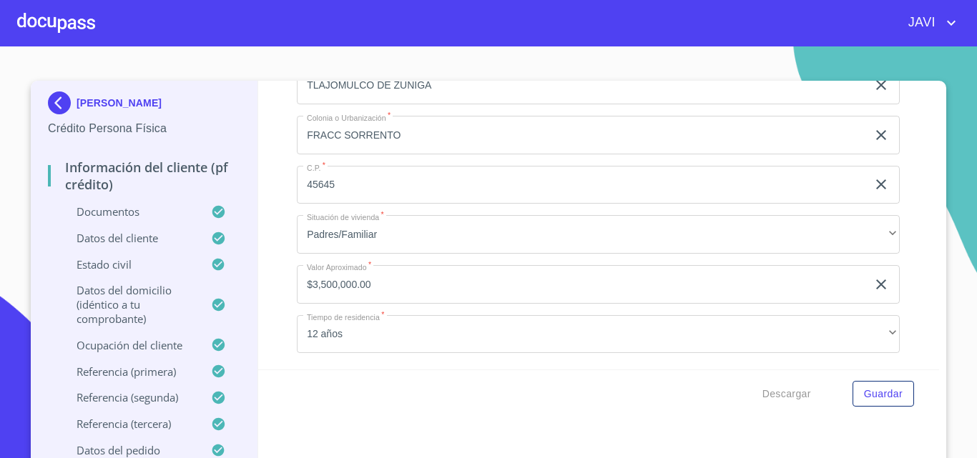
scroll to position [5433, 0]
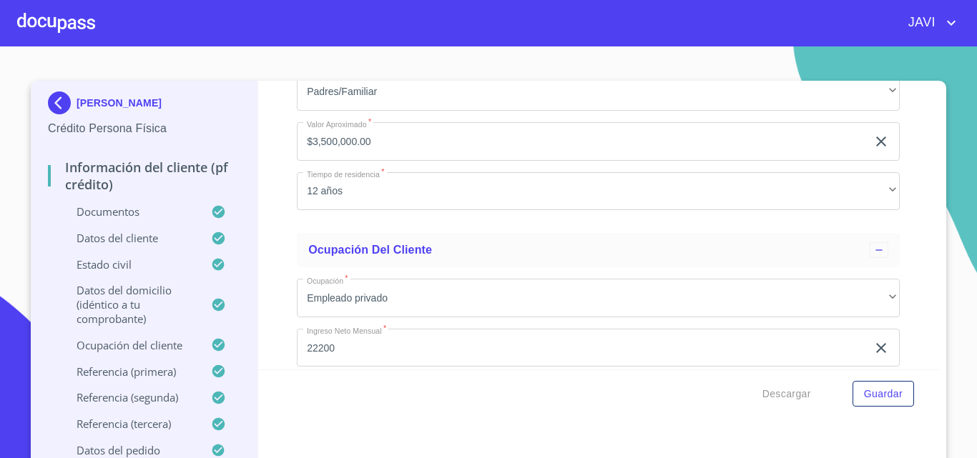
drag, startPoint x: 296, startPoint y: 174, endPoint x: 488, endPoint y: 174, distance: 192.3
click at [282, 240] on div "Información del cliente (PF crédito) Documentos Documento de identificación   *…" at bounding box center [598, 225] width 681 height 289
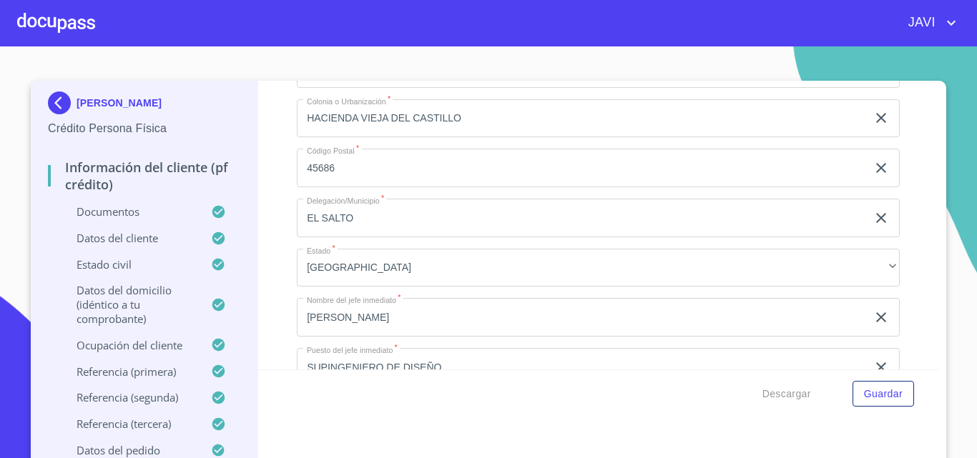
scroll to position [6291, 0]
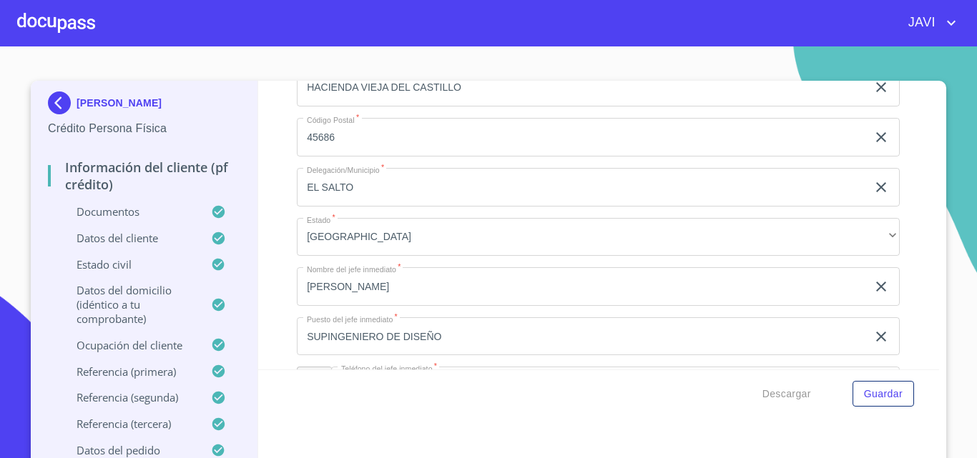
drag, startPoint x: 300, startPoint y: 222, endPoint x: 626, endPoint y: 221, distance: 326.7
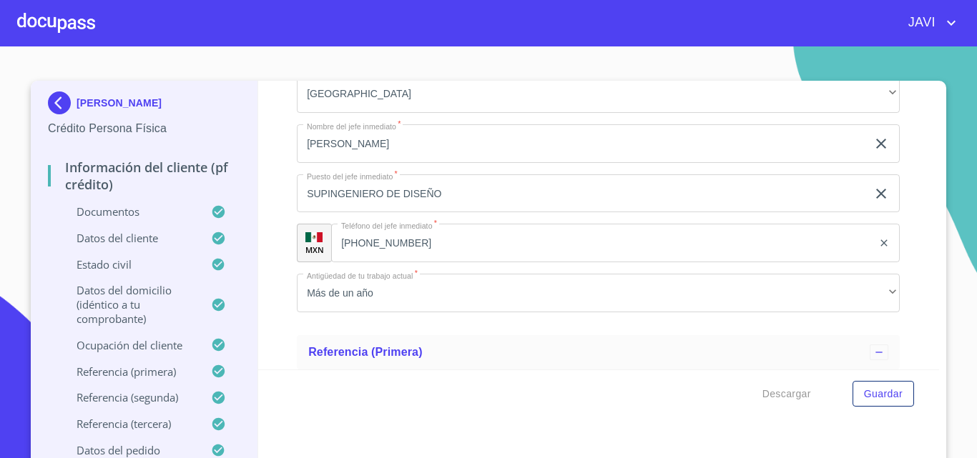
scroll to position [6505, 0]
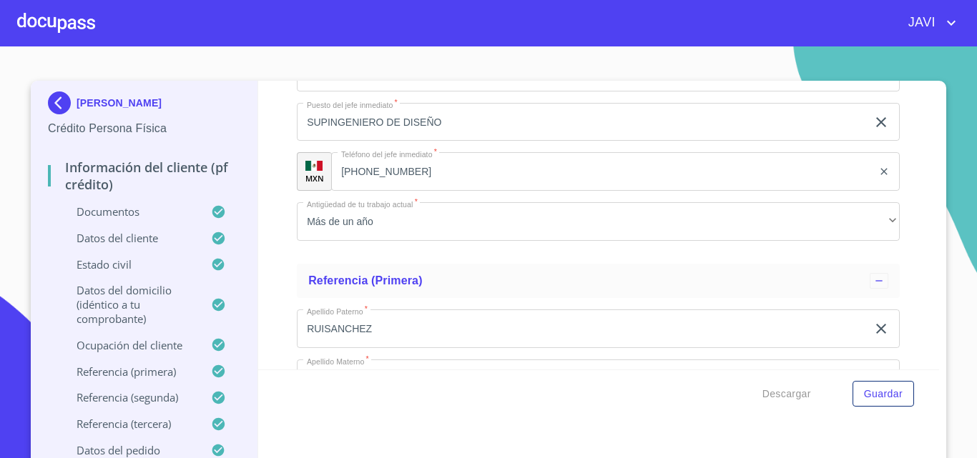
drag, startPoint x: 300, startPoint y: 104, endPoint x: 478, endPoint y: 104, distance: 178.7
drag, startPoint x: 301, startPoint y: 254, endPoint x: 466, endPoint y: 262, distance: 165.3
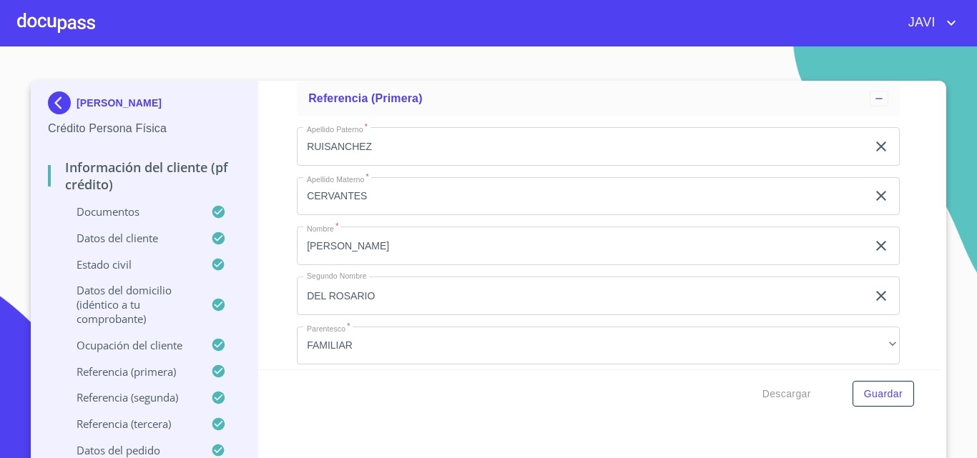
scroll to position [6720, 0]
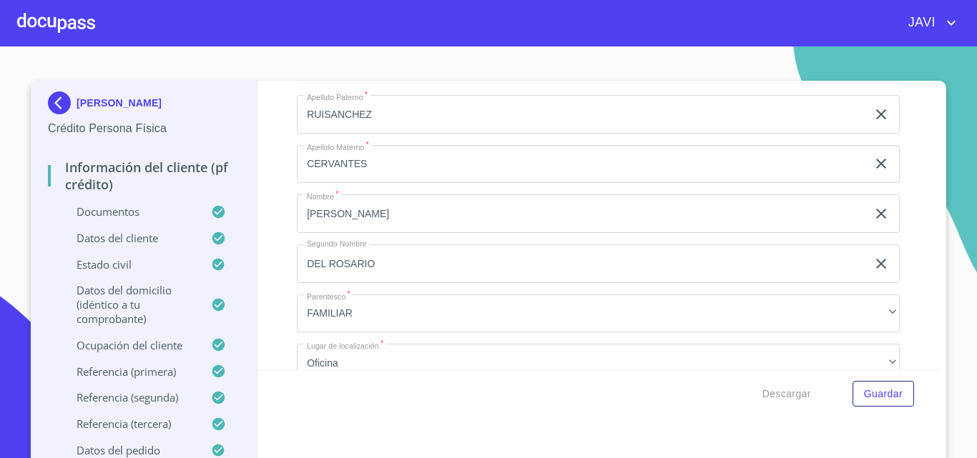
drag, startPoint x: 297, startPoint y: 241, endPoint x: 438, endPoint y: 241, distance: 140.1
click at [264, 235] on div "Información del cliente (PF crédito) Documentos Documento de identificación   *…" at bounding box center [598, 225] width 681 height 289
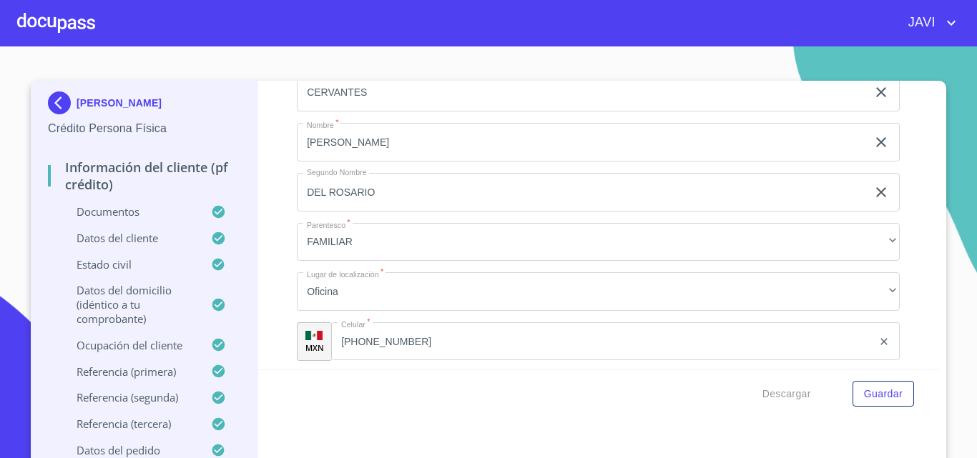
type input "INGENIERO DE DISEÑO"
click at [270, 272] on div "Información del cliente (PF crédito) Documentos Documento de identificación   *…" at bounding box center [598, 225] width 681 height 289
drag, startPoint x: 300, startPoint y: 219, endPoint x: 415, endPoint y: 217, distance: 114.4
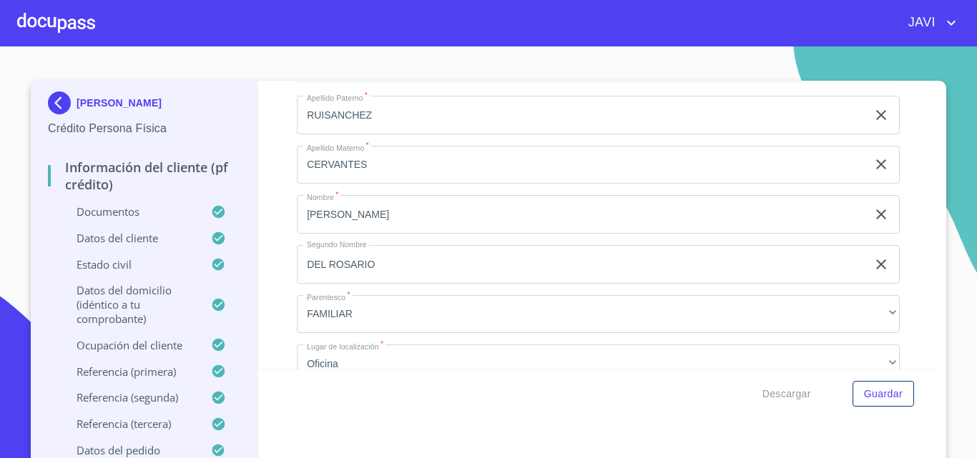
scroll to position [6720, 0]
click at [258, 295] on div "Información del cliente (PF crédito) Documentos Documento de identificación   *…" at bounding box center [598, 225] width 681 height 289
drag, startPoint x: 332, startPoint y: 340, endPoint x: 433, endPoint y: 340, distance: 100.8
click at [275, 308] on div "Información del cliente (PF crédito) Documentos Documento de identificación   *…" at bounding box center [598, 225] width 681 height 289
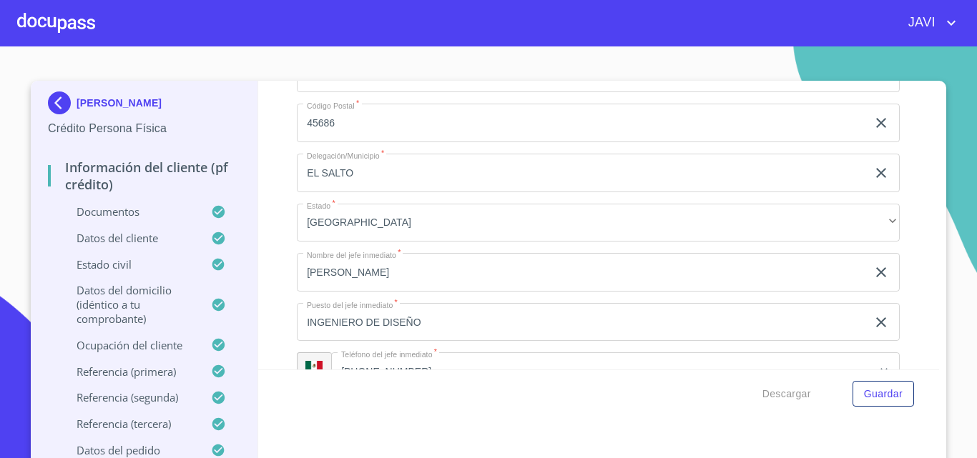
scroll to position [6291, 0]
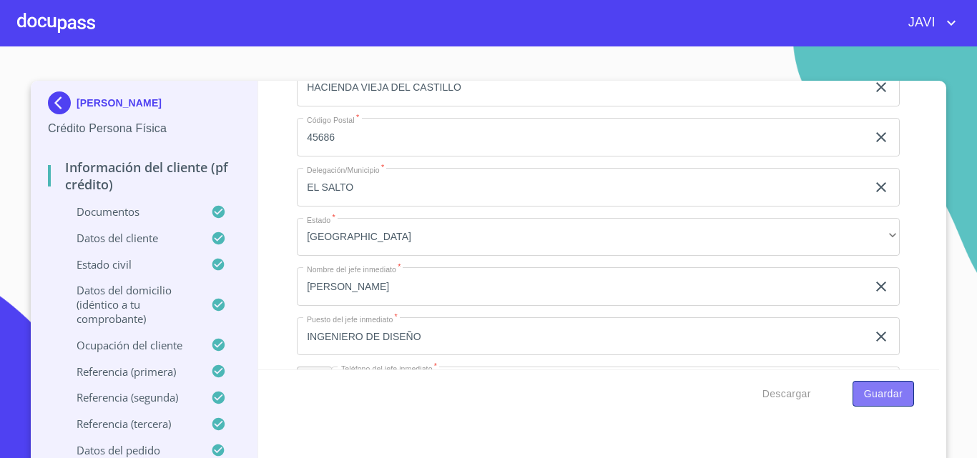
click at [891, 397] on span "Guardar" at bounding box center [883, 394] width 39 height 18
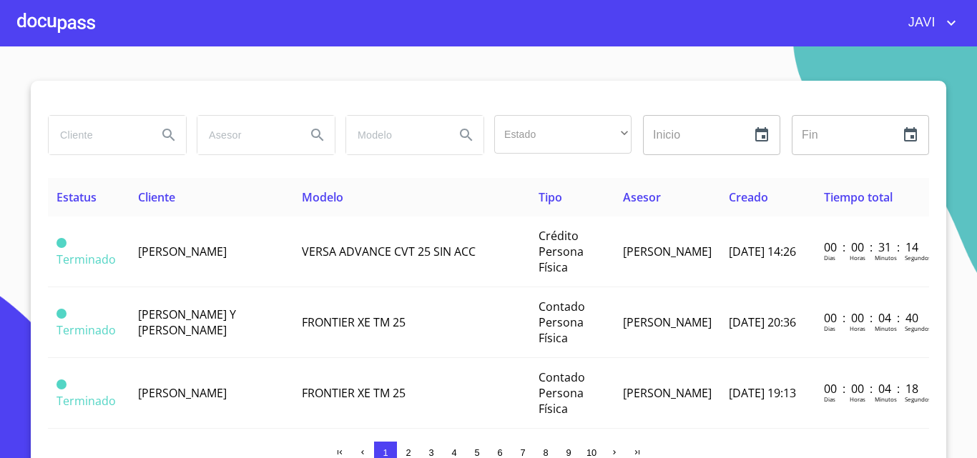
click at [953, 19] on icon "account of current user" at bounding box center [950, 22] width 17 height 17
click at [939, 31] on li "Salir" at bounding box center [936, 30] width 46 height 26
